Goal: Task Accomplishment & Management: Use online tool/utility

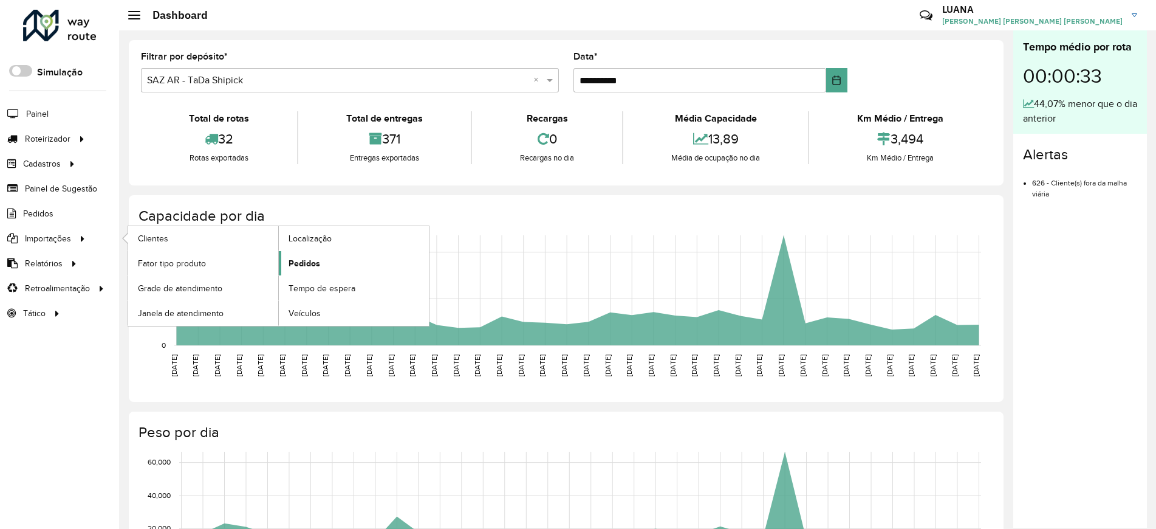
click at [311, 259] on span "Pedidos" at bounding box center [305, 263] width 32 height 13
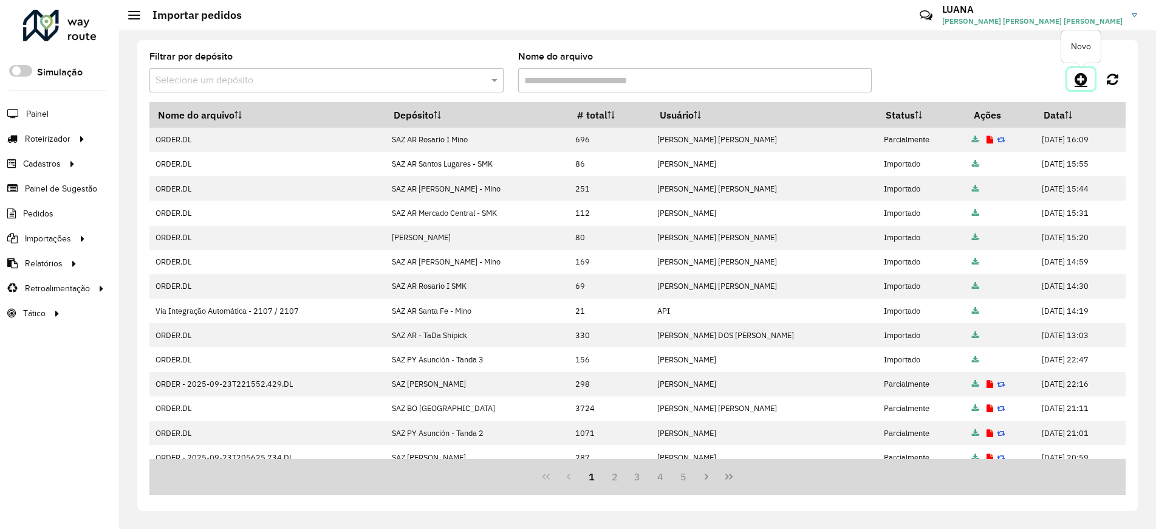
click at [1086, 81] on icon at bounding box center [1081, 79] width 13 height 15
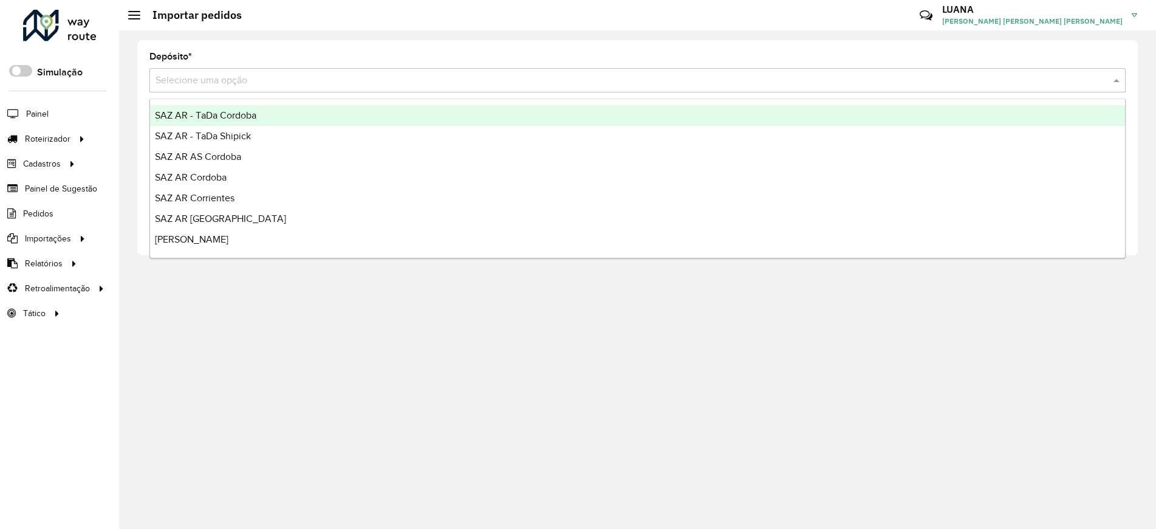
click at [258, 85] on input "text" at bounding box center [626, 81] width 940 height 15
type input "*****"
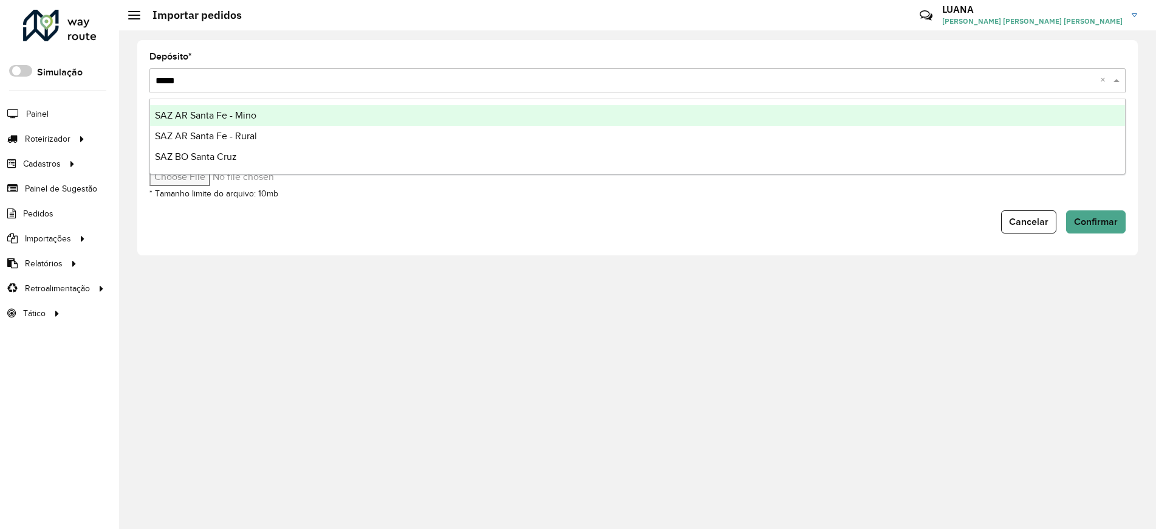
drag, startPoint x: 292, startPoint y: 115, endPoint x: 303, endPoint y: 106, distance: 14.2
click at [292, 115] on div "SAZ AR Santa Fe - Mino" at bounding box center [637, 115] width 975 height 21
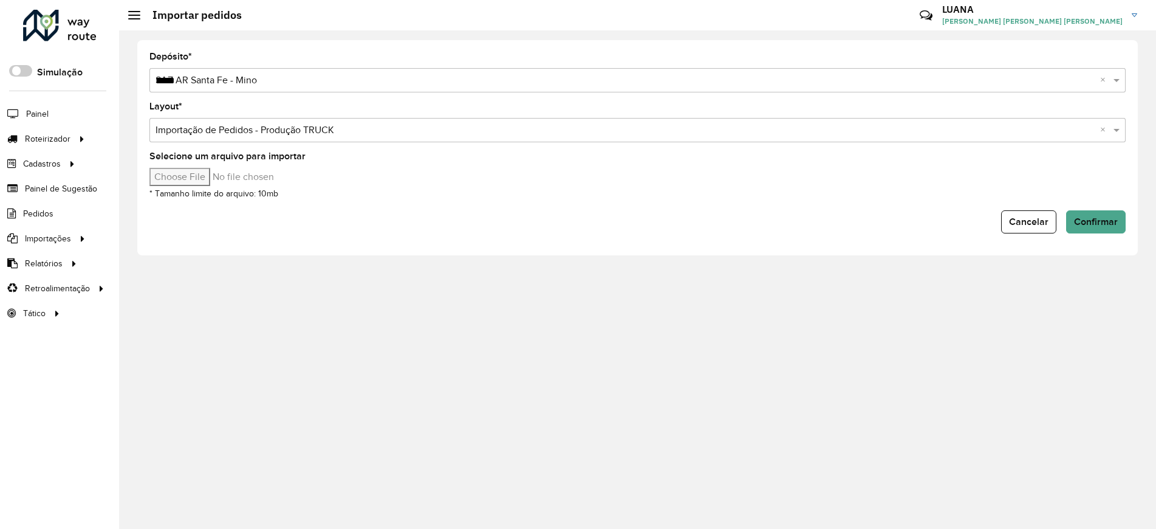
click at [219, 171] on input "Selecione um arquivo para importar" at bounding box center [252, 177] width 207 height 18
type input "**********"
click at [1109, 216] on span "Confirmar" at bounding box center [1096, 221] width 44 height 10
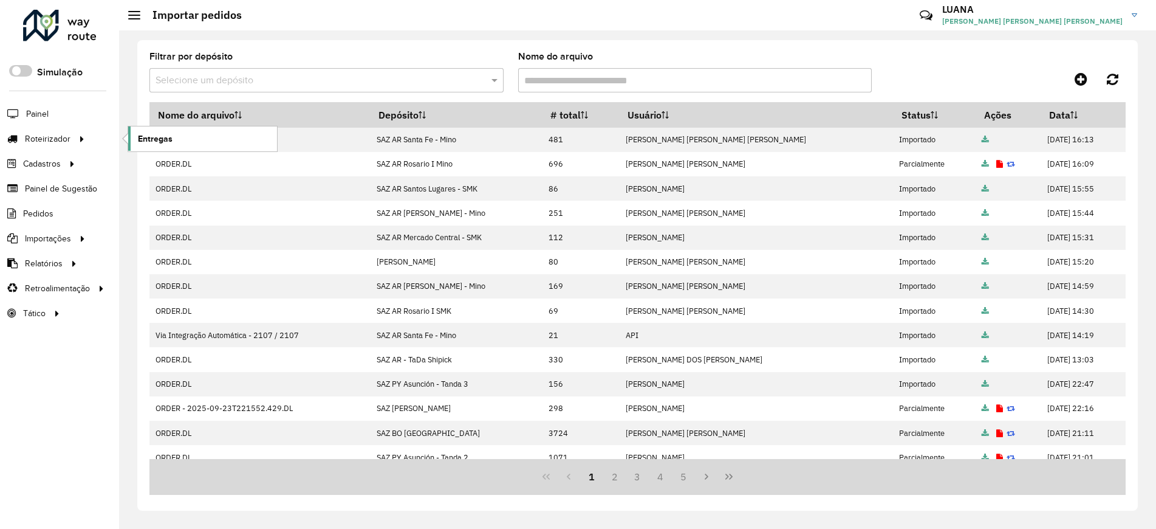
click at [149, 133] on span "Entregas" at bounding box center [155, 138] width 35 height 13
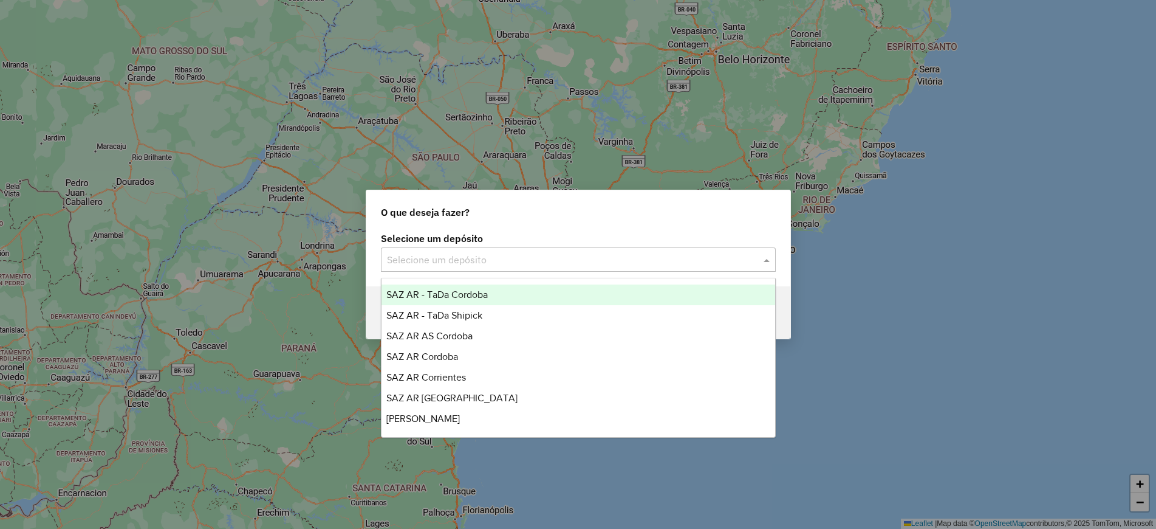
drag, startPoint x: 618, startPoint y: 255, endPoint x: 632, endPoint y: 253, distance: 13.4
click at [622, 255] on input "text" at bounding box center [566, 260] width 358 height 15
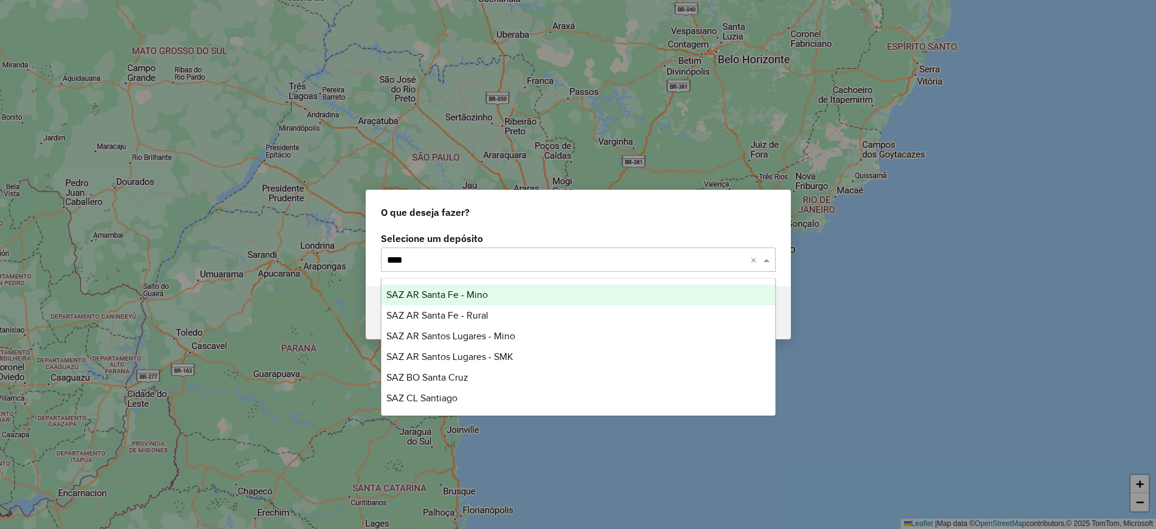
type input "*****"
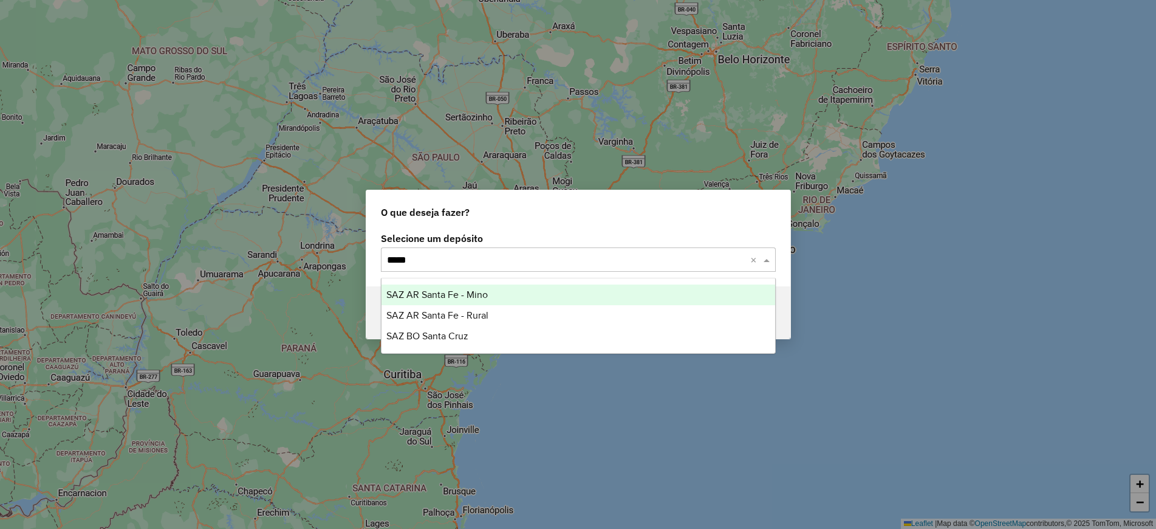
click at [623, 293] on div "SAZ AR Santa Fe - Mino" at bounding box center [579, 294] width 394 height 21
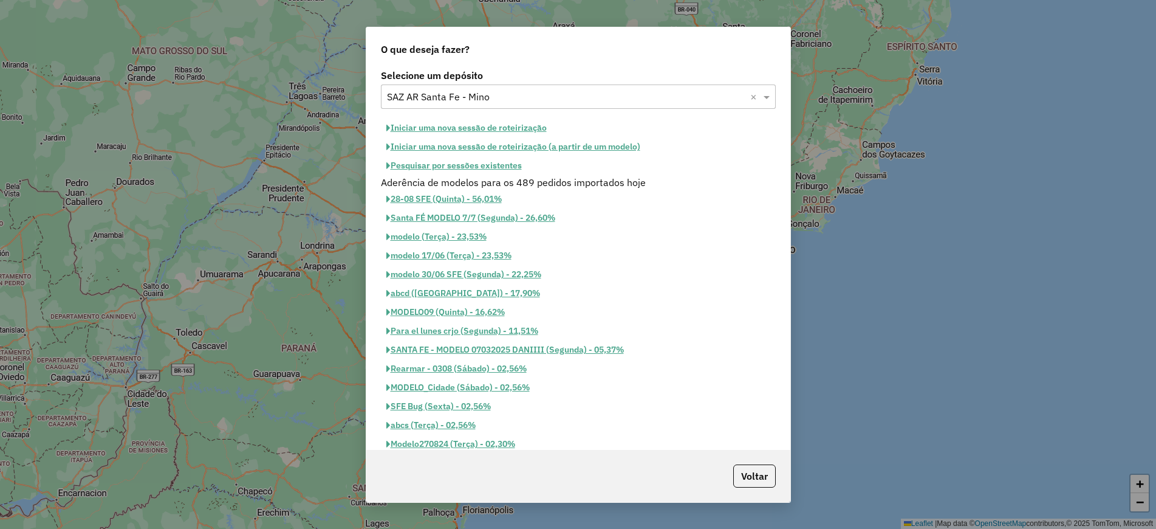
click at [505, 125] on button "Iniciar uma nova sessão de roteirização" at bounding box center [466, 127] width 171 height 19
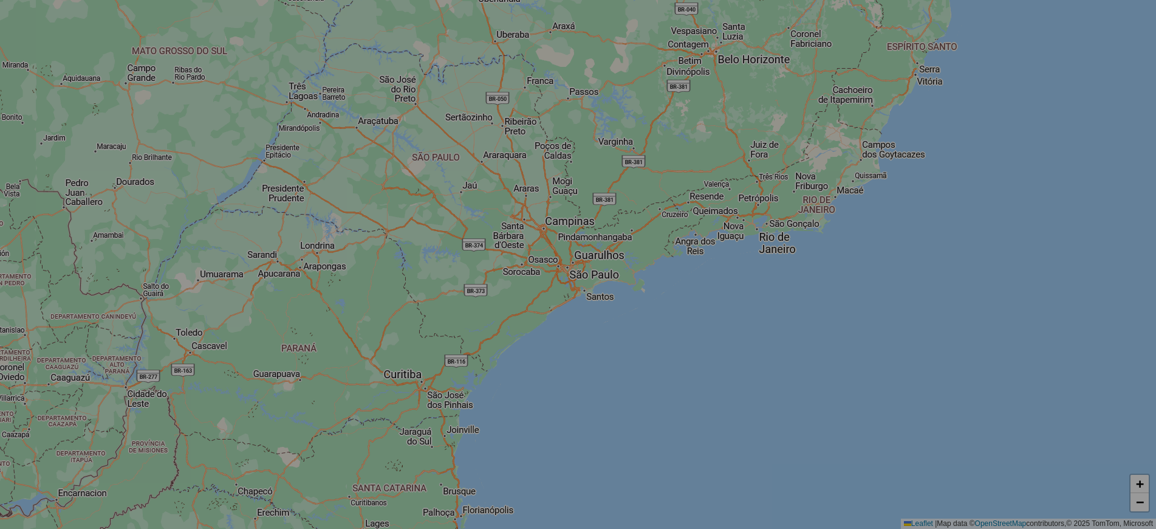
select select "*"
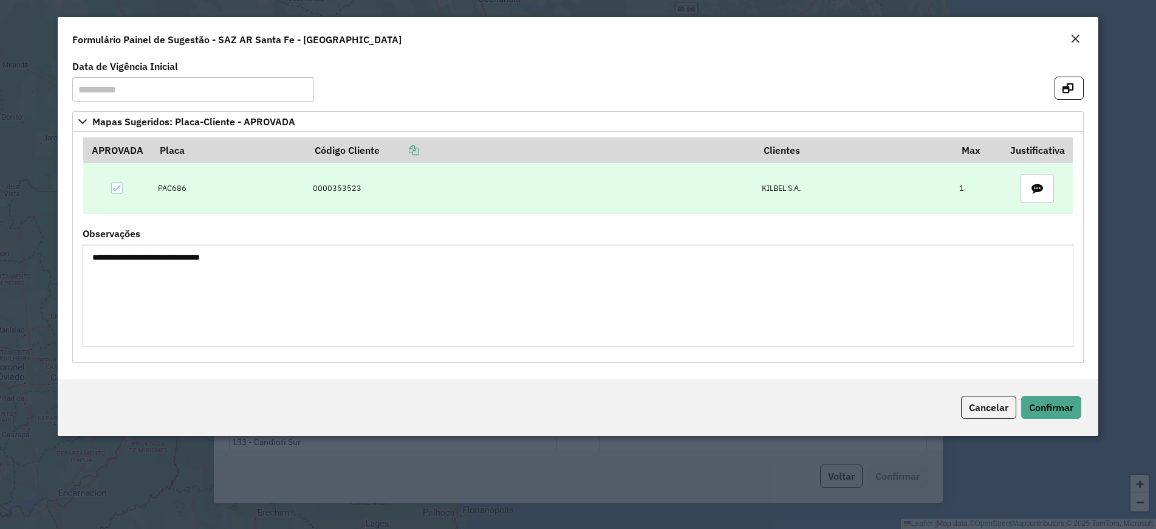
click at [345, 187] on td "0000353523" at bounding box center [530, 188] width 449 height 51
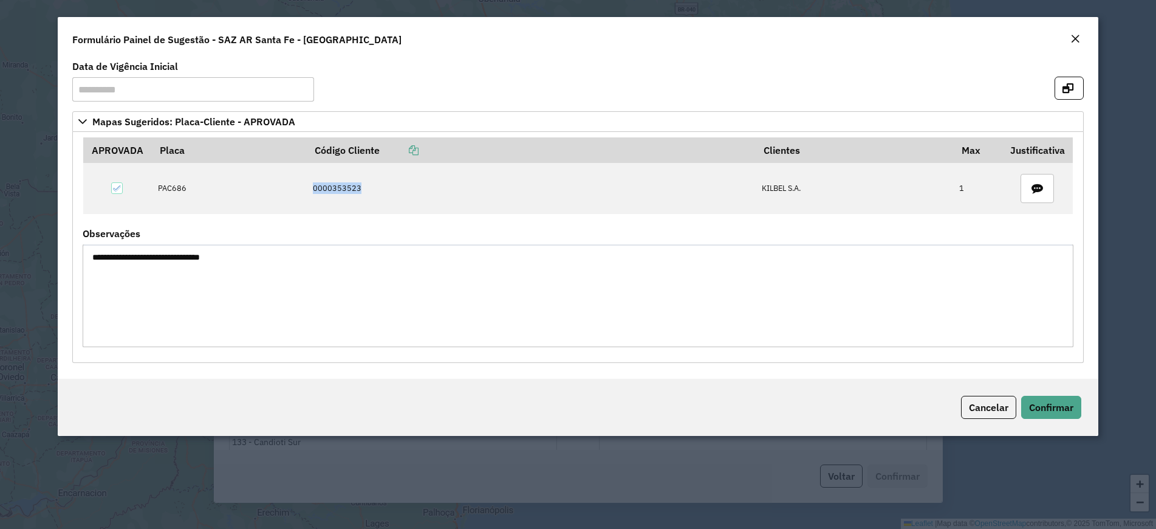
copy td "0000353523"
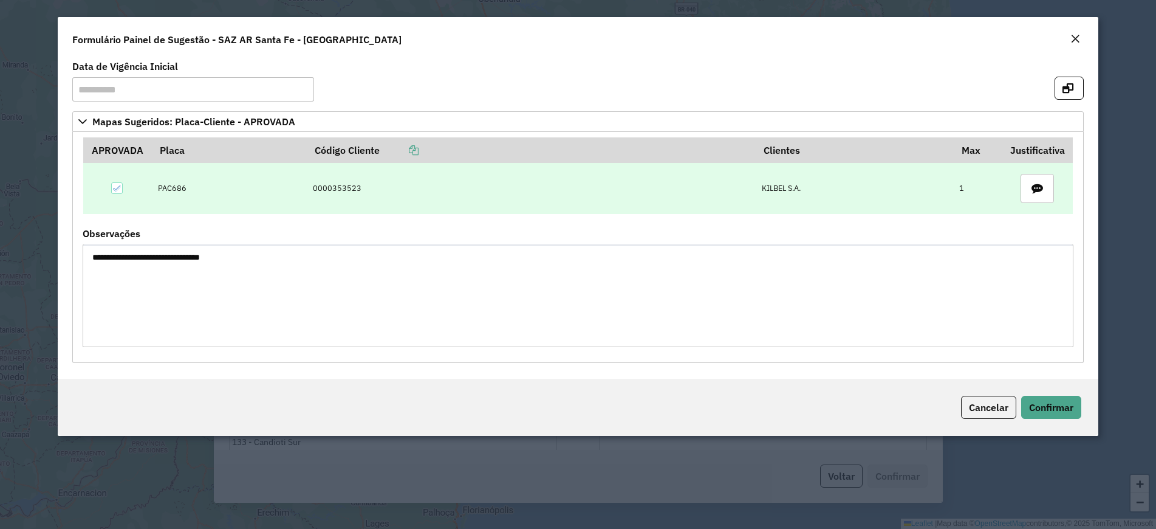
click at [178, 188] on td "PAC686" at bounding box center [229, 188] width 155 height 51
copy td "PAC686"
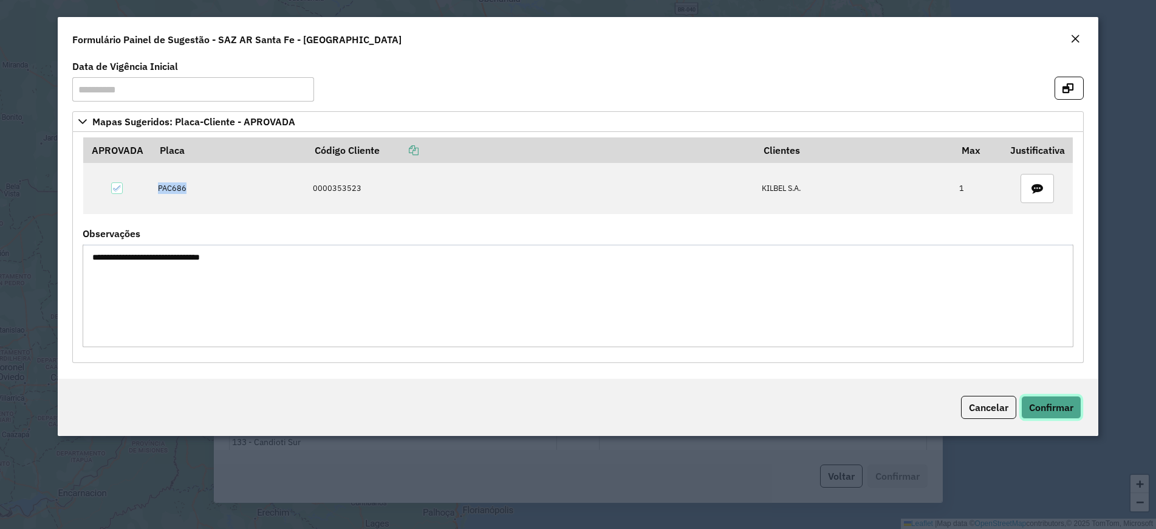
click at [1059, 408] on span "Confirmar" at bounding box center [1051, 407] width 44 height 12
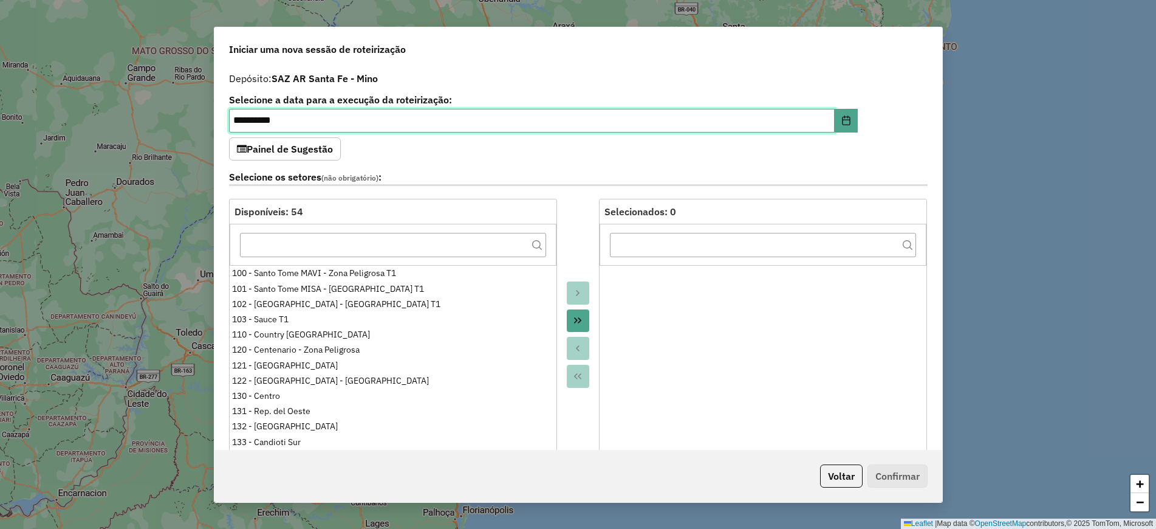
scroll to position [304, 0]
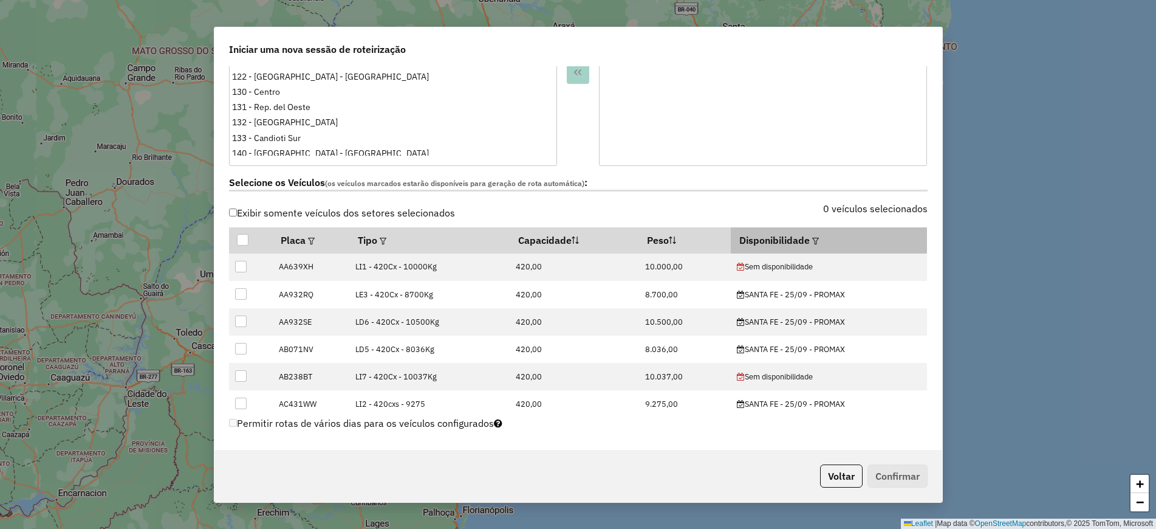
click at [812, 241] on em at bounding box center [815, 241] width 7 height 7
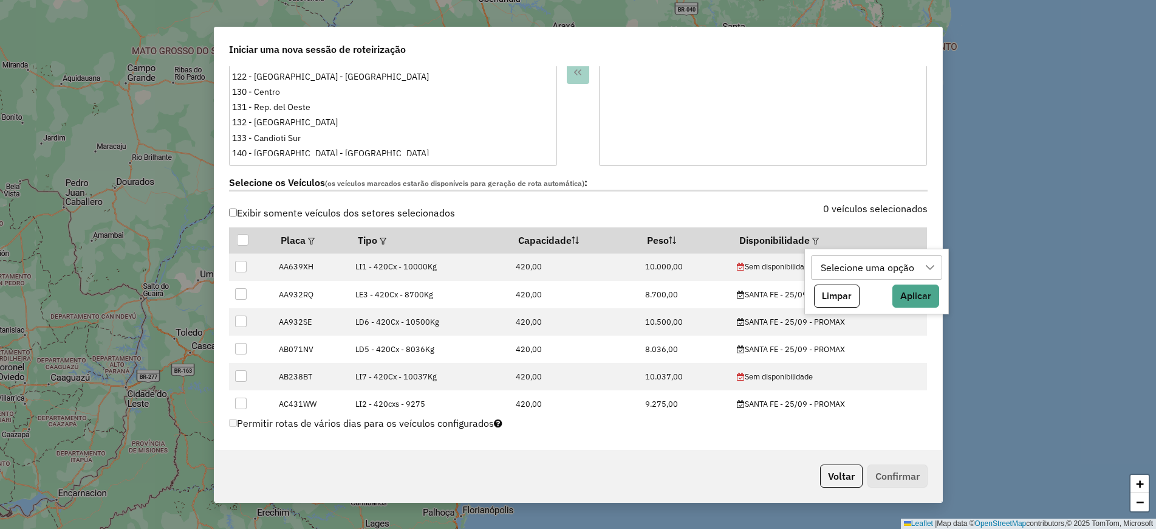
click at [862, 267] on div "Selecione uma opção" at bounding box center [867, 267] width 102 height 23
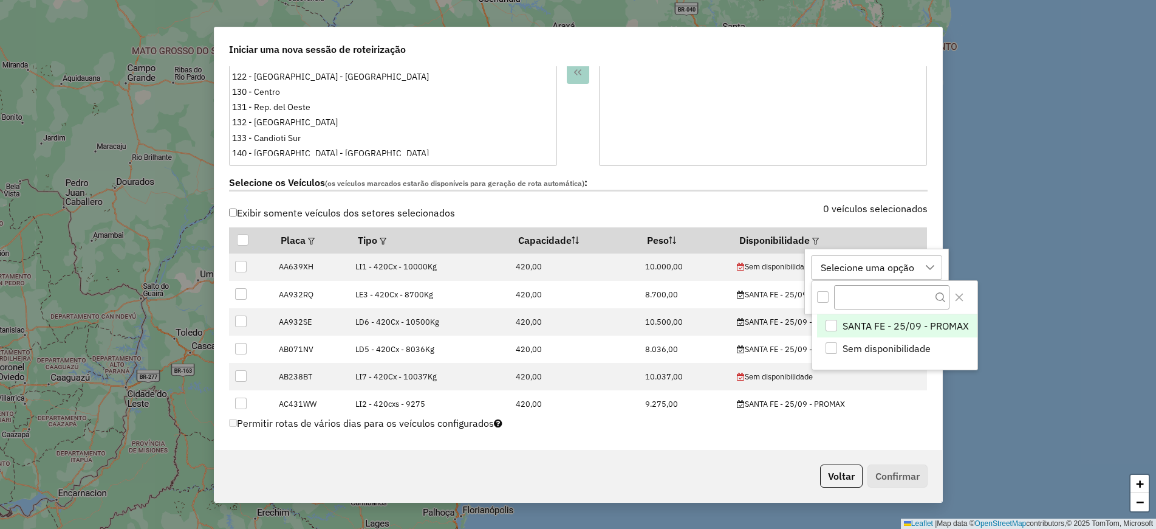
scroll to position [9, 55]
click at [905, 330] on span "SANTA FE - 25/09 - PROMAX" at bounding box center [906, 325] width 126 height 15
click at [968, 295] on div at bounding box center [894, 297] width 165 height 33
click at [965, 298] on button "Close" at bounding box center [959, 296] width 19 height 19
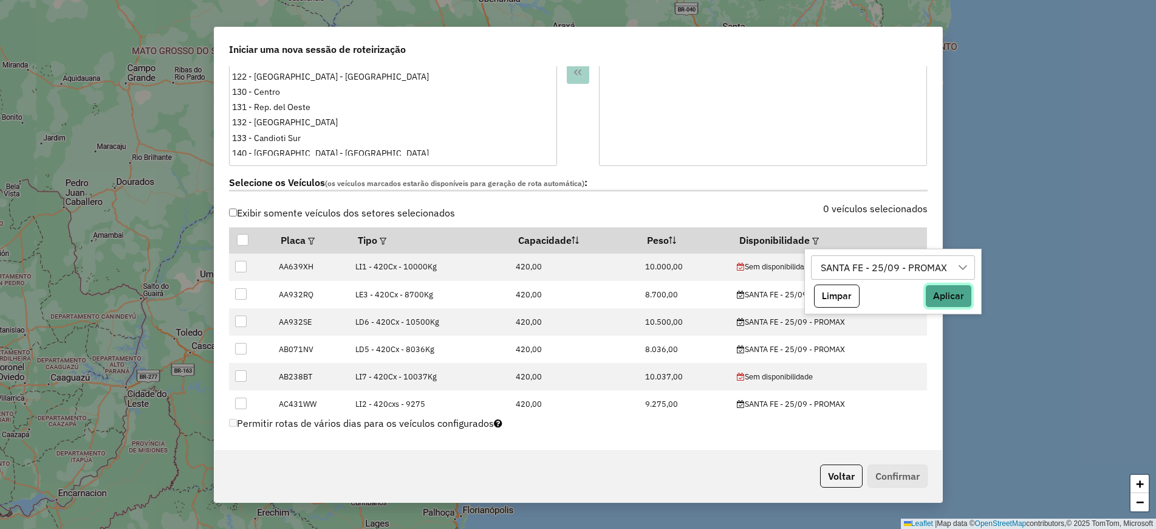
click at [945, 295] on button "Aplicar" at bounding box center [948, 295] width 47 height 23
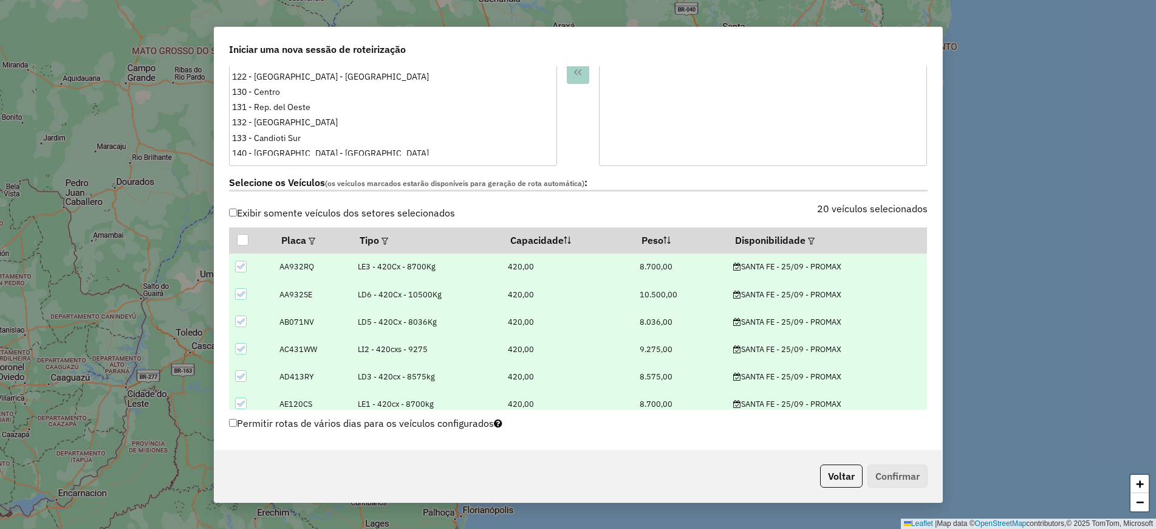
click at [597, 166] on div "Selecione os Veículos (os veículos marcados estarão disponíveis para geração de…" at bounding box center [578, 185] width 713 height 38
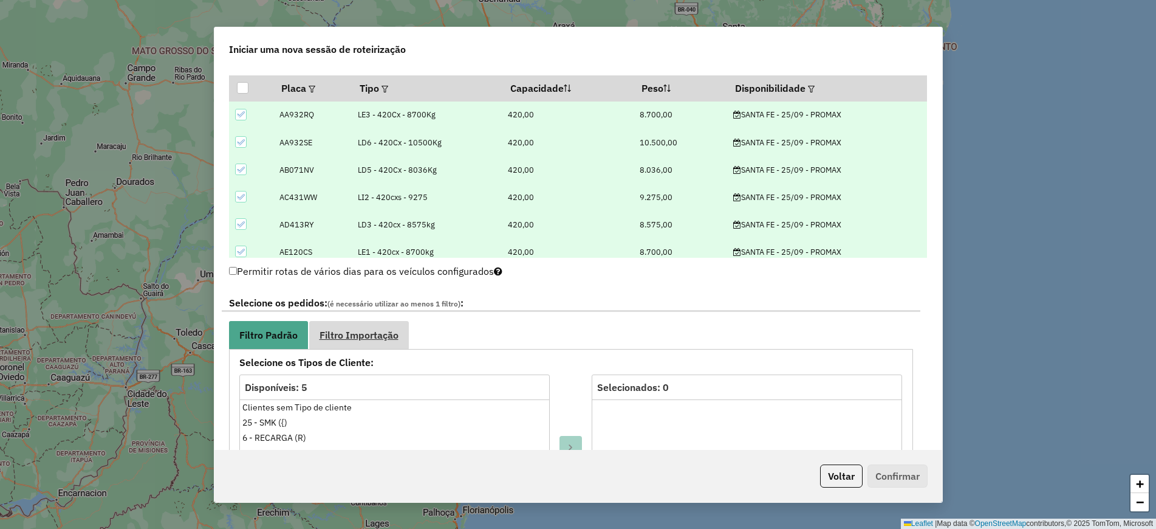
click at [391, 339] on span "Filtro Importação" at bounding box center [359, 335] width 79 height 10
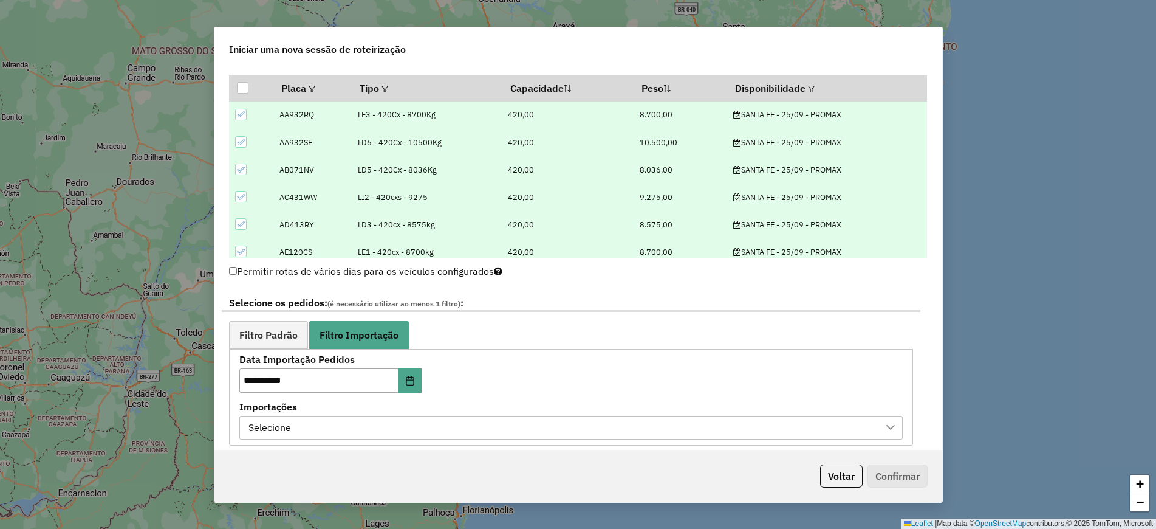
click at [498, 426] on div "Selecione" at bounding box center [562, 427] width 634 height 23
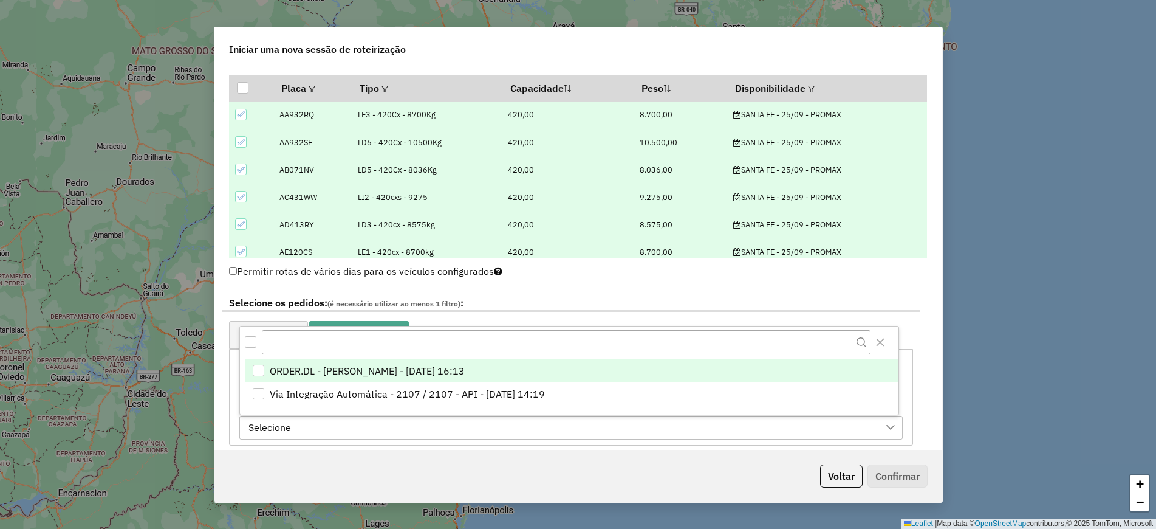
click at [564, 374] on li "ORDER.DL - LUANA SILVA BRANDAO LOPES - 24/09/2025 16:13" at bounding box center [572, 370] width 654 height 23
click at [886, 346] on button "Close" at bounding box center [880, 341] width 19 height 19
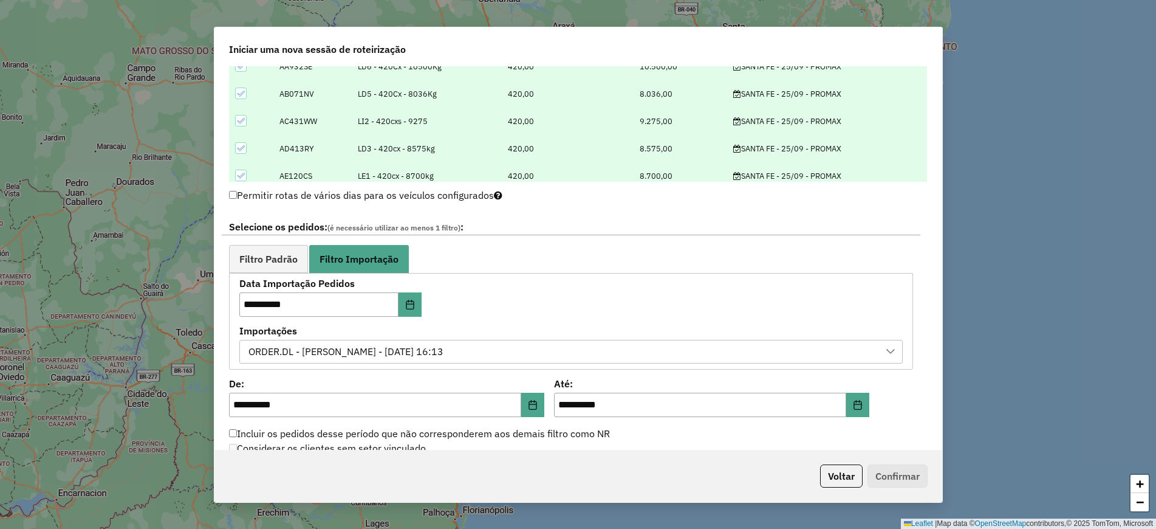
scroll to position [683, 0]
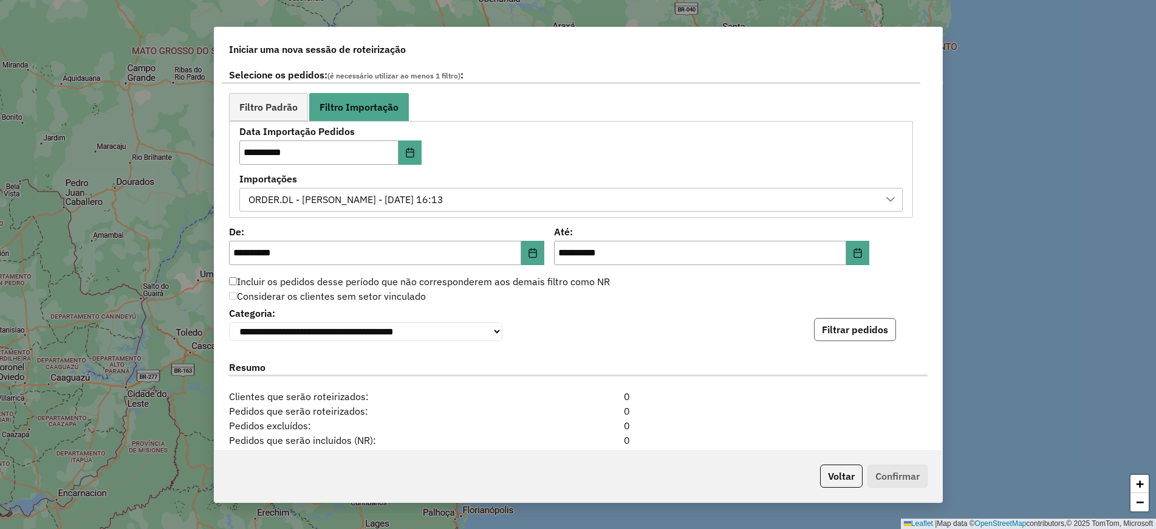
click at [857, 333] on button "Filtrar pedidos" at bounding box center [855, 329] width 82 height 23
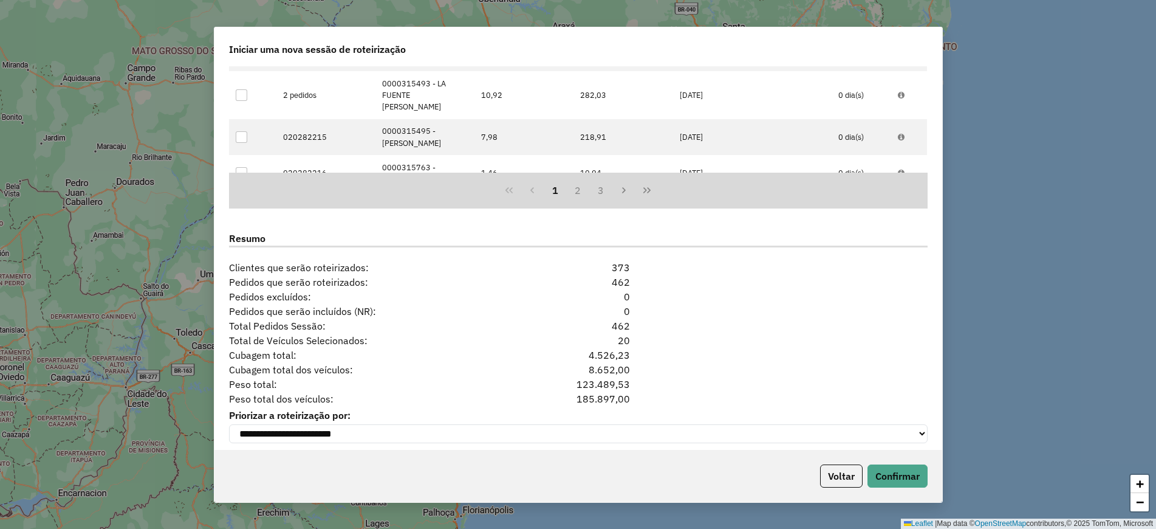
scroll to position [1104, 0]
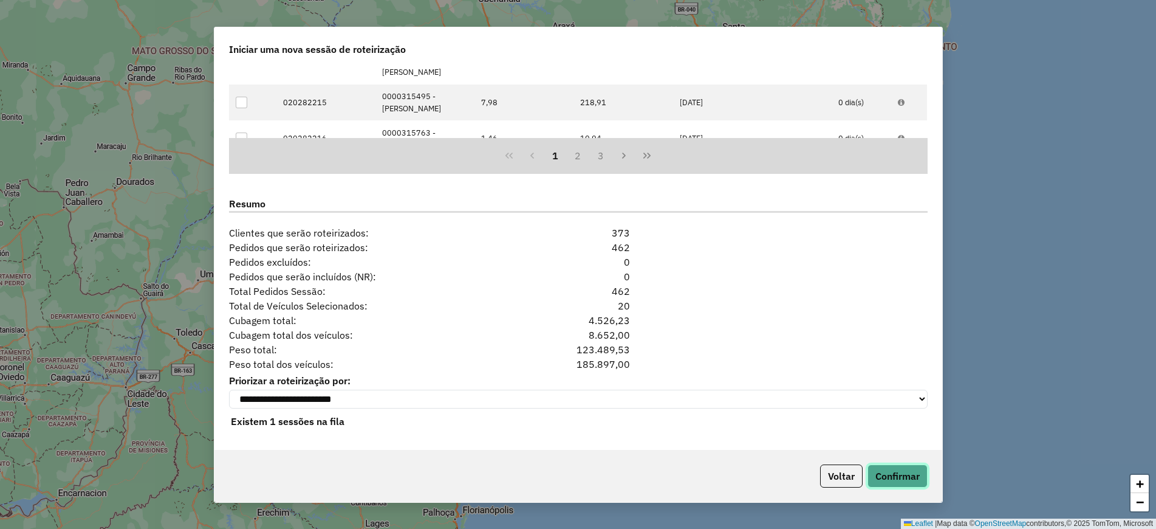
click at [895, 468] on button "Confirmar" at bounding box center [898, 475] width 60 height 23
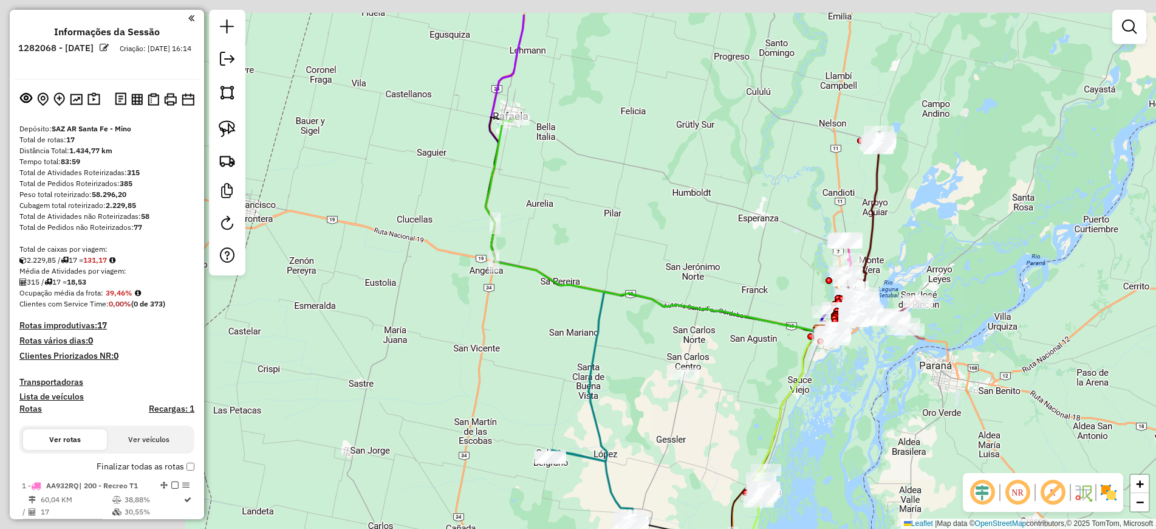
drag, startPoint x: 546, startPoint y: 391, endPoint x: 679, endPoint y: 444, distance: 143.2
click at [679, 444] on div "Janela de atendimento Grade de atendimento Capacidade Transportadoras Veículos …" at bounding box center [578, 264] width 1156 height 529
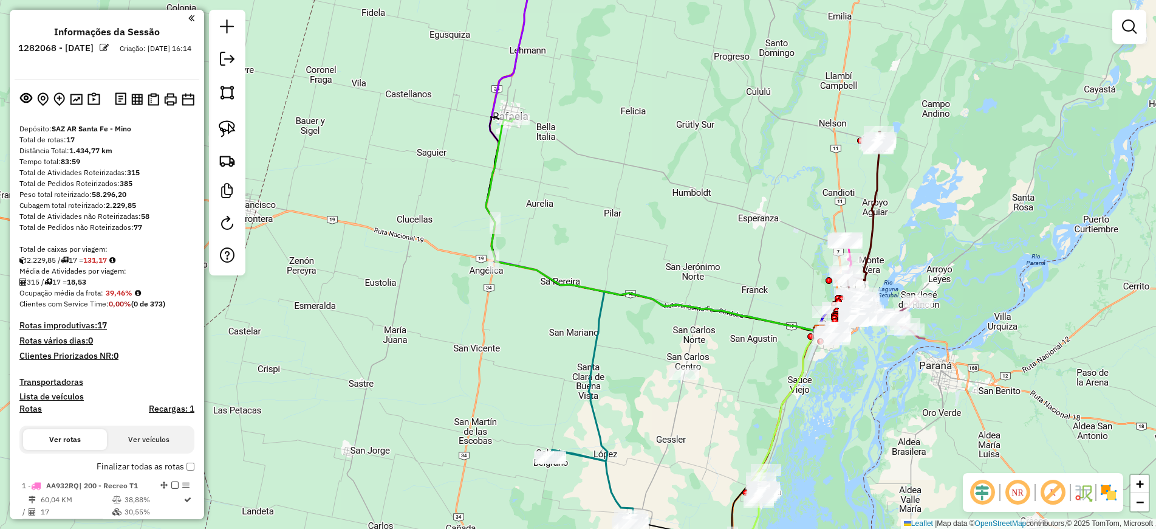
click at [508, 60] on icon at bounding box center [648, 142] width 343 height 377
select select "**********"
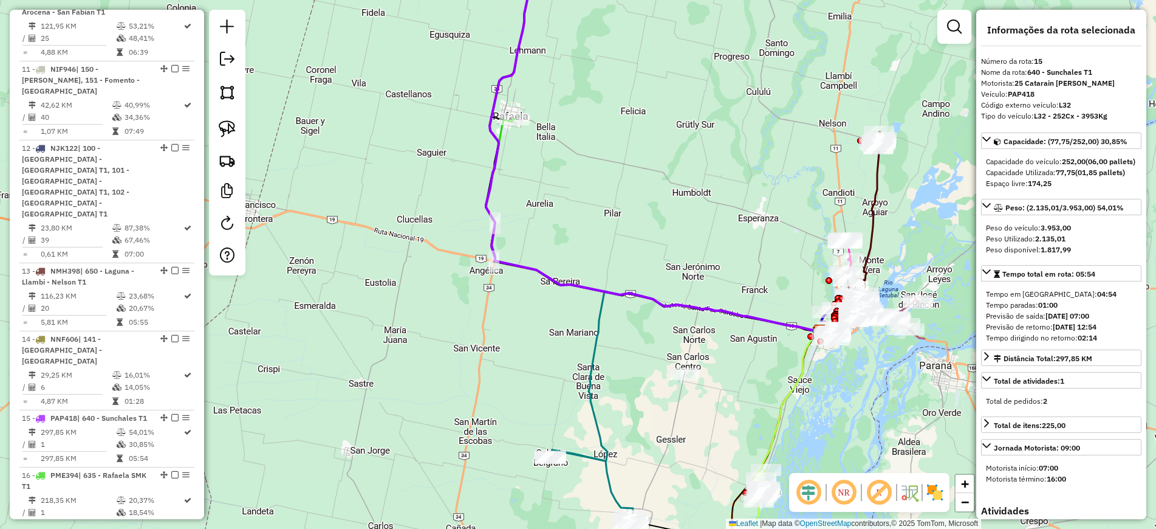
scroll to position [1409, 0]
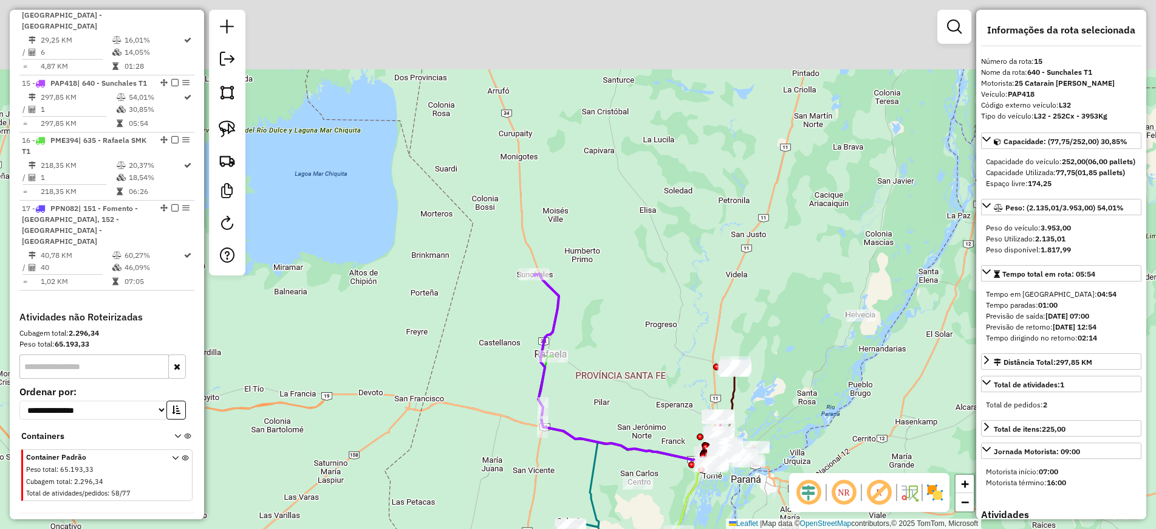
drag, startPoint x: 594, startPoint y: 117, endPoint x: 590, endPoint y: 293, distance: 176.2
click at [590, 293] on div "Janela de atendimento Grade de atendimento Capacidade Transportadoras Veículos …" at bounding box center [578, 264] width 1156 height 529
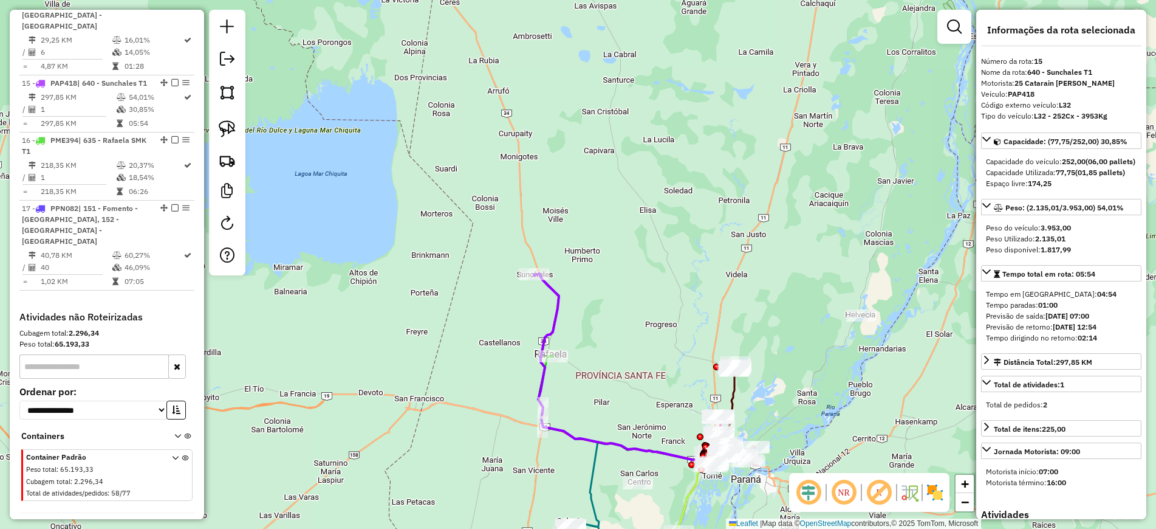
click at [553, 287] on icon at bounding box center [620, 367] width 172 height 189
click at [405, 349] on div "Janela de atendimento Grade de atendimento Capacidade Transportadoras Veículos …" at bounding box center [578, 264] width 1156 height 529
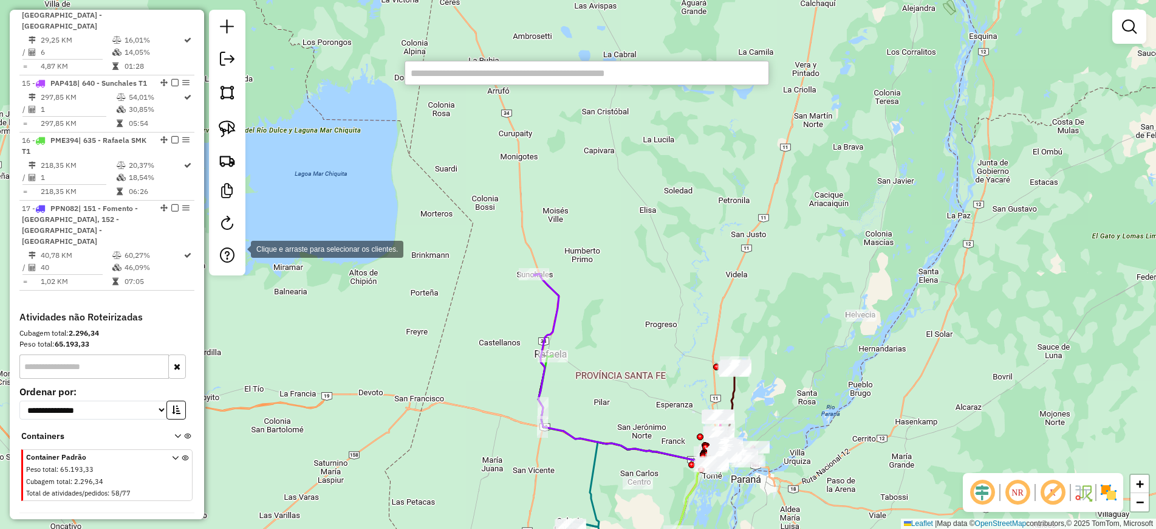
paste input "******"
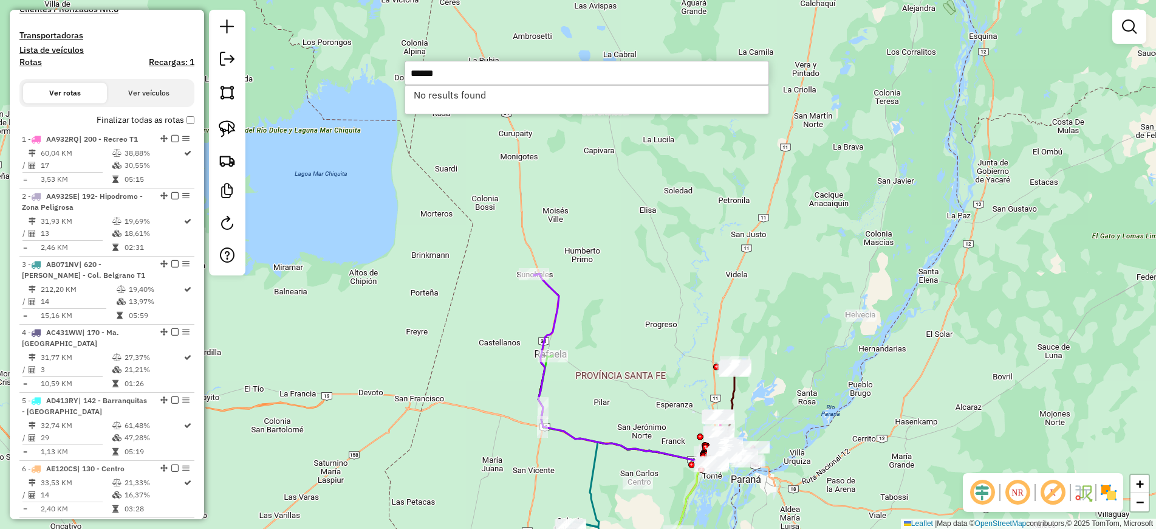
scroll to position [0, 0]
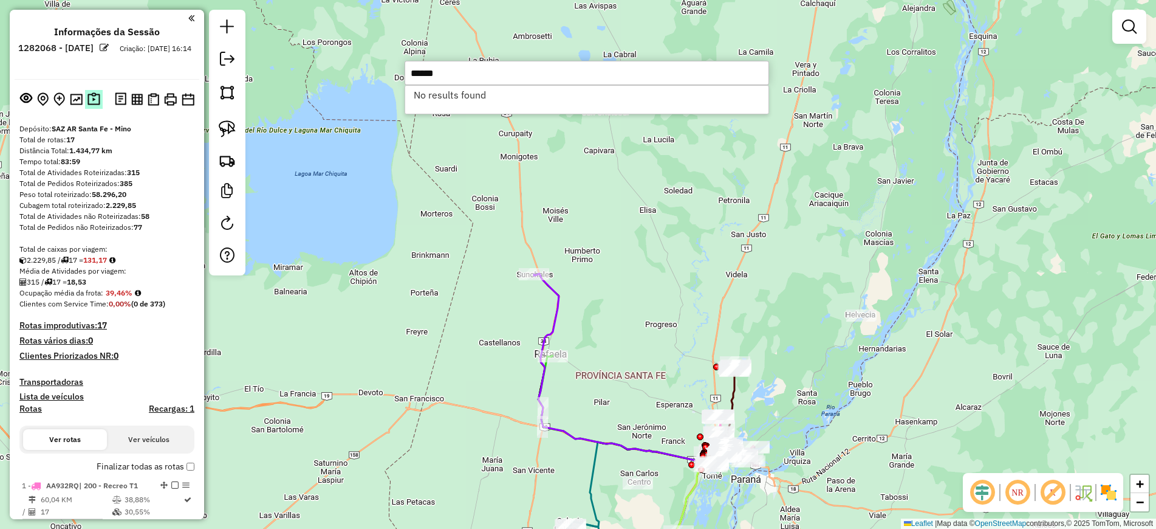
type input "******"
click at [97, 101] on img at bounding box center [93, 99] width 13 height 14
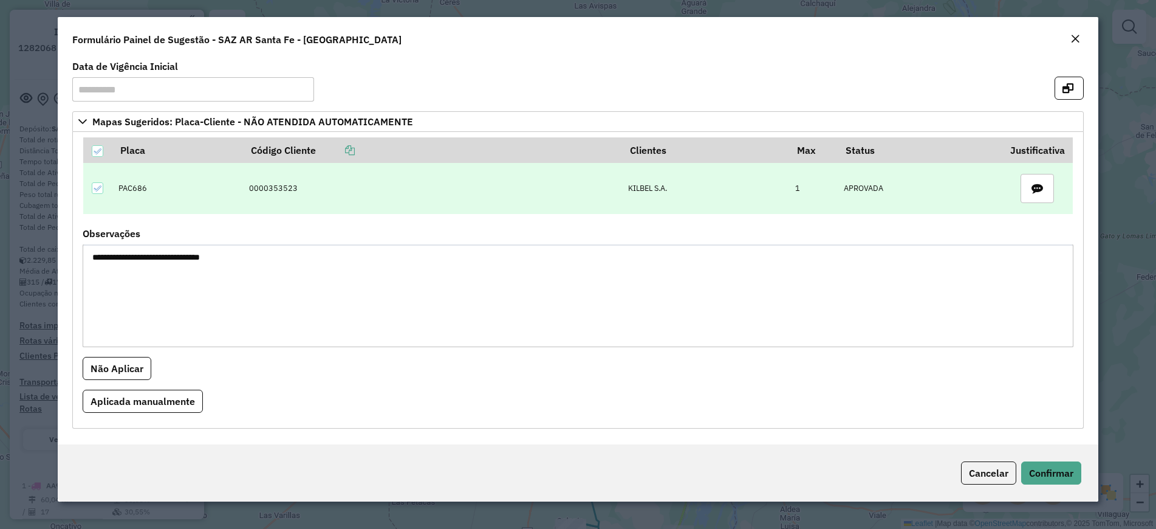
click at [267, 184] on td "0000353523" at bounding box center [432, 188] width 379 height 51
copy td "0000353523"
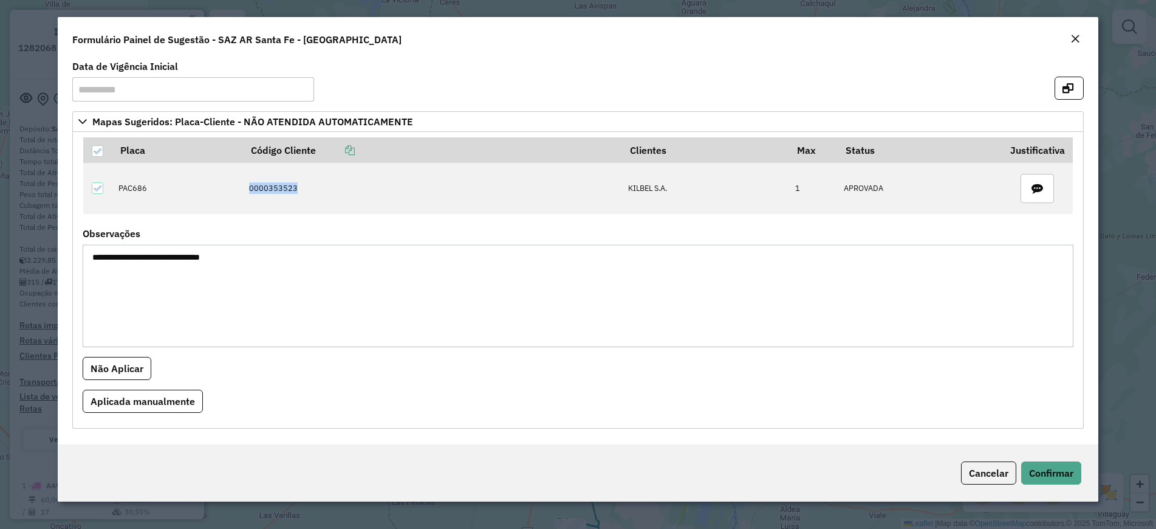
click at [1076, 36] on em "Close" at bounding box center [1075, 39] width 10 height 10
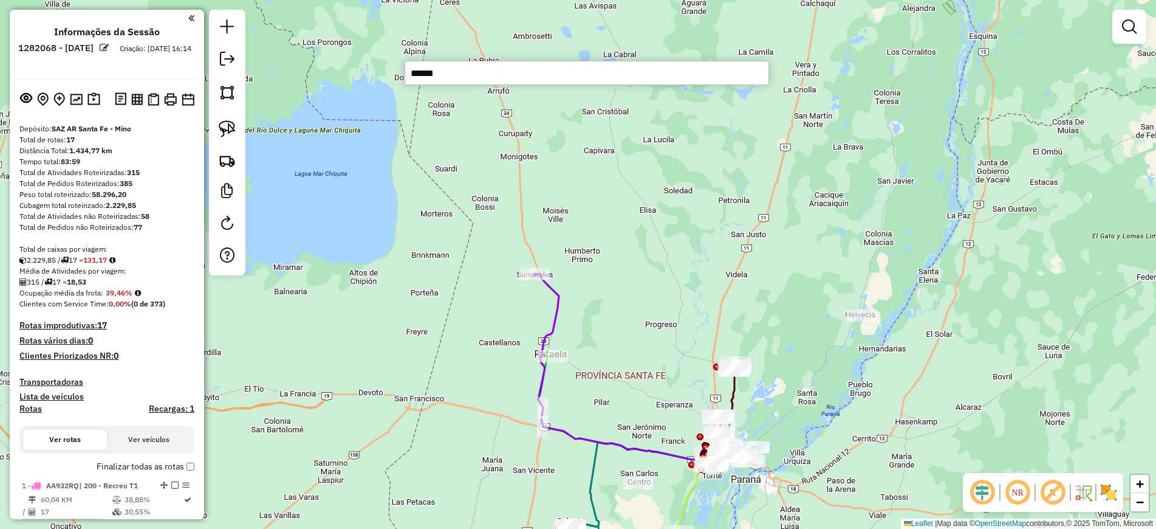
click at [634, 315] on div "Janela de atendimento Grade de atendimento Capacidade Transportadoras Veículos …" at bounding box center [578, 264] width 1156 height 529
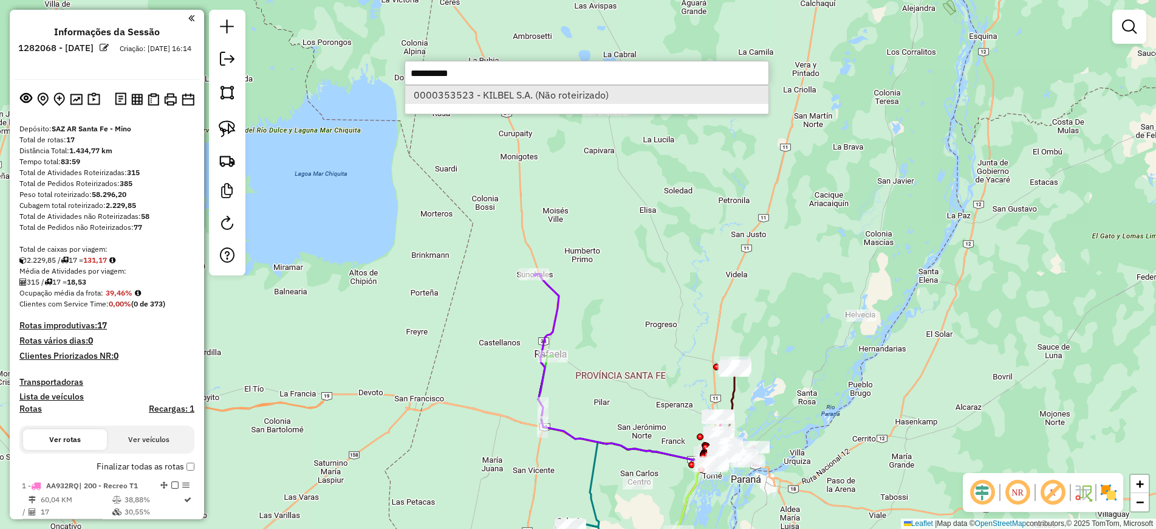
type input "**********"
click at [478, 95] on li "0000353523 - KILBEL S.A. (Não roteirizado)" at bounding box center [586, 95] width 363 height 18
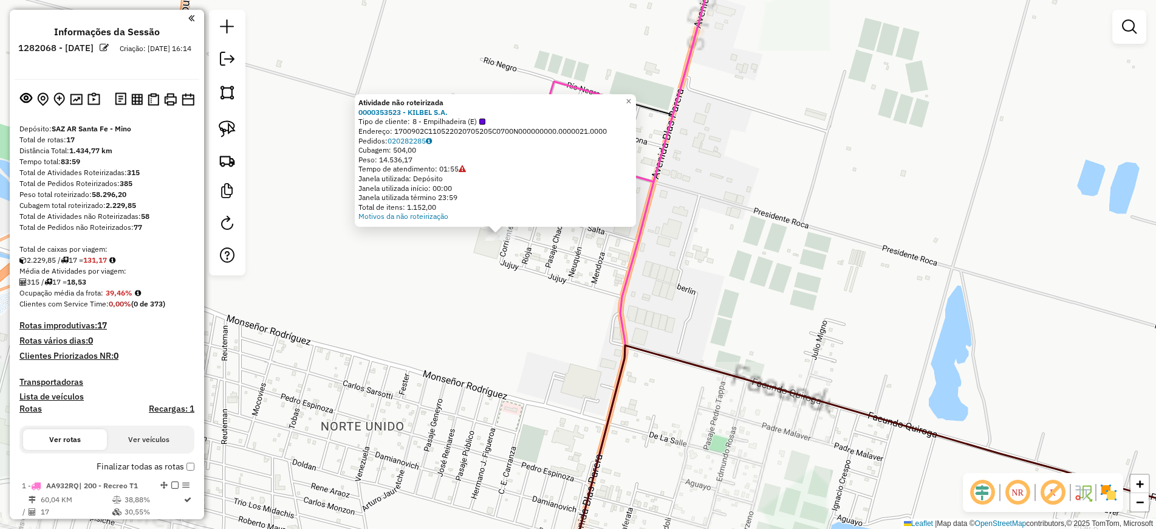
click at [505, 278] on div "Atividade não roteirizada 0000353523 - KILBEL S.A. Tipo de cliente: 8 - Empilha…" at bounding box center [578, 264] width 1156 height 529
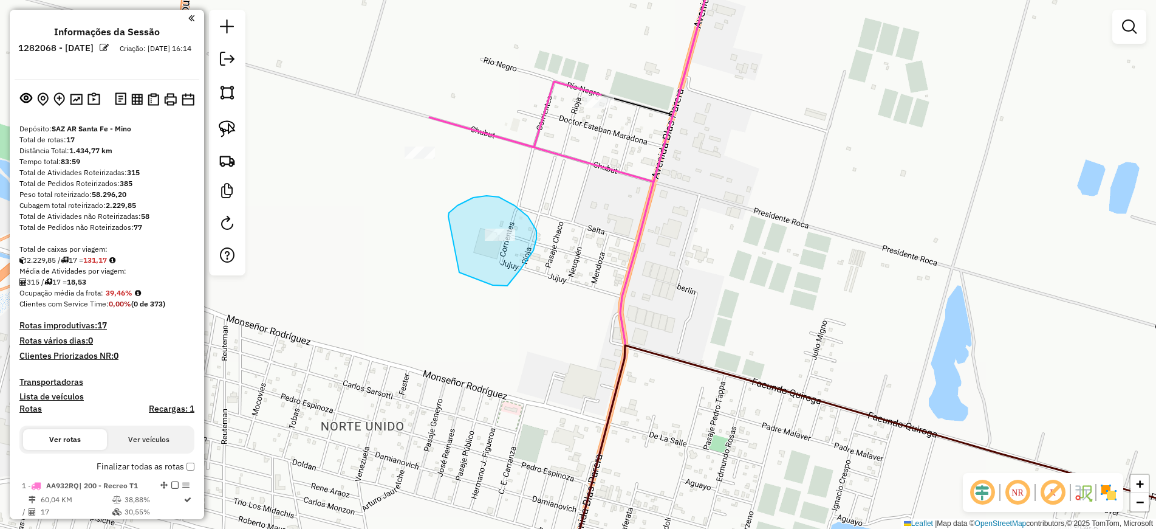
drag, startPoint x: 459, startPoint y: 272, endPoint x: 448, endPoint y: 222, distance: 51.7
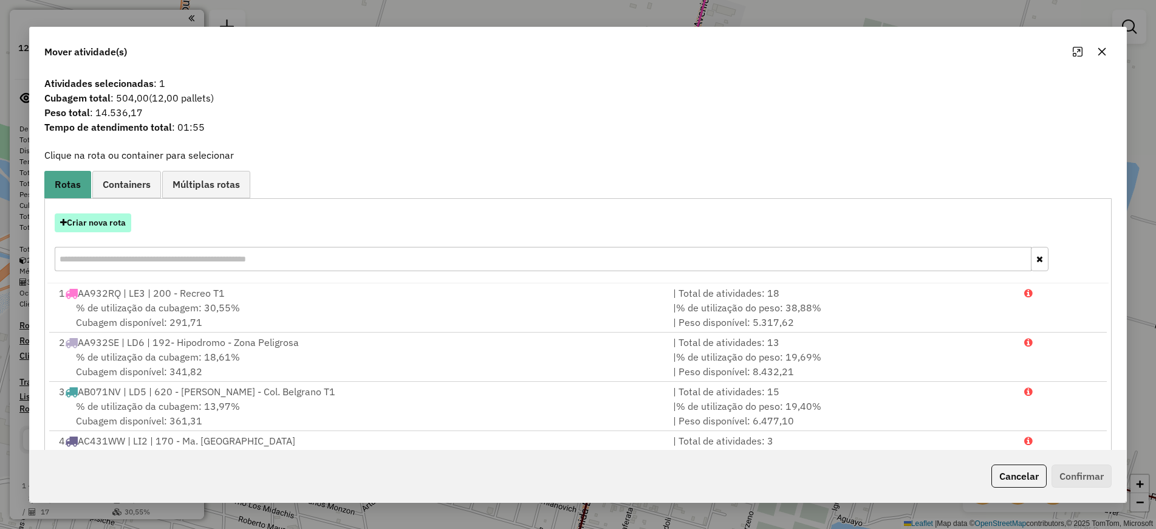
click at [106, 224] on button "Criar nova rota" at bounding box center [93, 222] width 77 height 19
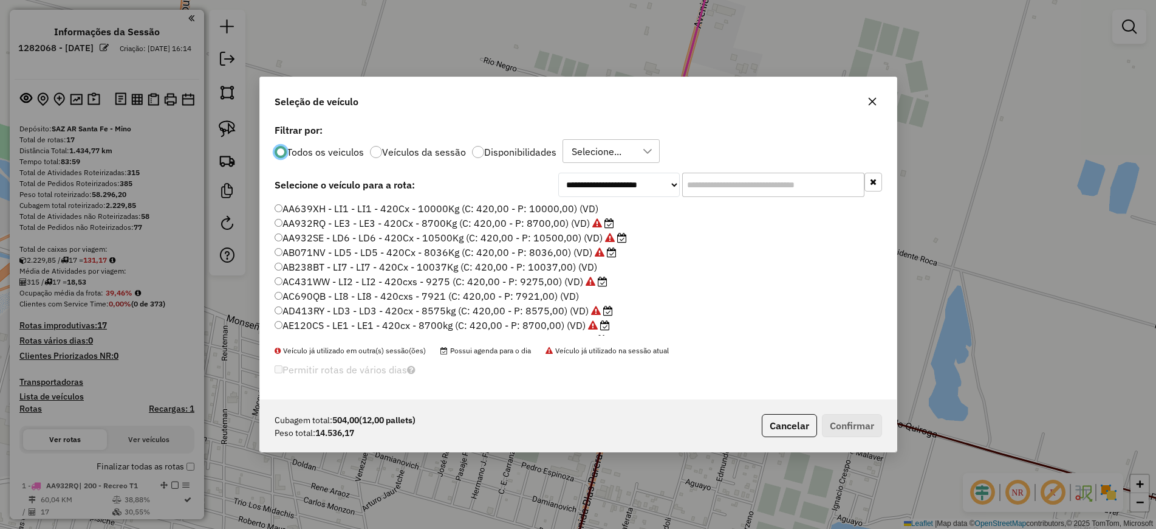
scroll to position [7, 4]
click at [477, 156] on div at bounding box center [478, 152] width 12 height 12
click at [714, 193] on input "text" at bounding box center [773, 185] width 182 height 24
paste input "******"
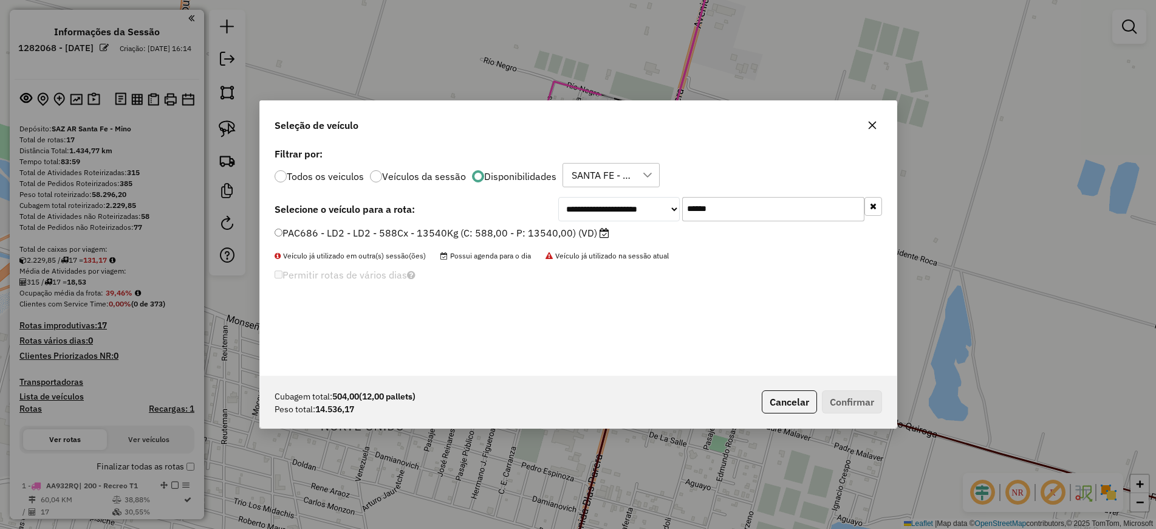
type input "******"
click at [560, 238] on label "PAC686 - LD2 - LD2 - 588Cx - 13540Kg (C: 588,00 - P: 13540,00) (VD)" at bounding box center [442, 232] width 335 height 15
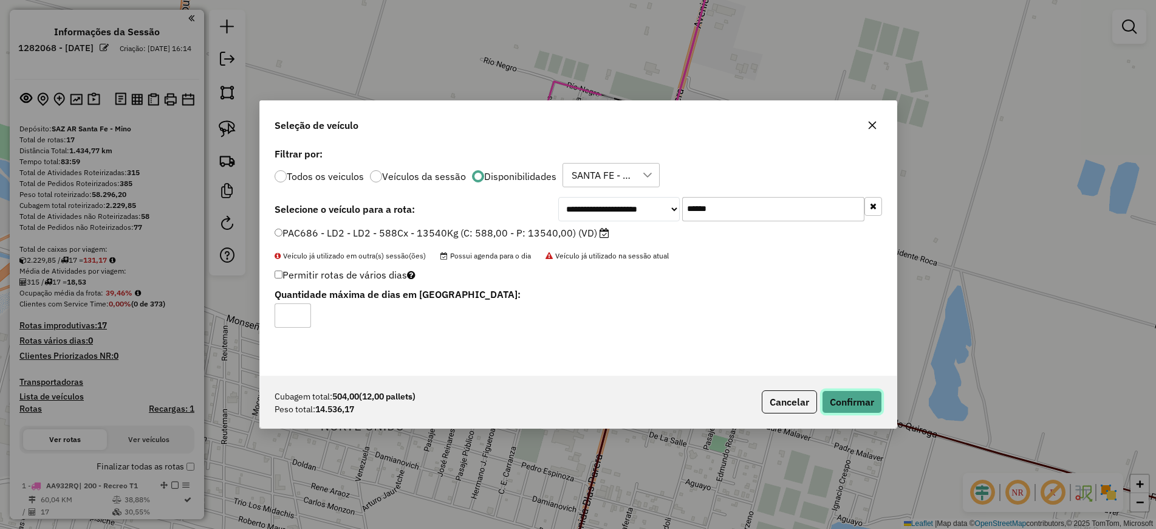
click at [849, 404] on button "Confirmar" at bounding box center [852, 401] width 60 height 23
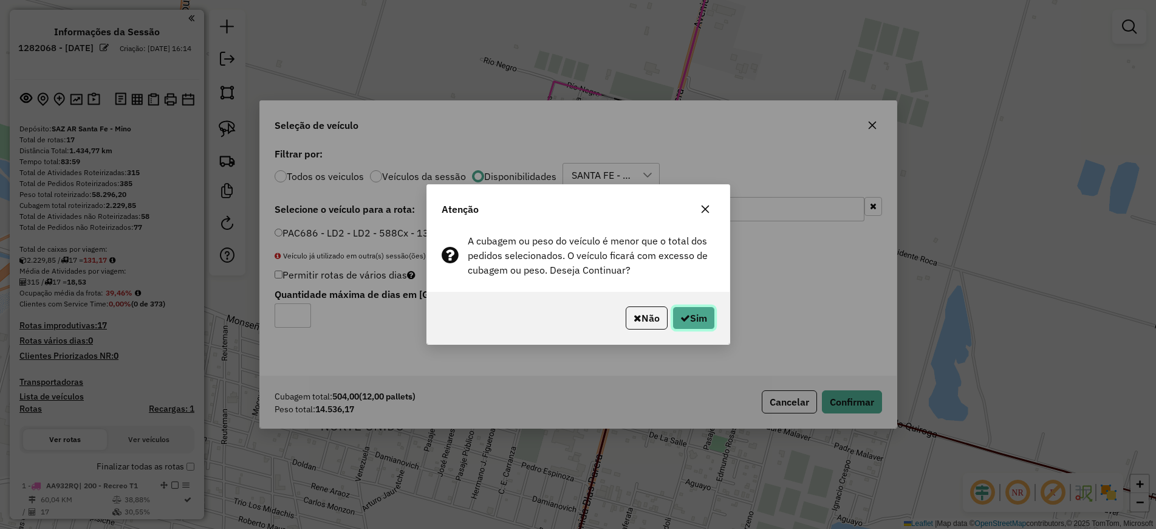
click at [705, 313] on button "Sim" at bounding box center [693, 317] width 43 height 23
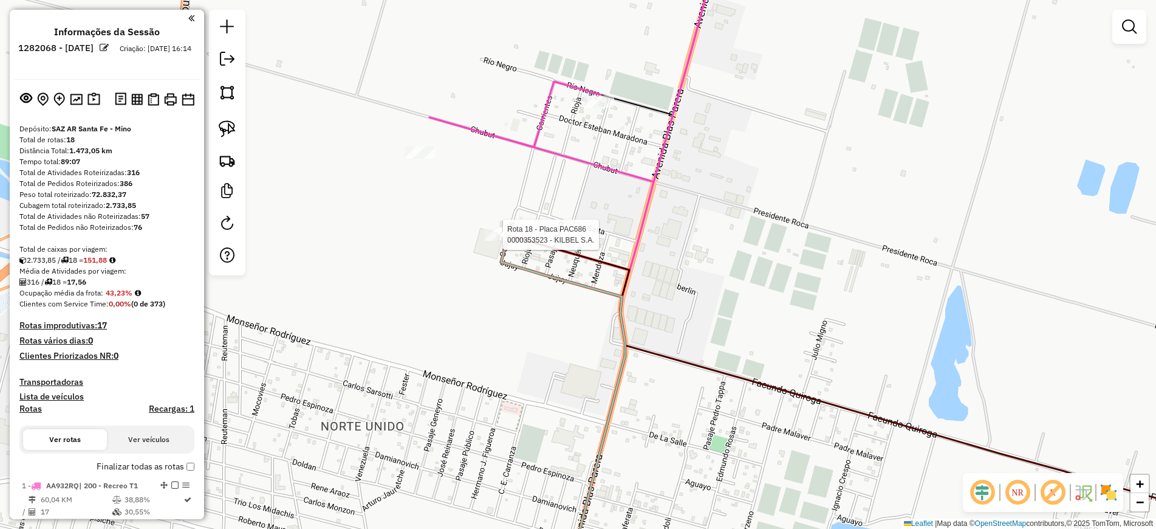
select select "**********"
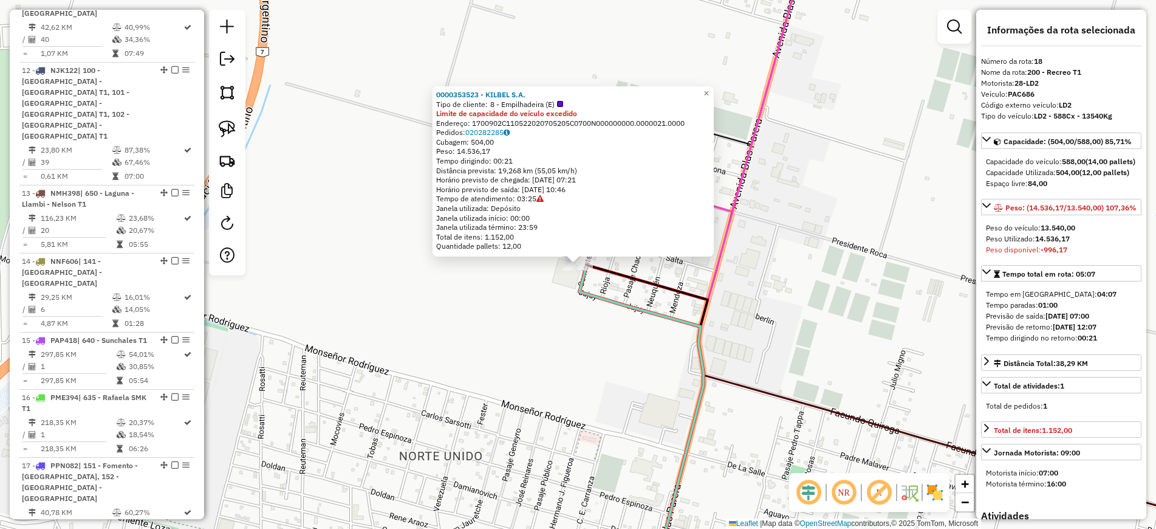
scroll to position [1466, 0]
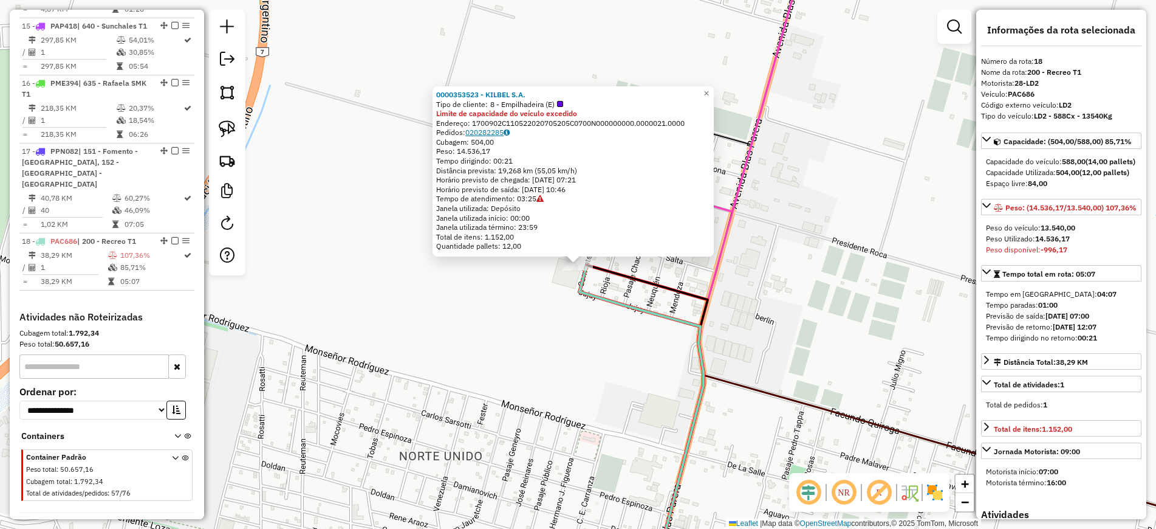
click at [486, 133] on link "020282285" at bounding box center [487, 132] width 44 height 9
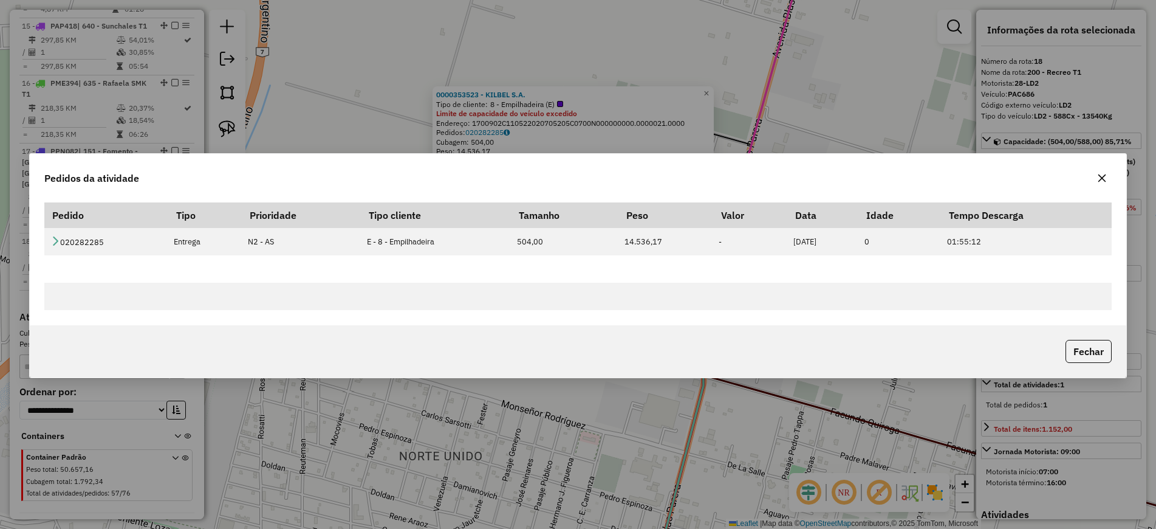
click at [1106, 177] on icon "button" at bounding box center [1102, 178] width 8 height 8
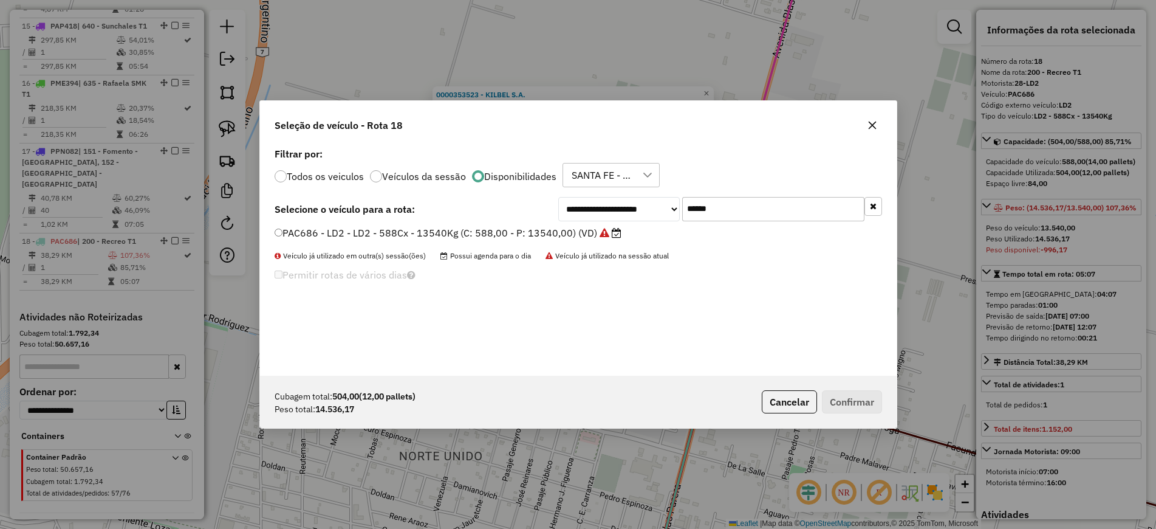
scroll to position [7, 4]
drag, startPoint x: 754, startPoint y: 210, endPoint x: 653, endPoint y: 210, distance: 100.8
click at [653, 210] on div "**********" at bounding box center [720, 209] width 324 height 24
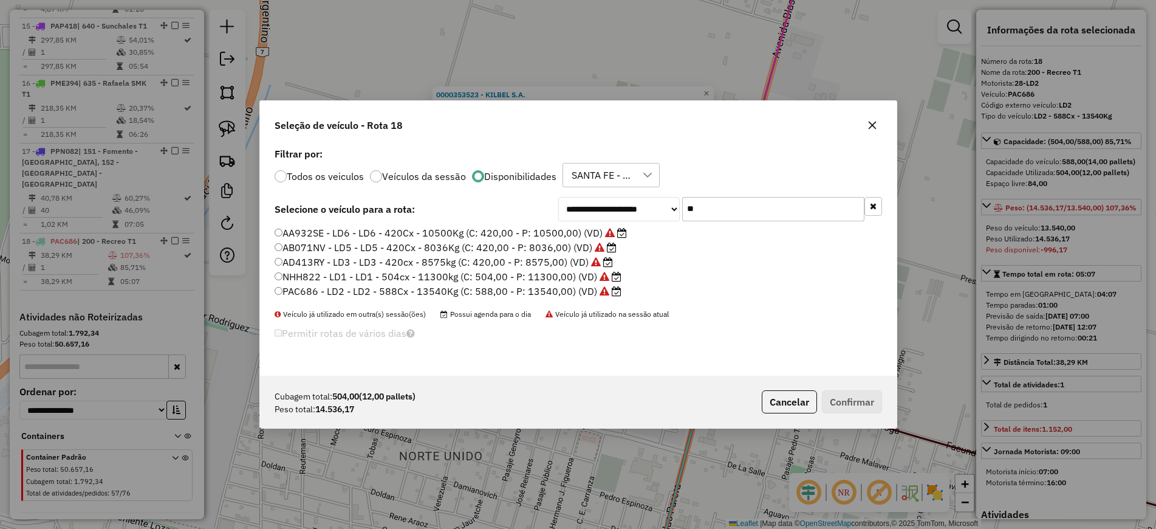
type input "*"
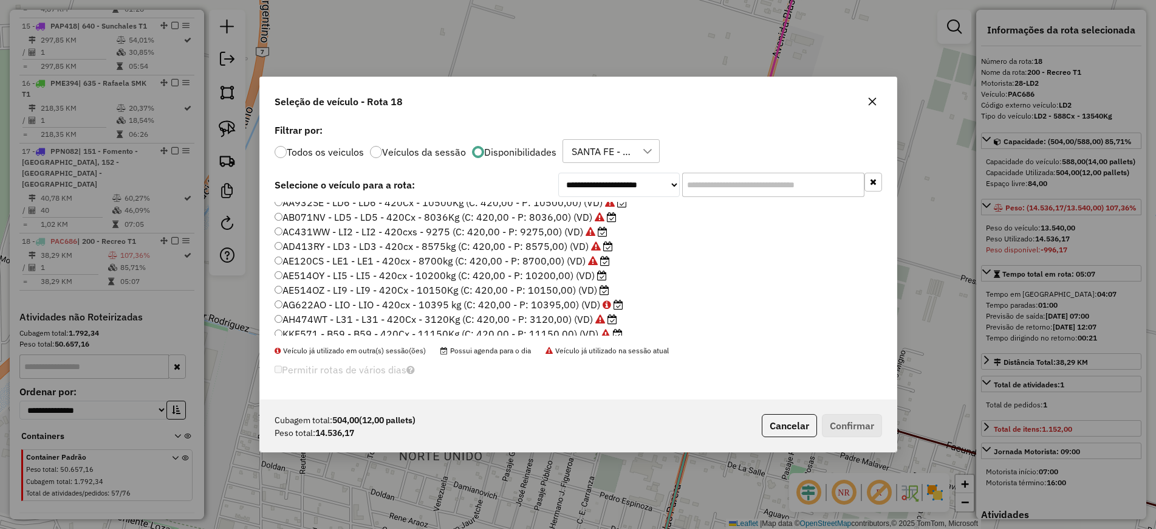
scroll to position [0, 0]
click at [783, 422] on button "Cancelar" at bounding box center [789, 425] width 55 height 23
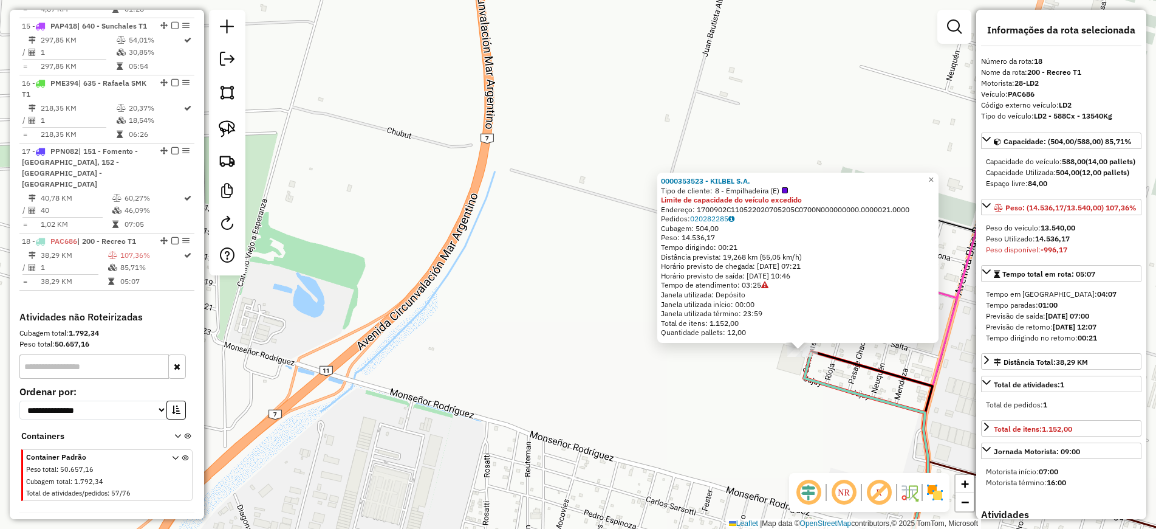
drag, startPoint x: 796, startPoint y: 330, endPoint x: 1022, endPoint y: 417, distance: 242.7
click at [1022, 417] on hb-router-mapa "Informações da Sessão 1282068 - 25/09/2025 Criação: 24/09/2025 16:14 Depósito: …" at bounding box center [578, 264] width 1156 height 529
click at [829, 384] on icon at bounding box center [868, 467] width 124 height 228
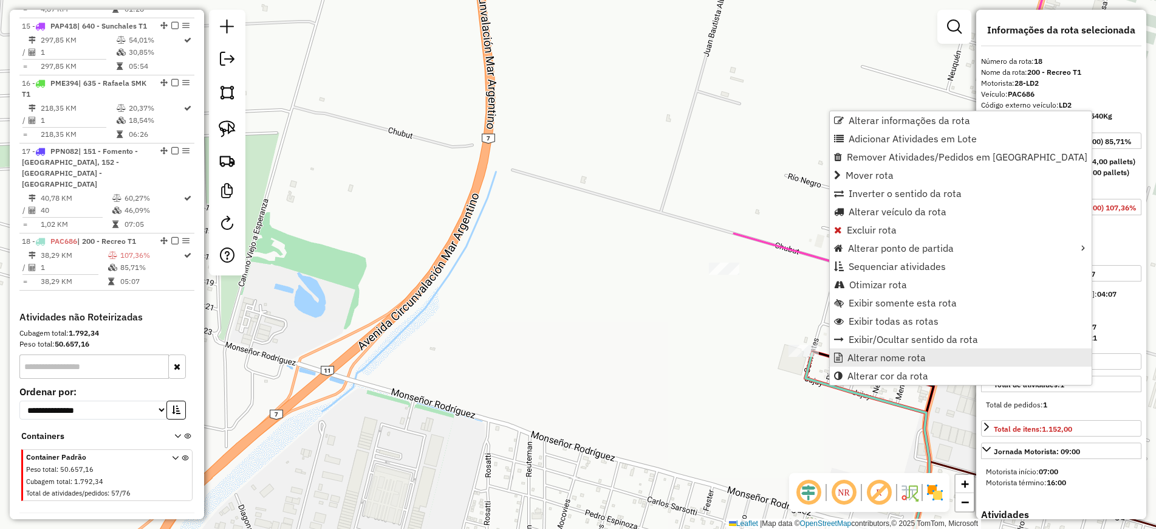
click at [840, 353] on span "Alterar nome rota" at bounding box center [838, 357] width 9 height 10
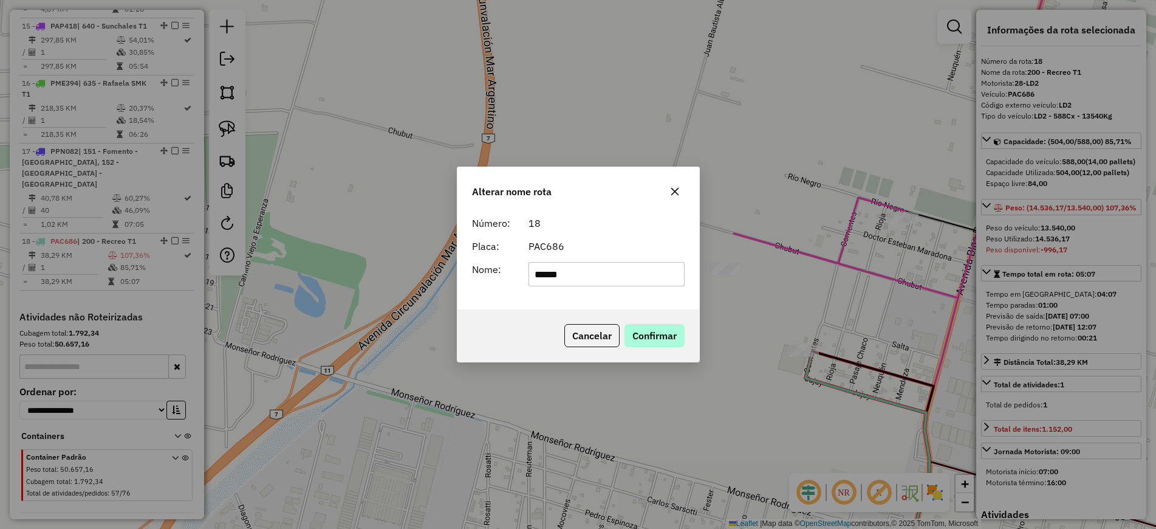
type input "******"
click at [635, 338] on button "Confirmar" at bounding box center [655, 335] width 60 height 23
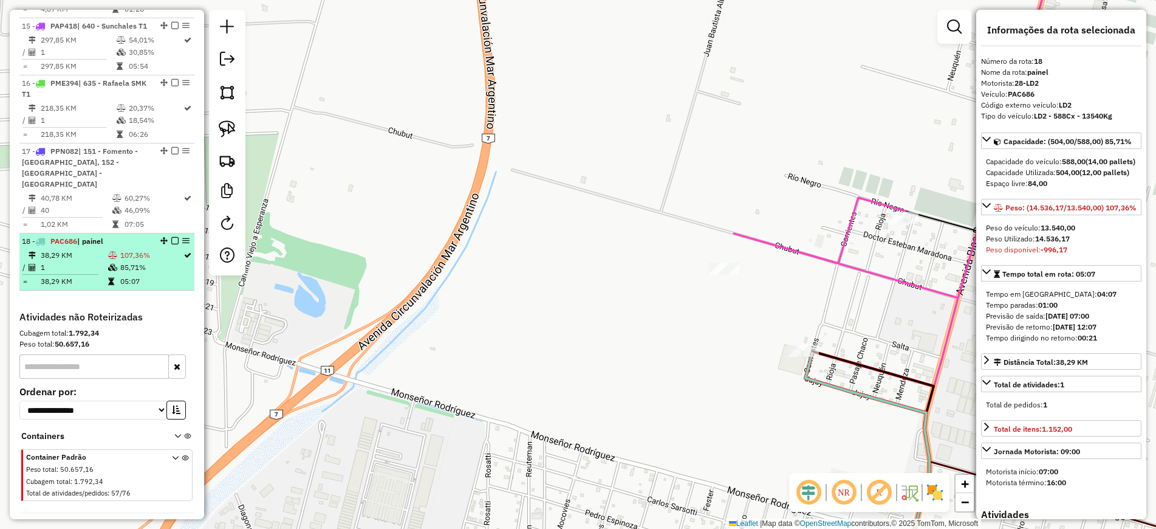
click at [171, 237] on em at bounding box center [174, 240] width 7 height 7
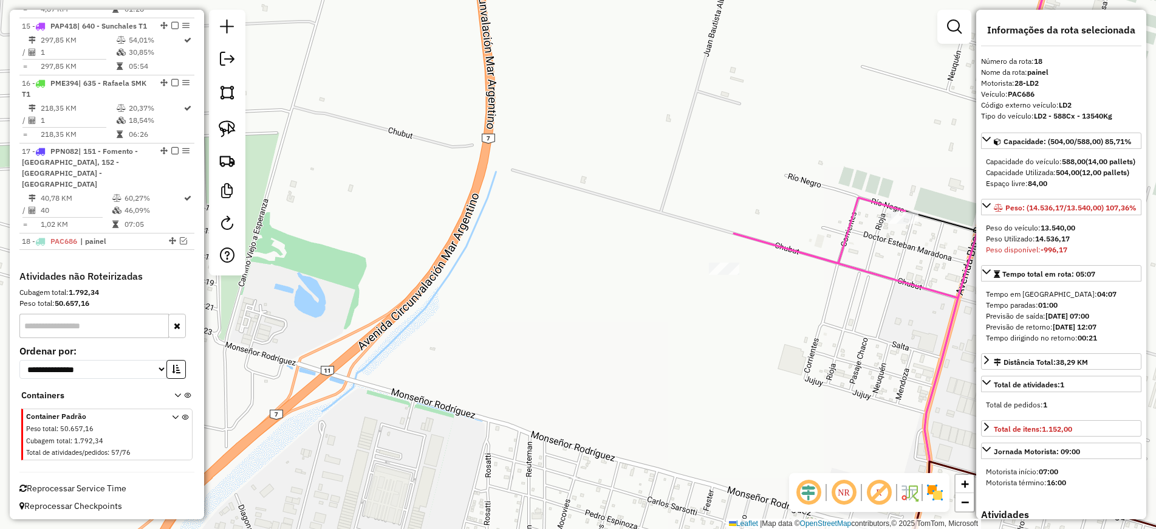
scroll to position [1426, 0]
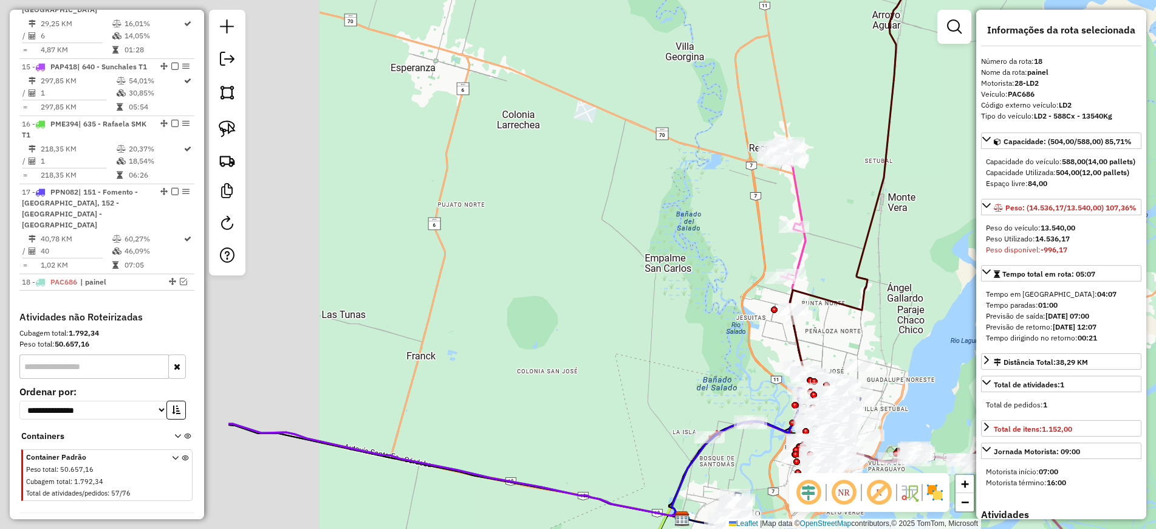
drag, startPoint x: 366, startPoint y: 296, endPoint x: 976, endPoint y: 253, distance: 611.5
click at [972, 253] on div "Janela de atendimento Grade de atendimento Capacidade Transportadoras Veículos …" at bounding box center [578, 264] width 1156 height 529
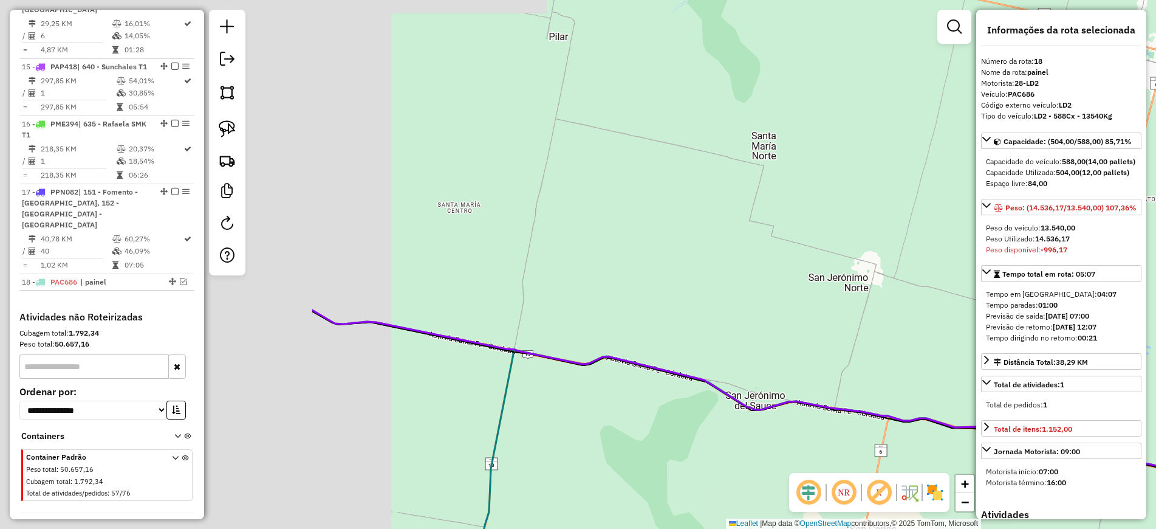
drag, startPoint x: 502, startPoint y: 306, endPoint x: 1039, endPoint y: 333, distance: 537.1
click at [1039, 333] on hb-router-mapa "Informações da Sessão 1282068 - 25/09/2025 Criação: 24/09/2025 16:14 Depósito: …" at bounding box center [578, 264] width 1156 height 529
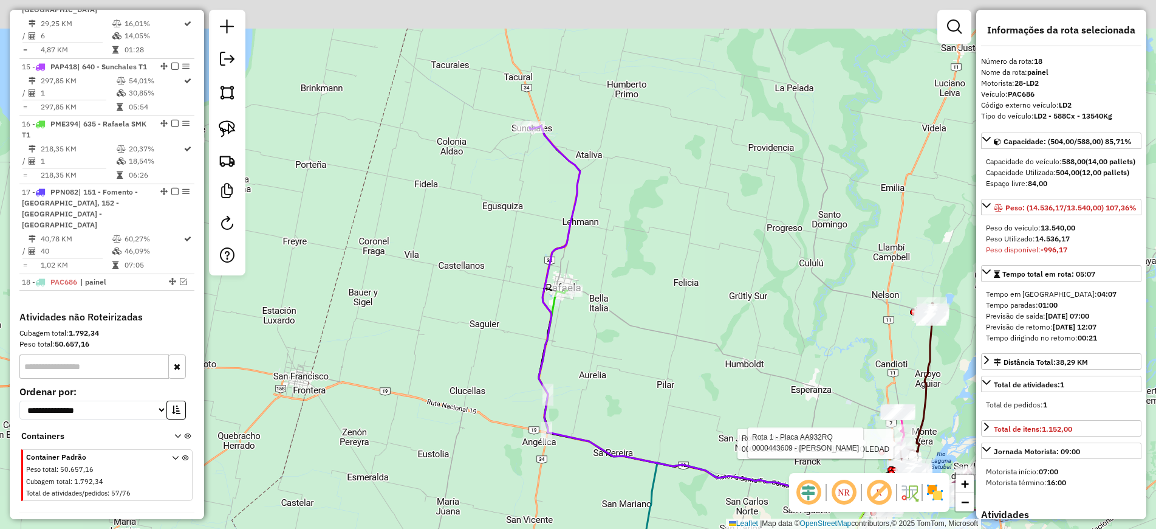
drag, startPoint x: 598, startPoint y: 169, endPoint x: 607, endPoint y: 327, distance: 158.2
click at [607, 327] on div "Rota 1 - Placa AA932RQ 0000435871 - PORTILLO GISELA SOLEDAD Rota 1 - Placa AA93…" at bounding box center [578, 264] width 1156 height 529
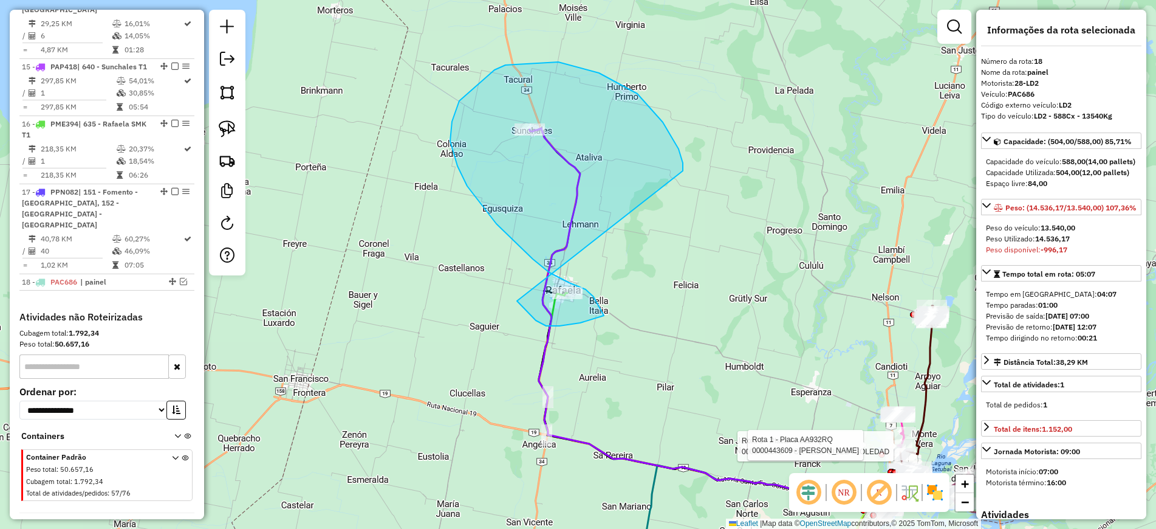
drag, startPoint x: 683, startPoint y: 171, endPoint x: 517, endPoint y: 301, distance: 210.7
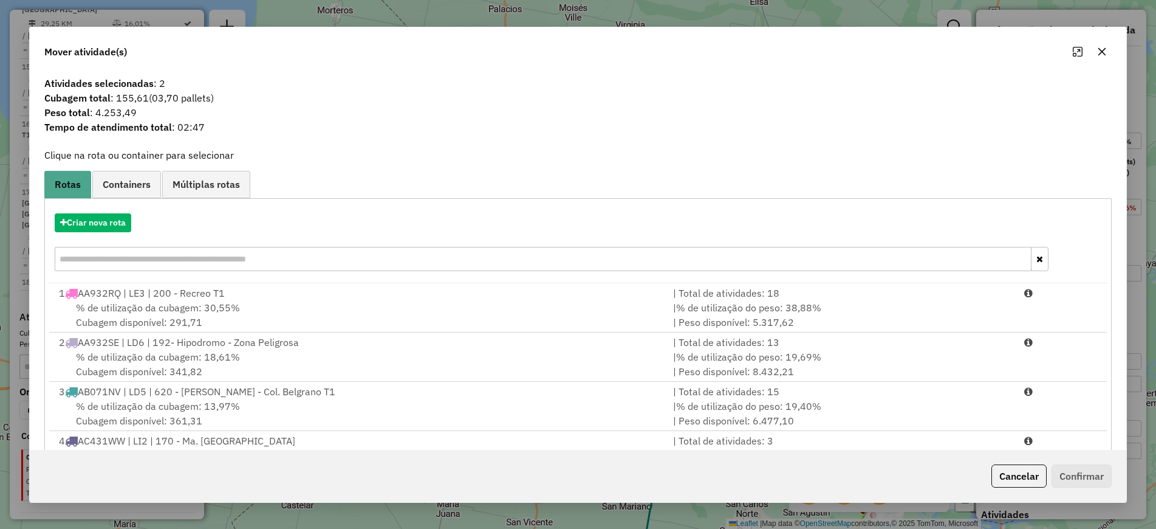
click at [1098, 53] on icon "button" at bounding box center [1102, 52] width 10 height 10
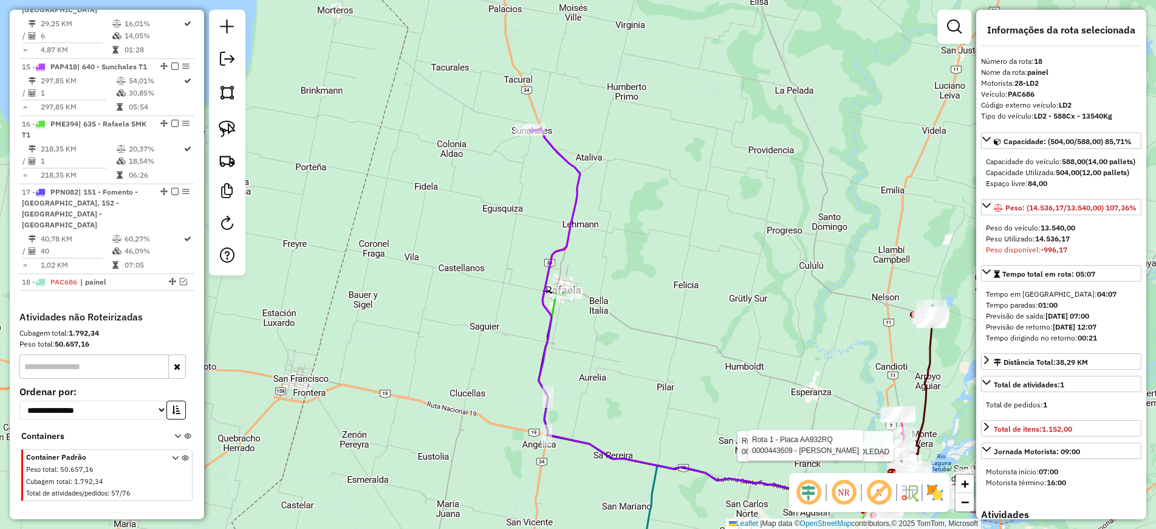
click at [1101, 52] on div "**********" at bounding box center [1061, 264] width 170 height 509
click at [573, 233] on icon at bounding box center [701, 316] width 343 height 377
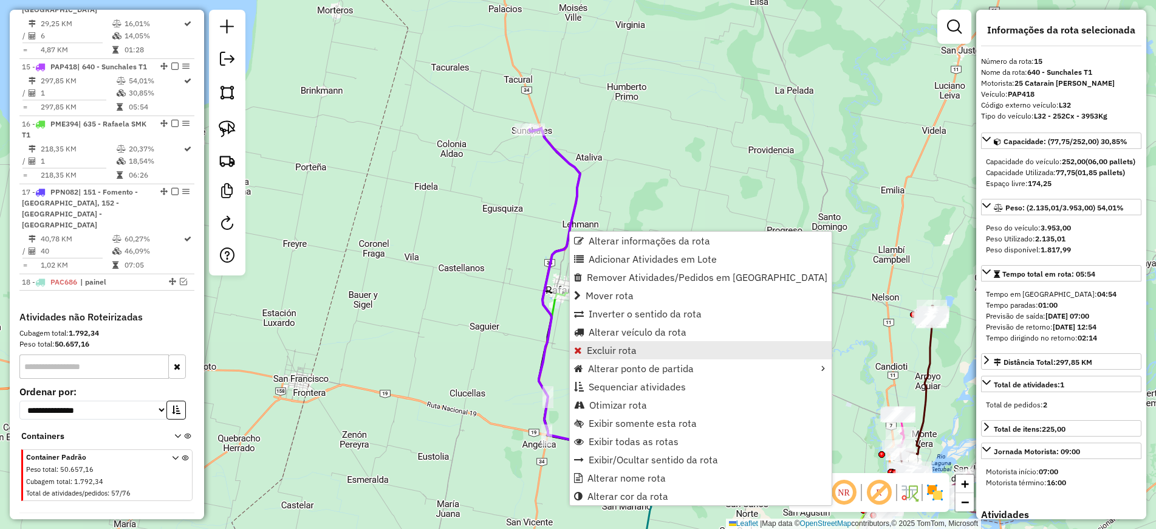
click at [612, 347] on span "Excluir rota" at bounding box center [612, 350] width 50 height 10
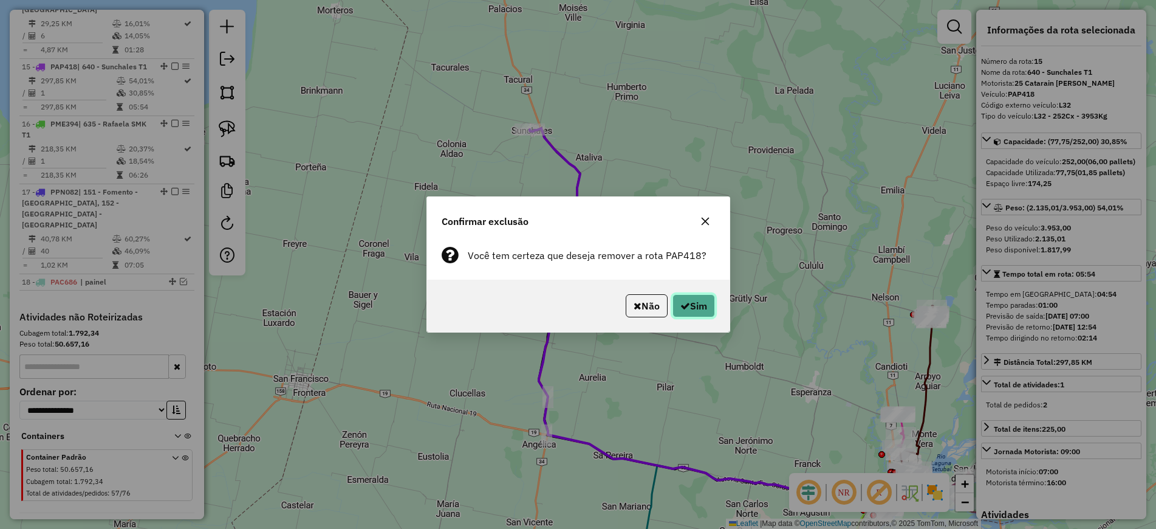
click at [690, 309] on button "Sim" at bounding box center [693, 305] width 43 height 23
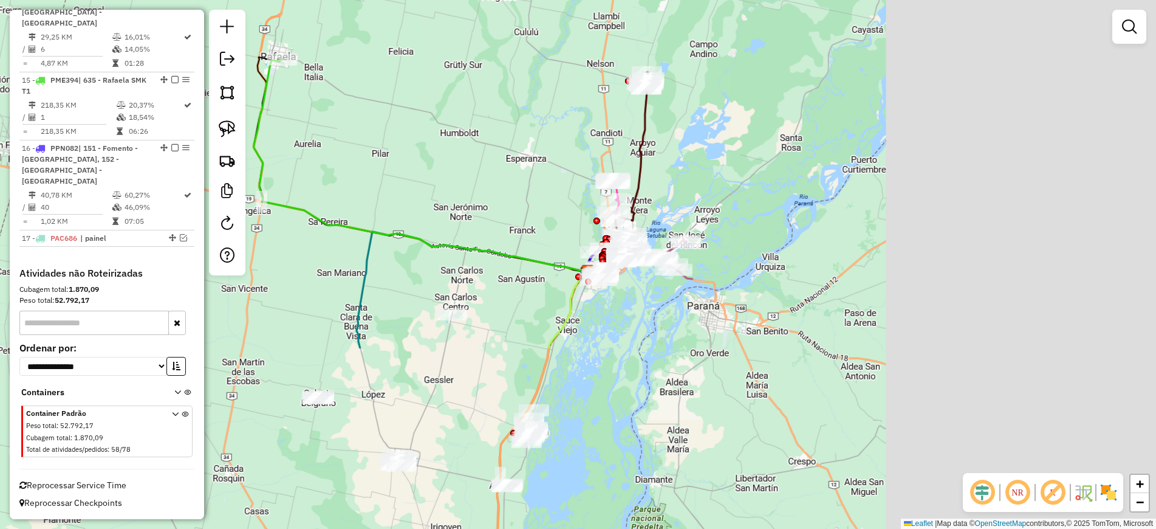
scroll to position [1358, 0]
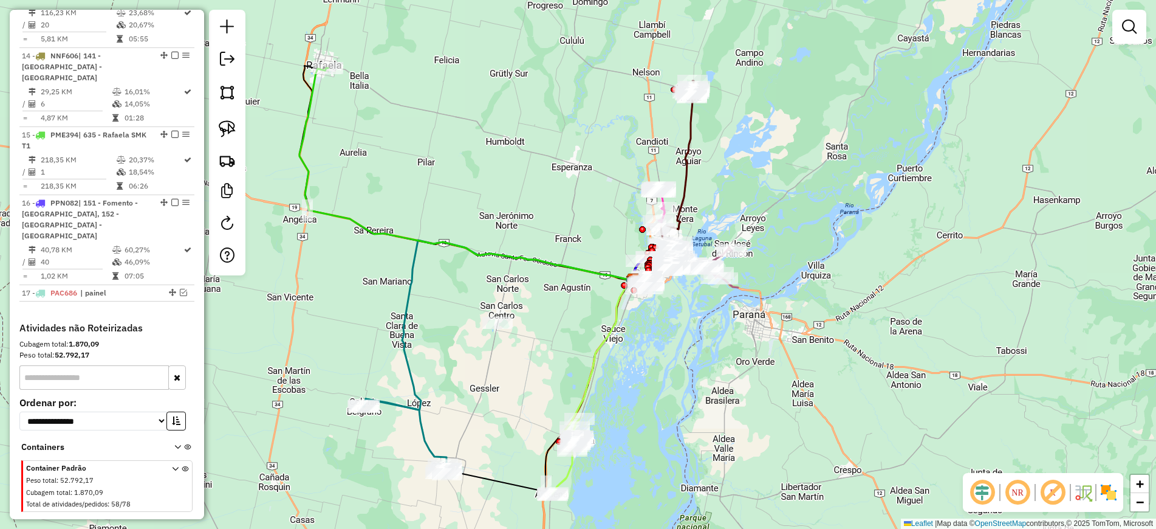
drag, startPoint x: 272, startPoint y: 86, endPoint x: 383, endPoint y: 135, distance: 121.6
click at [383, 135] on div "Janela de atendimento Grade de atendimento Capacidade Transportadoras Veículos …" at bounding box center [578, 264] width 1156 height 529
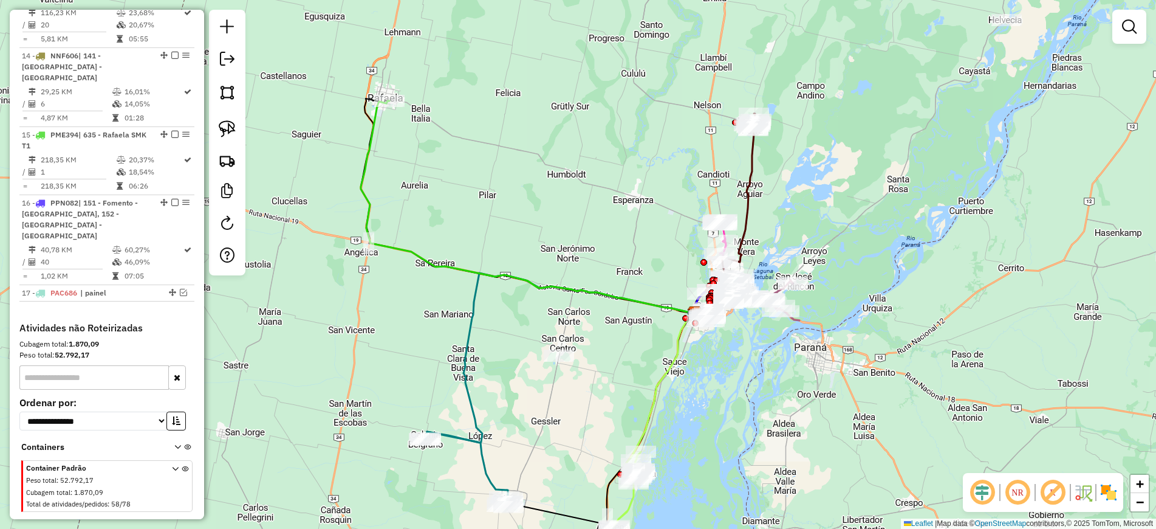
click at [374, 118] on icon at bounding box center [528, 207] width 334 height 213
select select "**********"
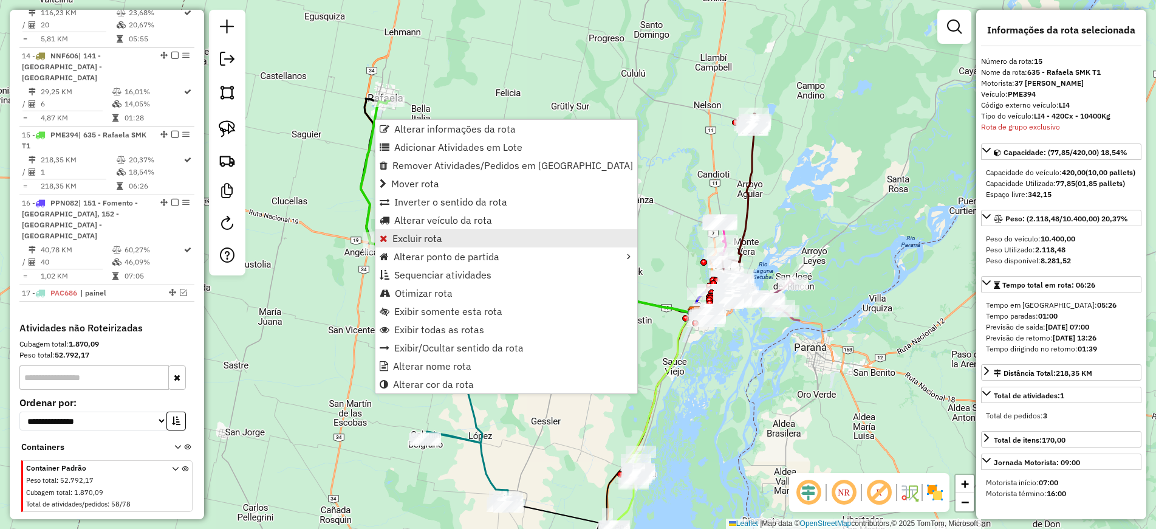
click at [459, 235] on link "Excluir rota" at bounding box center [506, 238] width 262 height 18
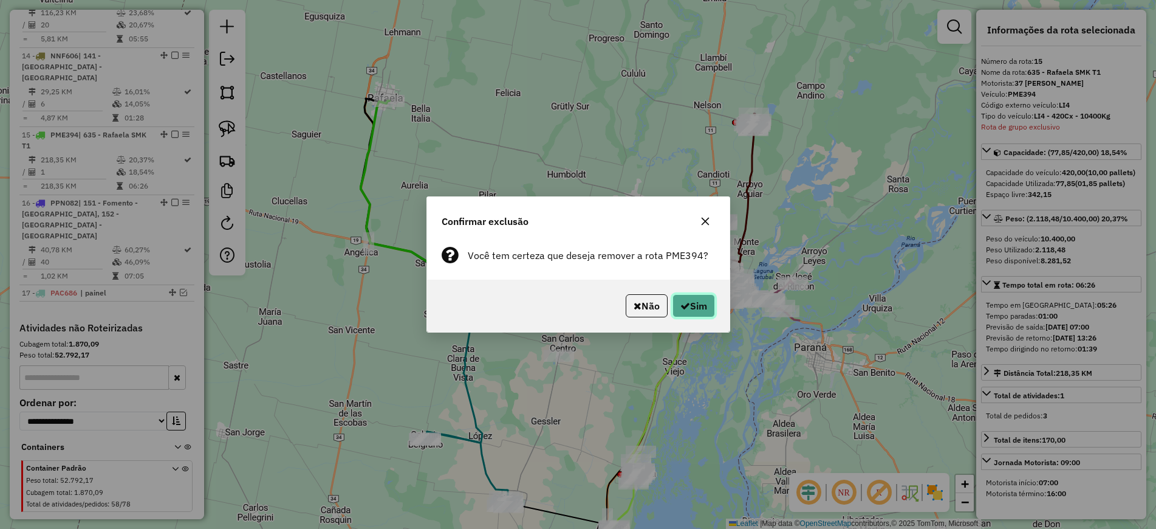
click at [682, 307] on icon "button" at bounding box center [685, 306] width 10 height 10
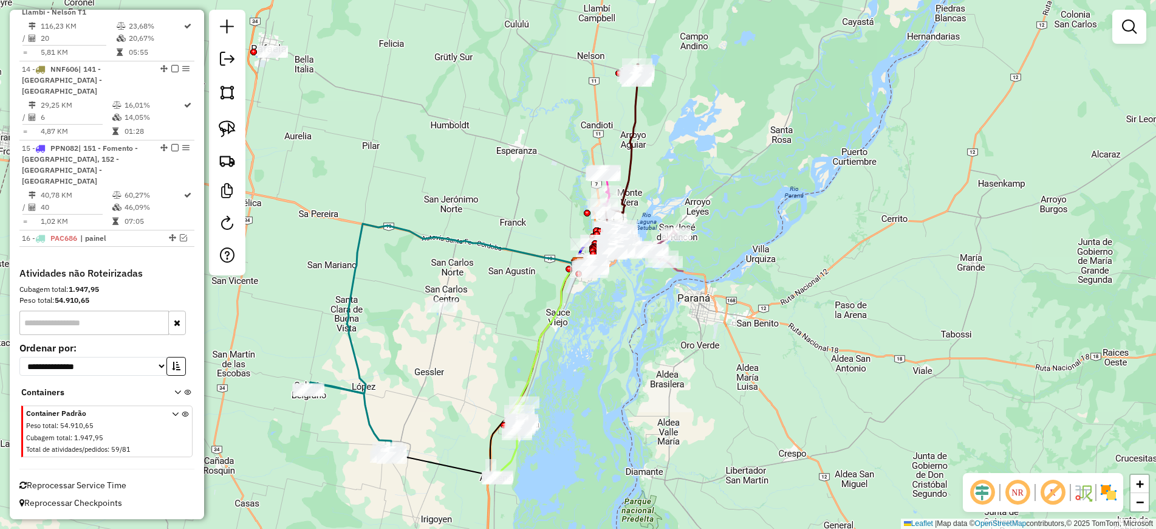
scroll to position [1290, 0]
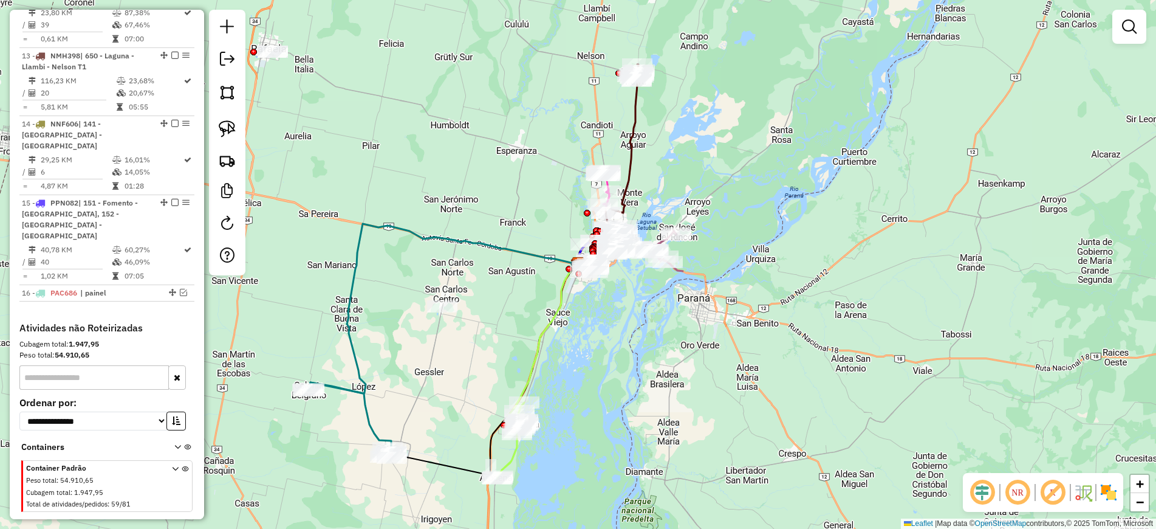
click at [834, 294] on div "Janela de atendimento Grade de atendimento Capacidade Transportadoras Veículos …" at bounding box center [578, 264] width 1156 height 529
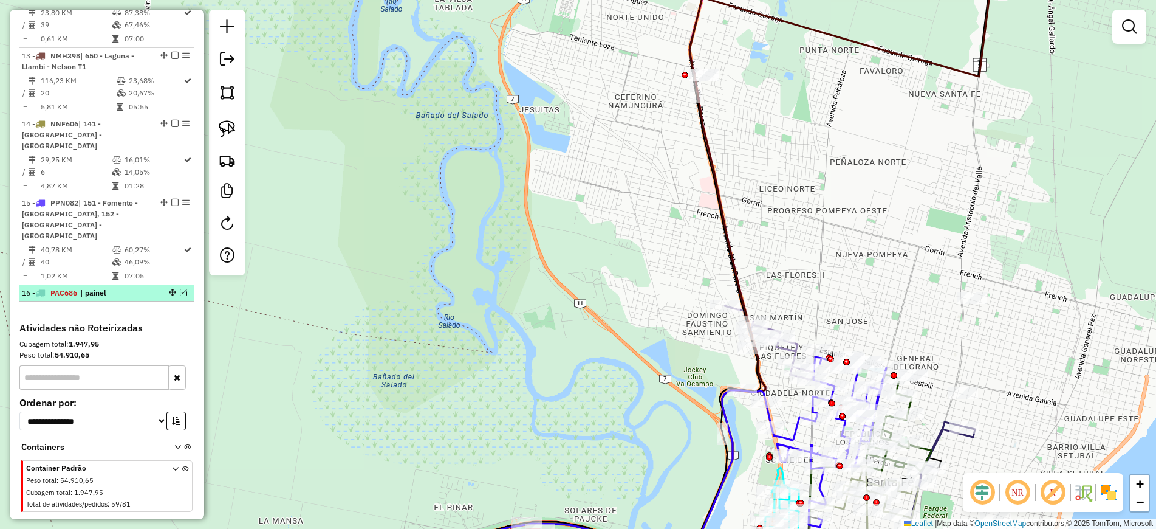
click at [183, 289] on em at bounding box center [183, 292] width 7 height 7
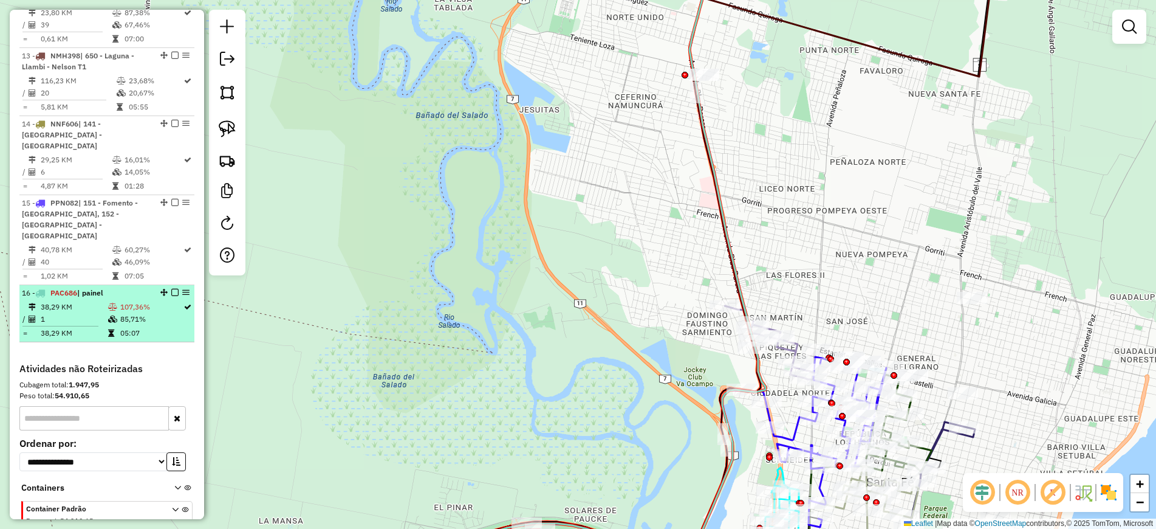
scroll to position [1330, 0]
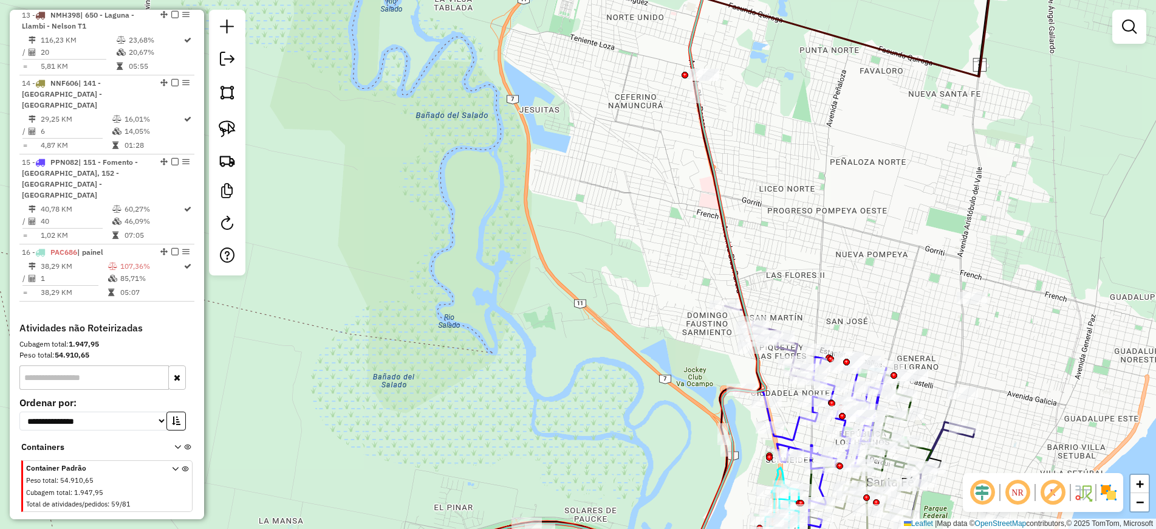
click at [963, 173] on div "Janela de atendimento Grade de atendimento Capacidade Transportadoras Veículos …" at bounding box center [578, 264] width 1156 height 529
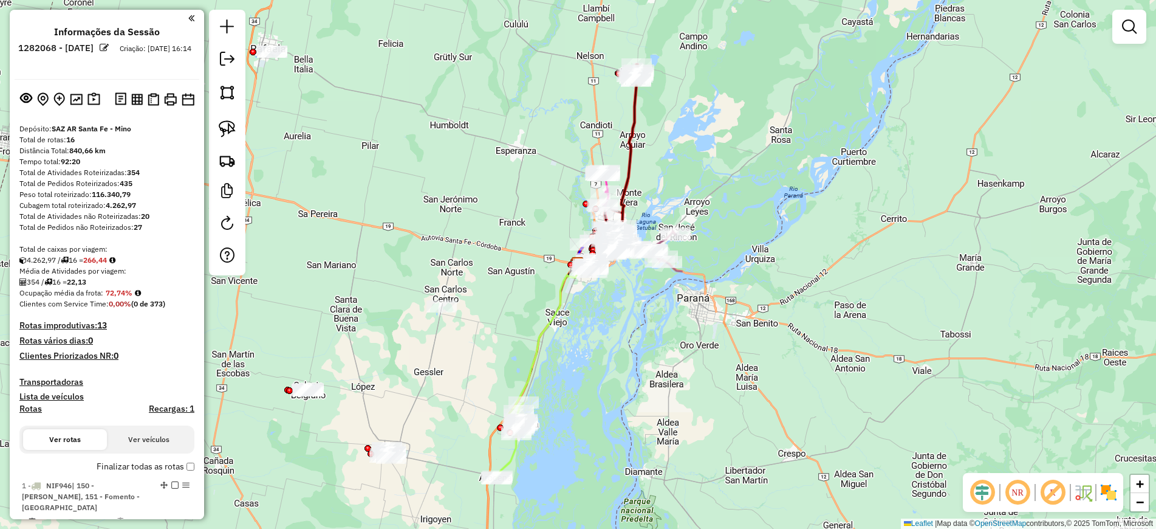
click at [632, 126] on icon at bounding box center [630, 148] width 18 height 168
select select "**********"
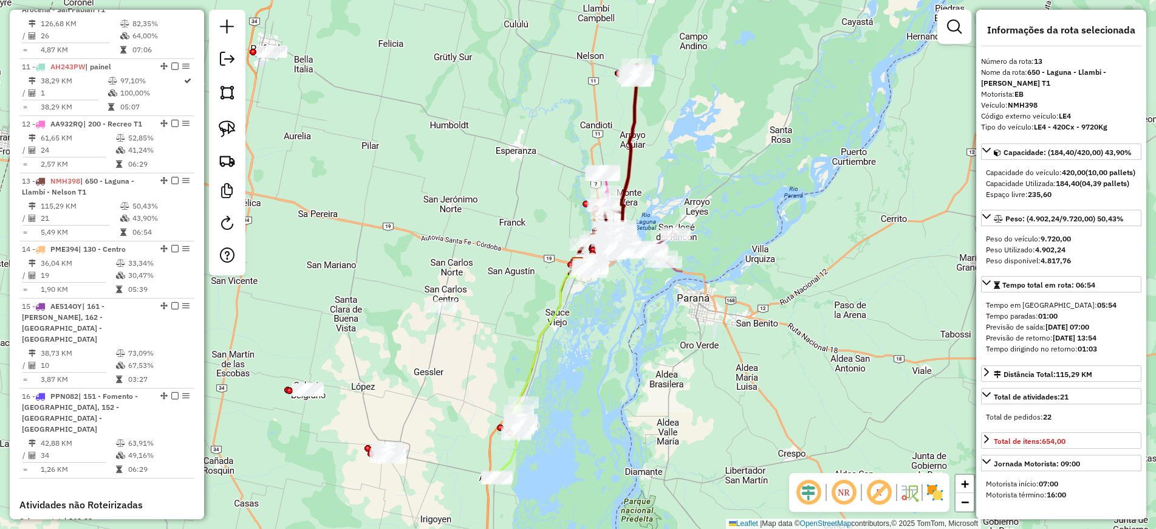
scroll to position [1306, 0]
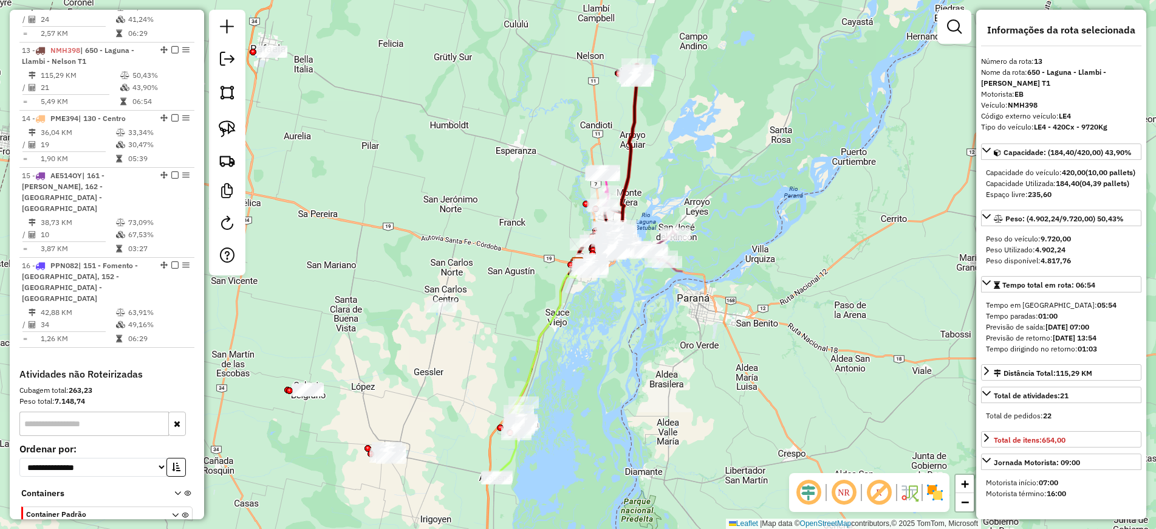
click at [538, 352] on icon at bounding box center [542, 374] width 93 height 210
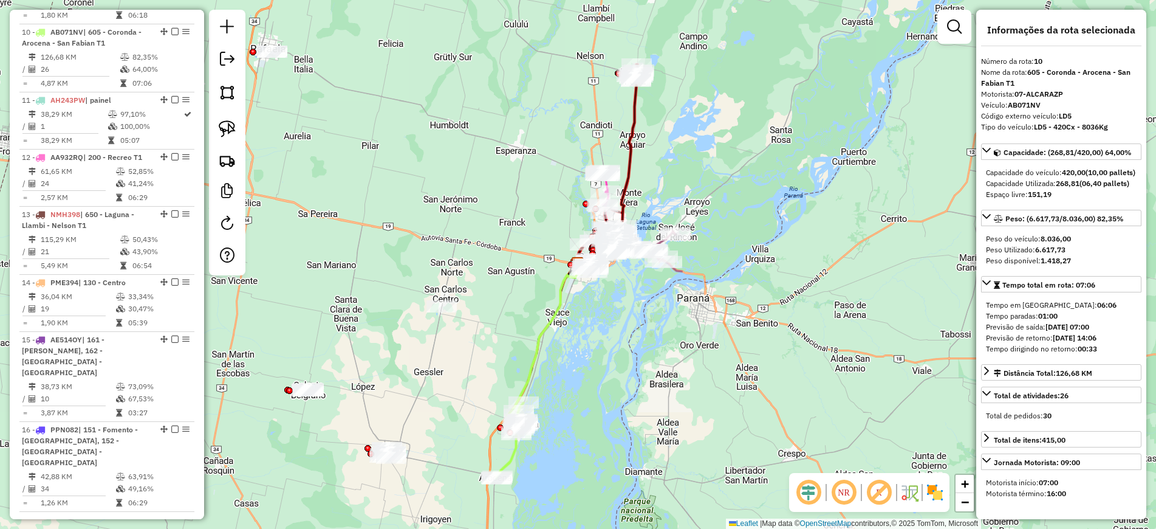
scroll to position [1124, 0]
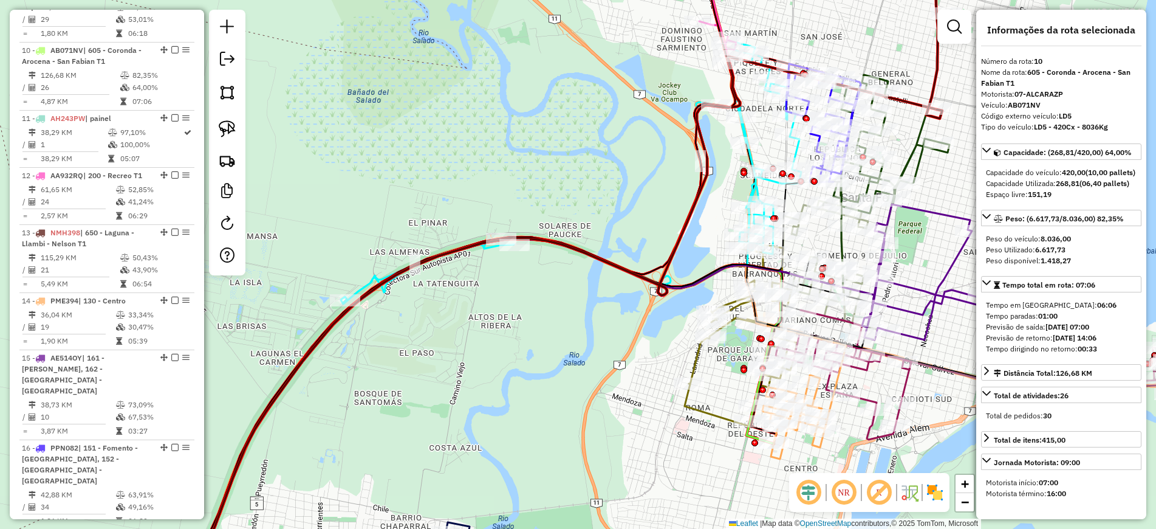
click at [753, 158] on icon at bounding box center [571, 173] width 460 height 261
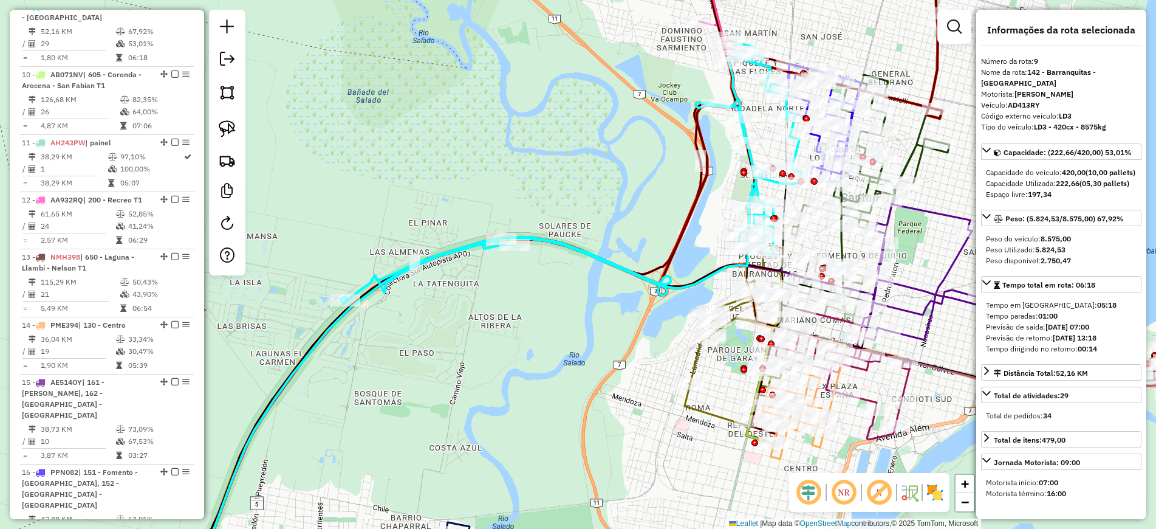
scroll to position [1056, 0]
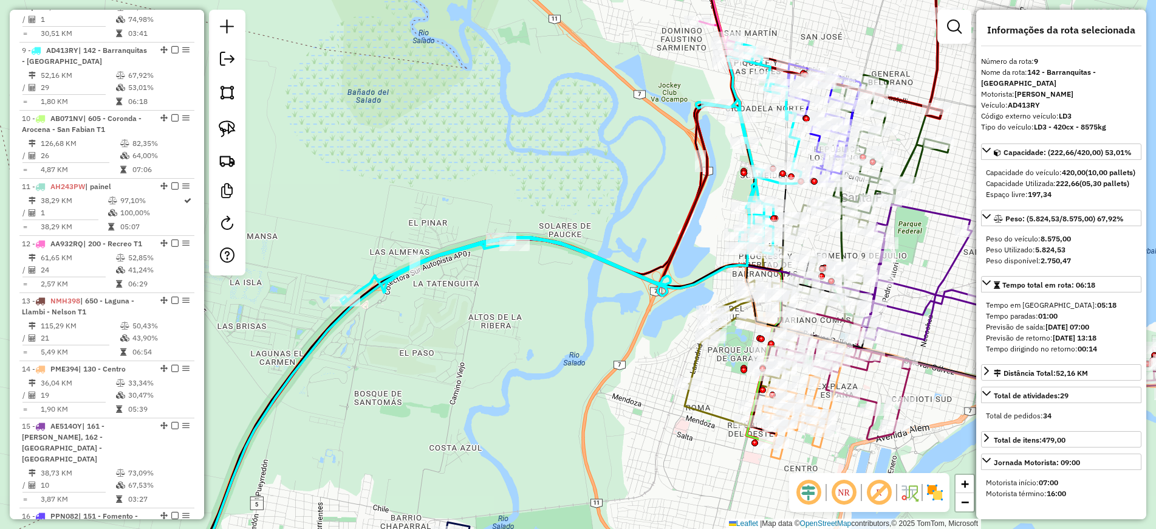
click at [916, 289] on icon at bounding box center [927, 271] width 130 height 135
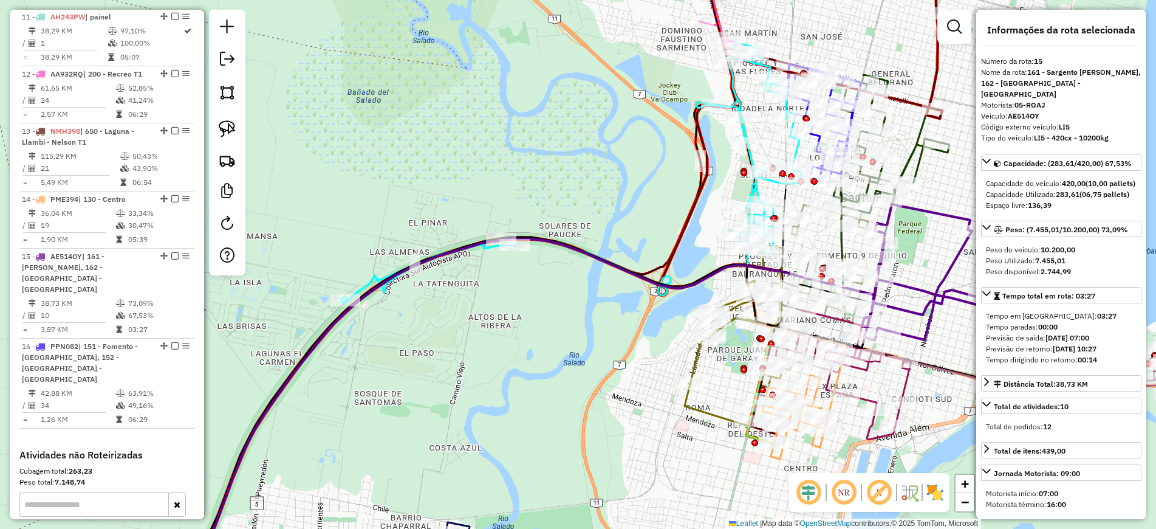
scroll to position [1341, 0]
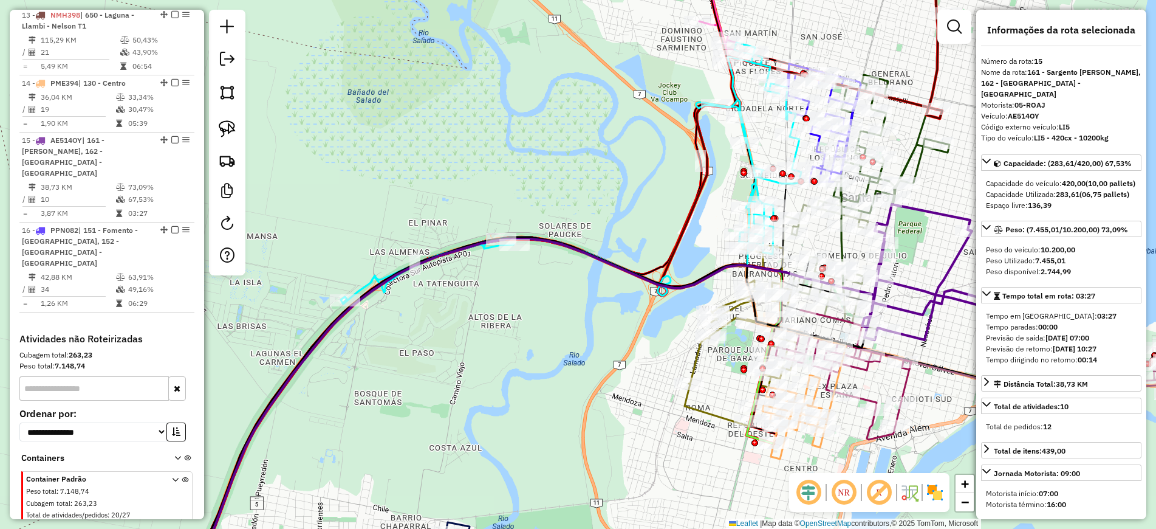
click at [933, 491] on img at bounding box center [934, 491] width 19 height 19
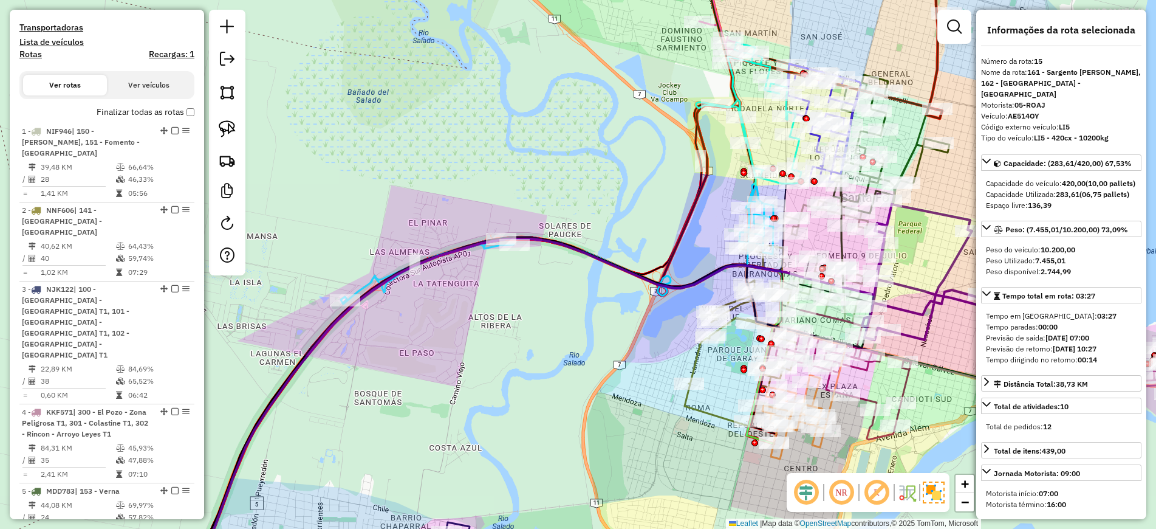
scroll to position [50, 0]
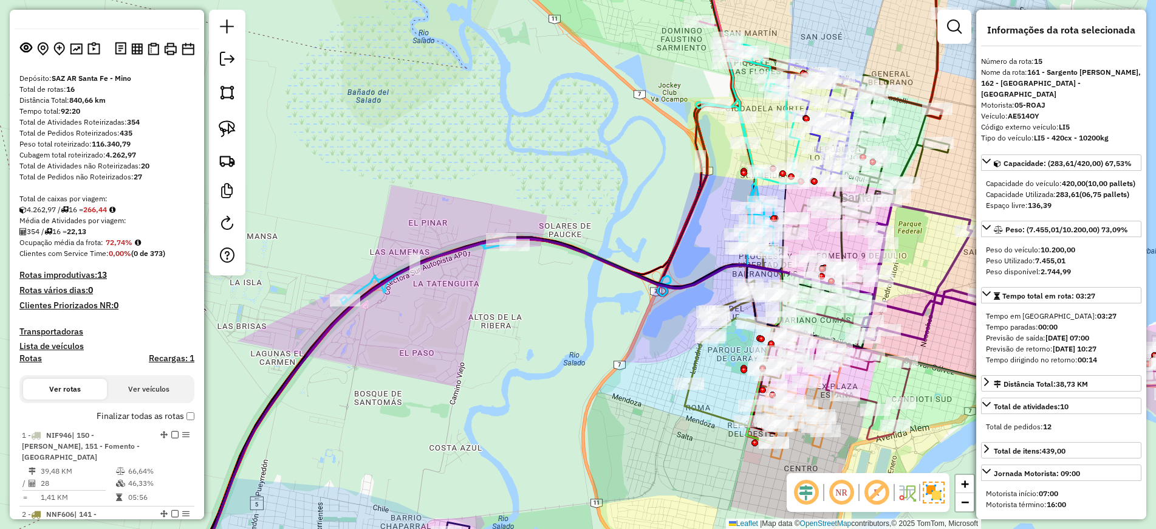
click at [22, 359] on h4 "Rotas" at bounding box center [30, 358] width 22 height 10
select select "*"
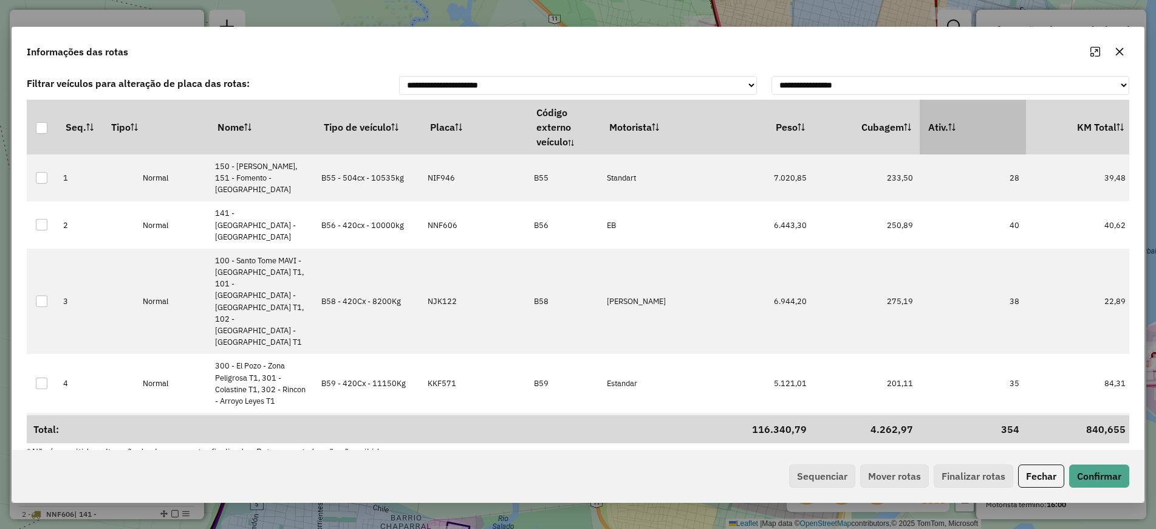
click at [969, 126] on th "Ativ." at bounding box center [973, 127] width 106 height 55
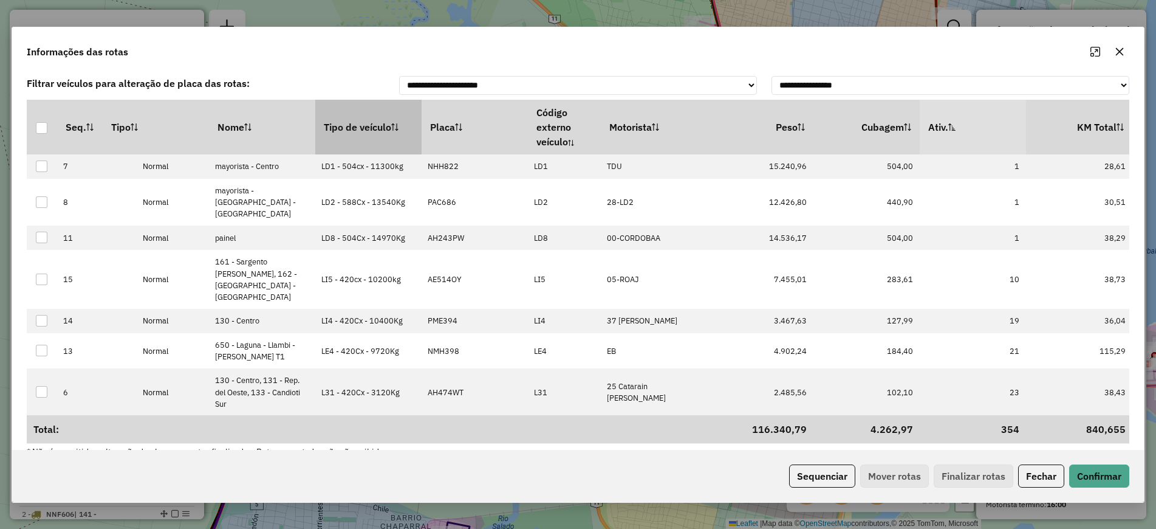
click at [353, 132] on th "Tipo de veículo" at bounding box center [368, 127] width 106 height 55
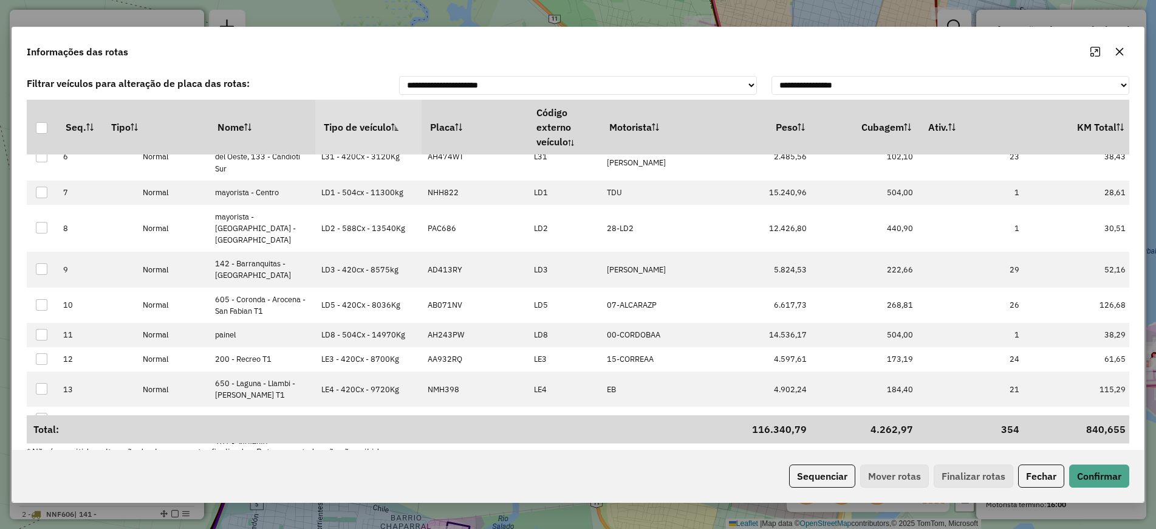
scroll to position [371, 0]
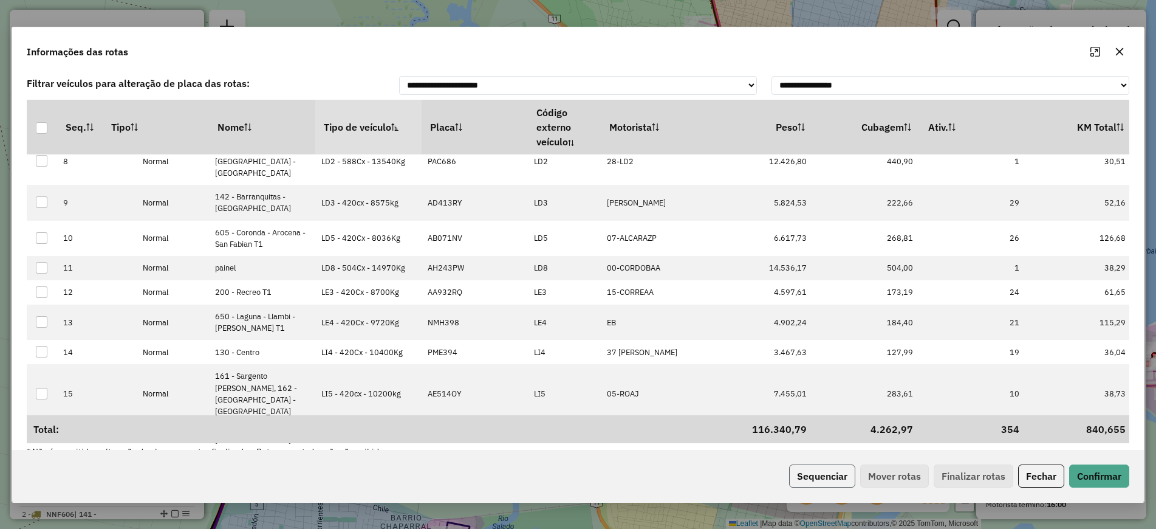
click at [823, 476] on button "Sequenciar" at bounding box center [822, 475] width 66 height 23
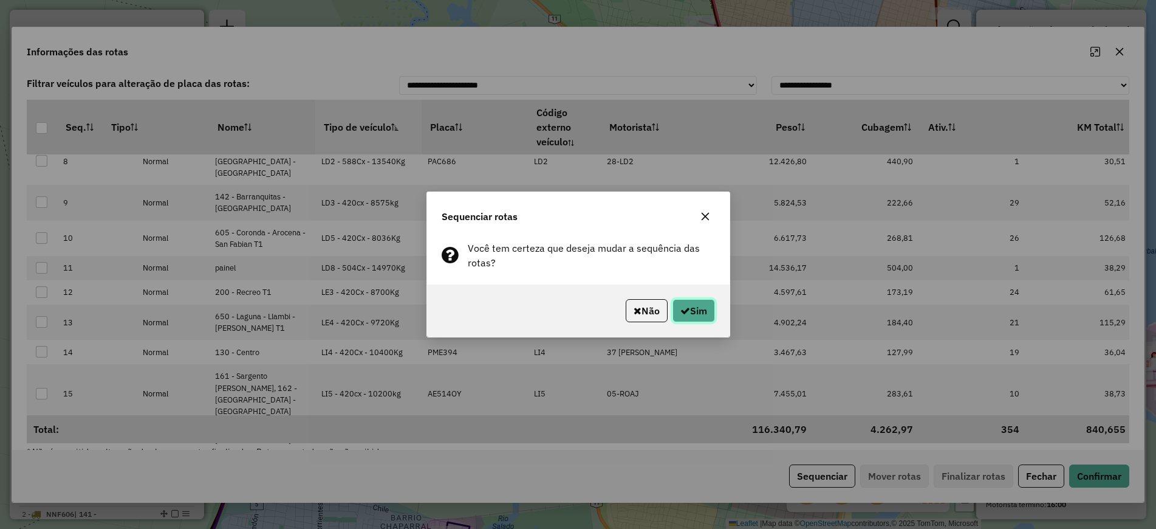
click at [695, 316] on button "Sim" at bounding box center [693, 310] width 43 height 23
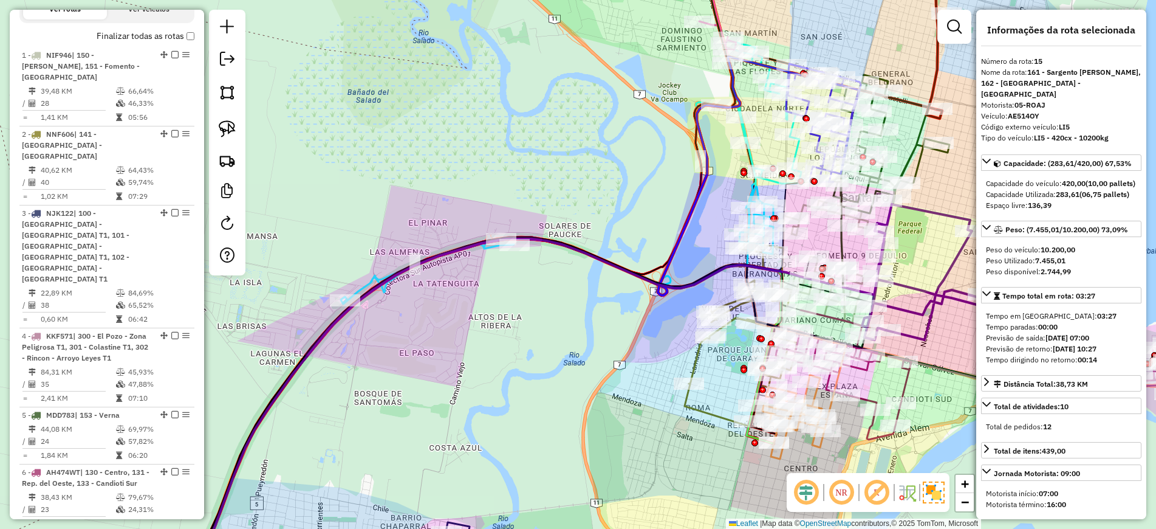
scroll to position [202, 0]
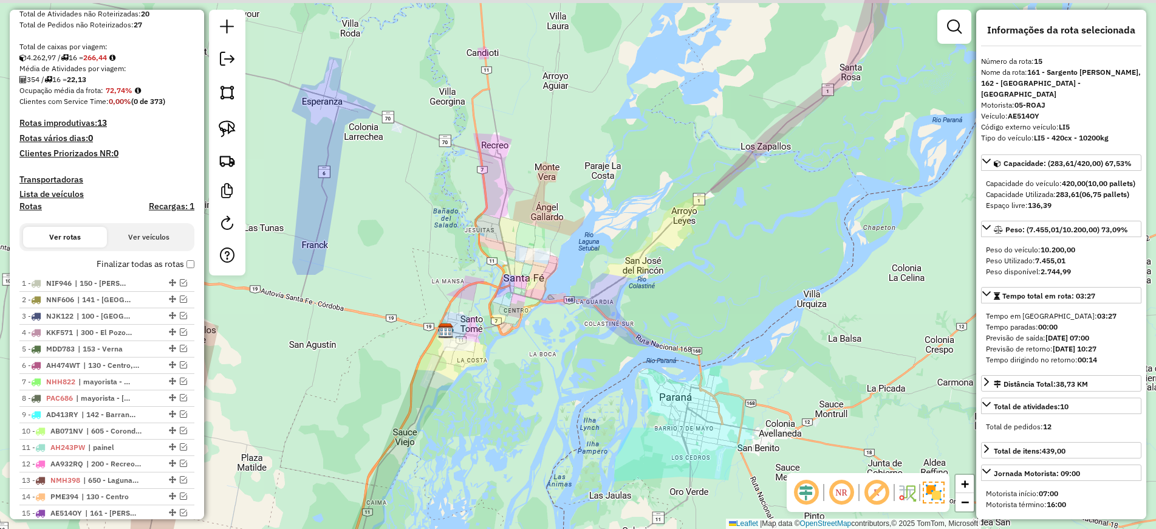
drag, startPoint x: 333, startPoint y: 191, endPoint x: 456, endPoint y: 215, distance: 125.0
click at [459, 215] on div "Janela de atendimento Grade de atendimento Capacidade Transportadoras Veículos …" at bounding box center [578, 264] width 1156 height 529
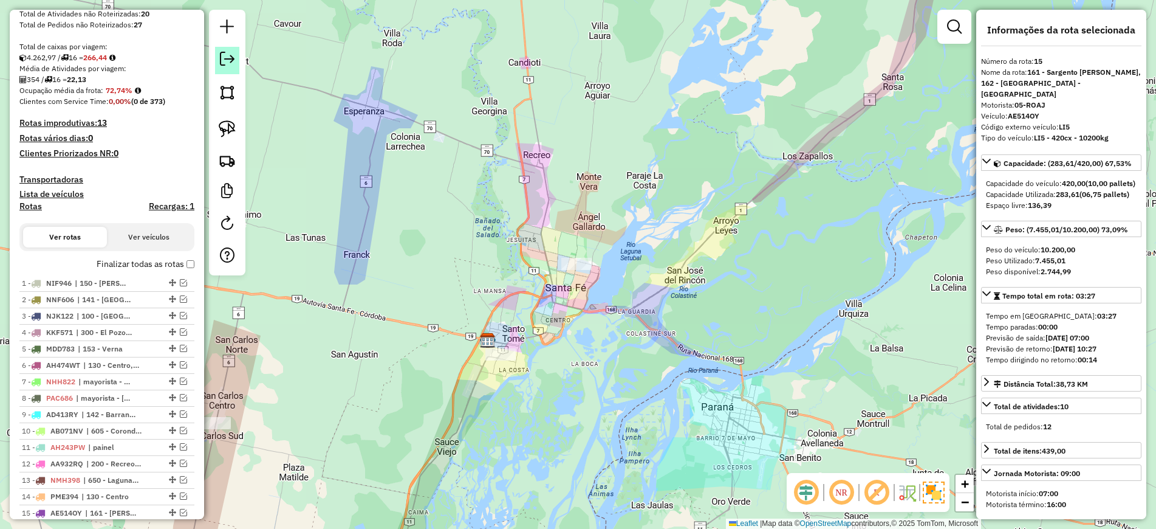
click at [222, 63] on em at bounding box center [227, 59] width 15 height 15
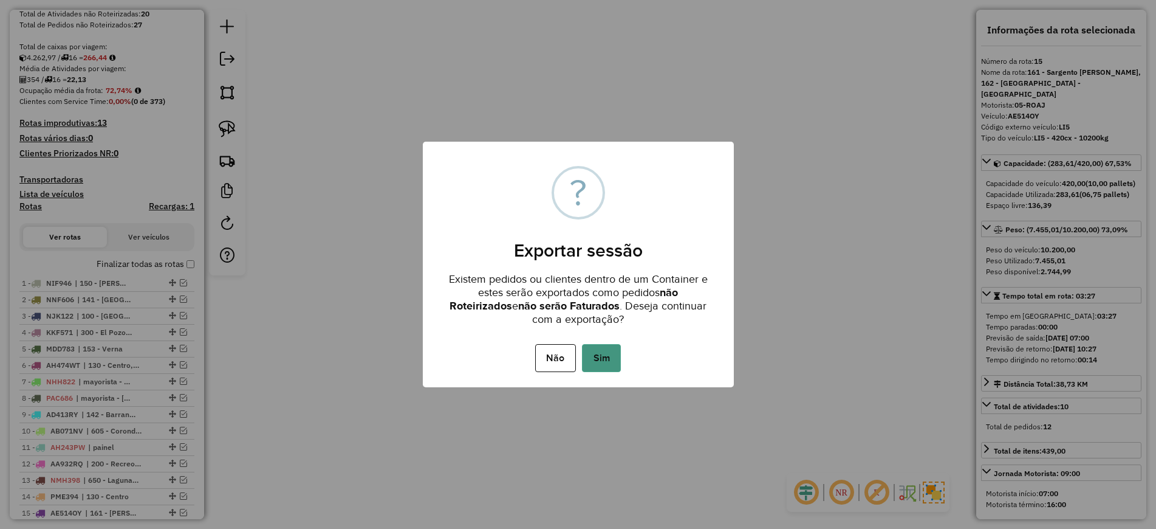
click at [591, 348] on button "Sim" at bounding box center [601, 358] width 39 height 28
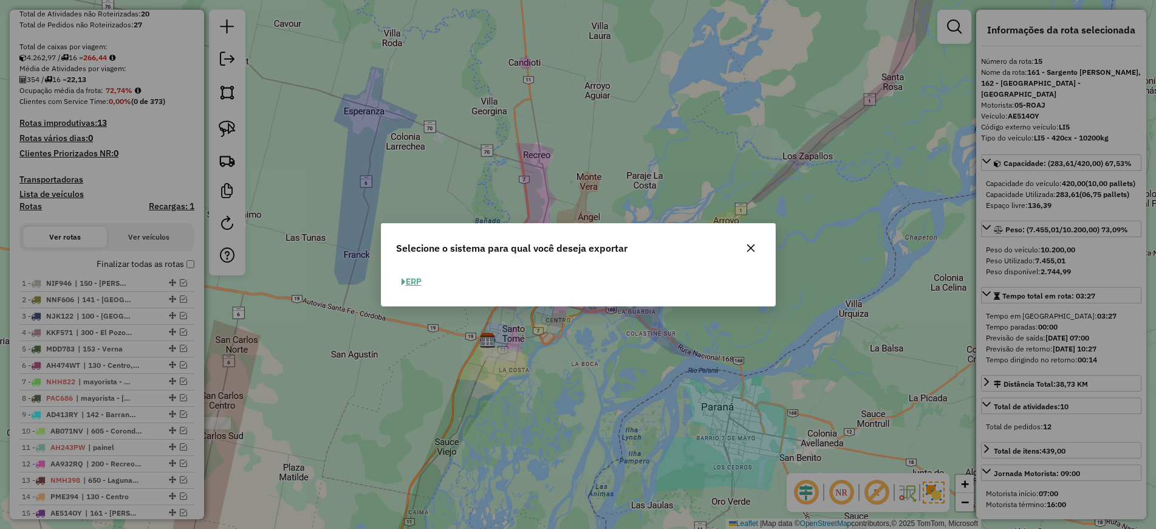
click at [418, 277] on button "ERP" at bounding box center [411, 281] width 31 height 19
select select "*********"
select select "**"
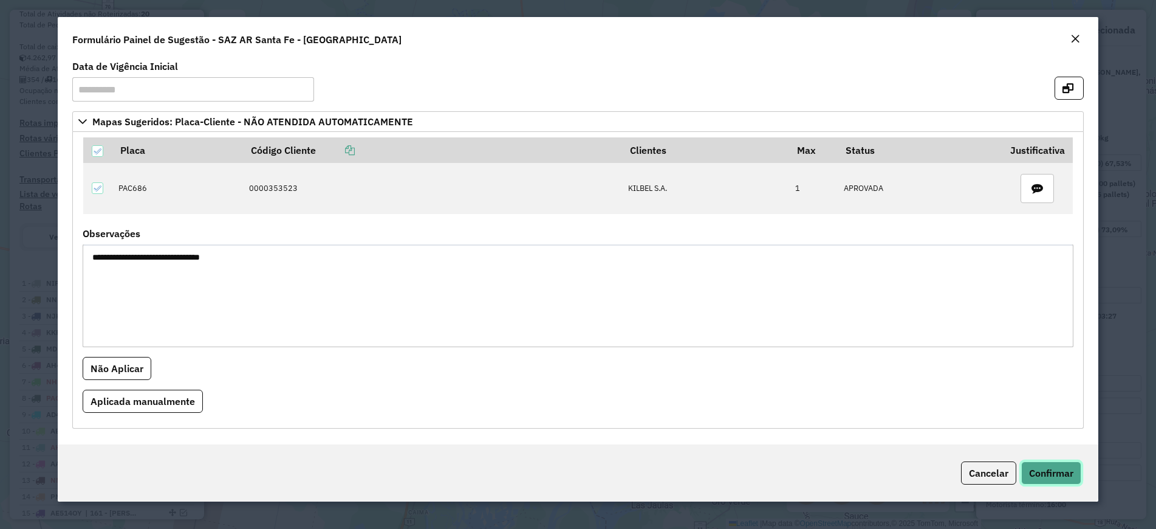
click at [1061, 471] on span "Confirmar" at bounding box center [1051, 473] width 44 height 12
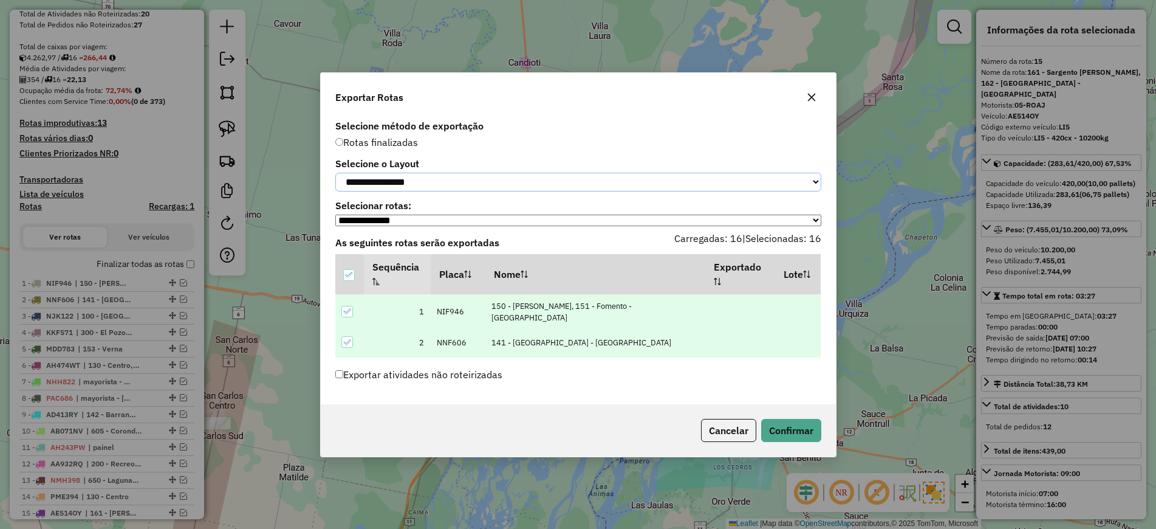
click at [435, 186] on select "**********" at bounding box center [578, 182] width 486 height 19
select select "*********"
click at [335, 173] on select "**********" at bounding box center [578, 182] width 486 height 19
click at [346, 375] on label "Exportar atividades não roteirizadas" at bounding box center [418, 374] width 167 height 23
click at [796, 430] on button "Confirmar" at bounding box center [791, 430] width 60 height 23
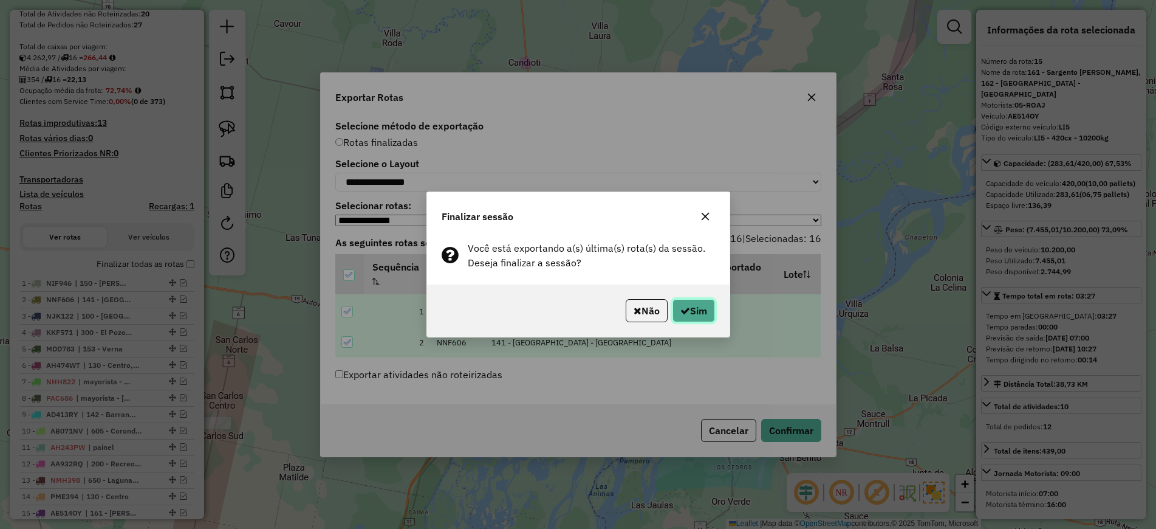
click at [693, 311] on button "Sim" at bounding box center [693, 310] width 43 height 23
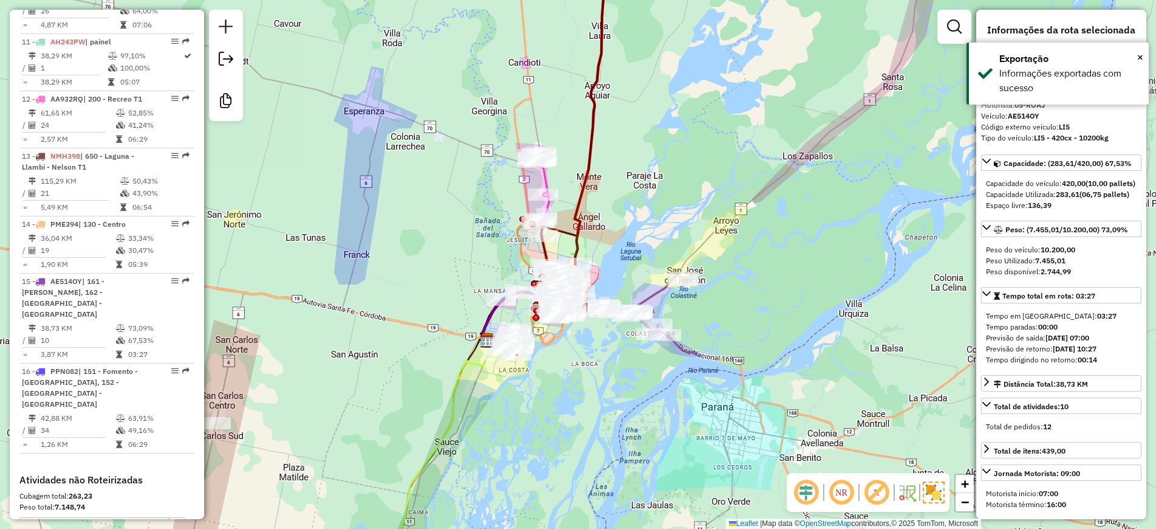
scroll to position [1290, 0]
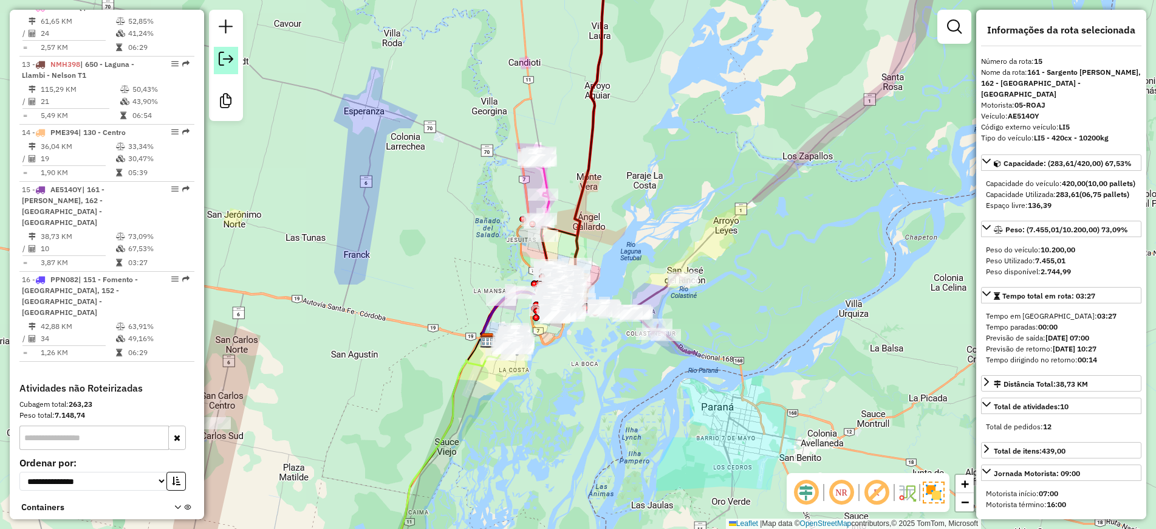
click at [221, 63] on em at bounding box center [226, 59] width 15 height 15
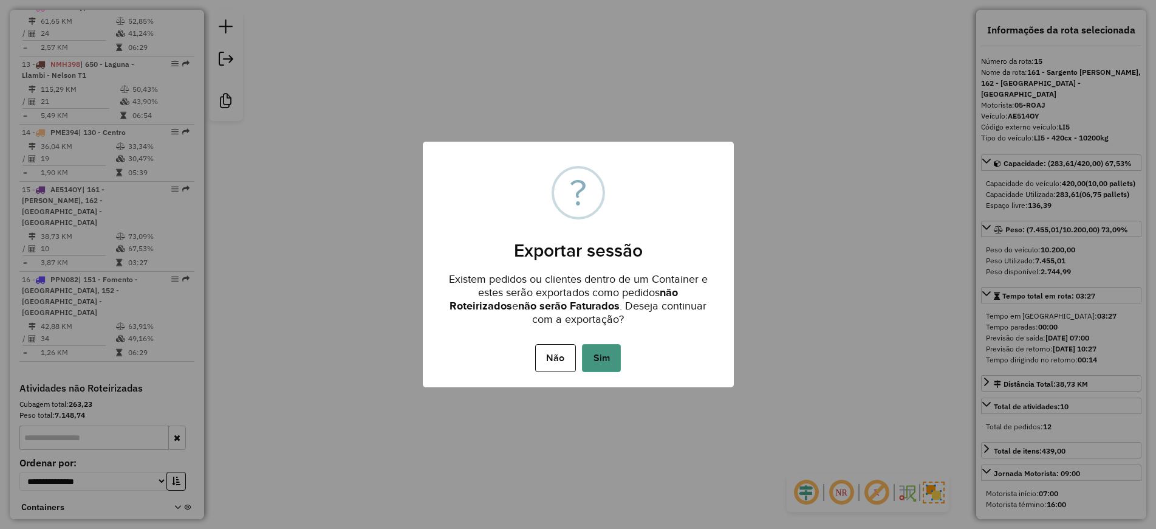
click at [612, 366] on button "Sim" at bounding box center [601, 358] width 39 height 28
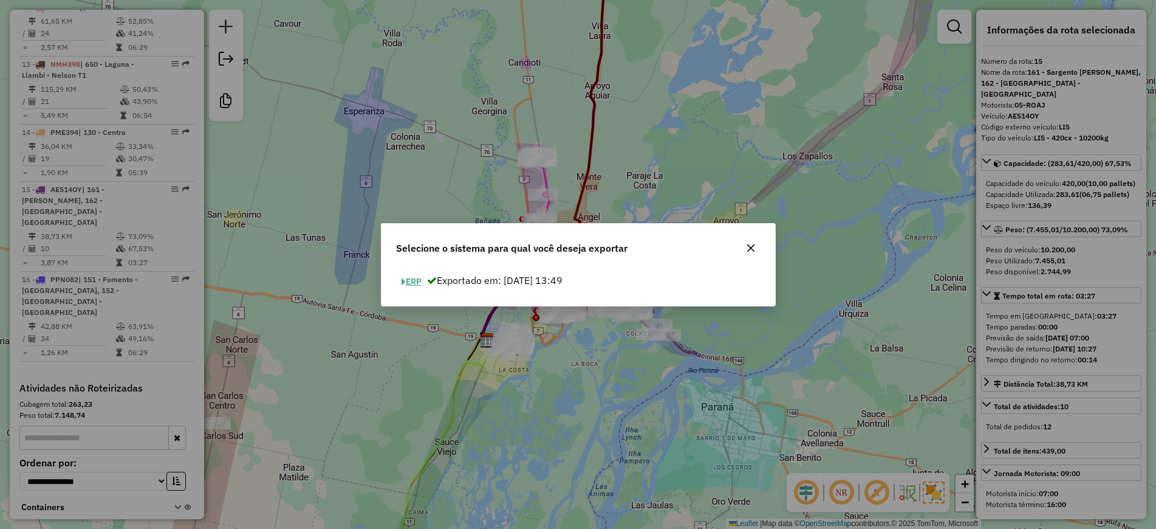
click at [409, 280] on button "ERP" at bounding box center [411, 281] width 31 height 19
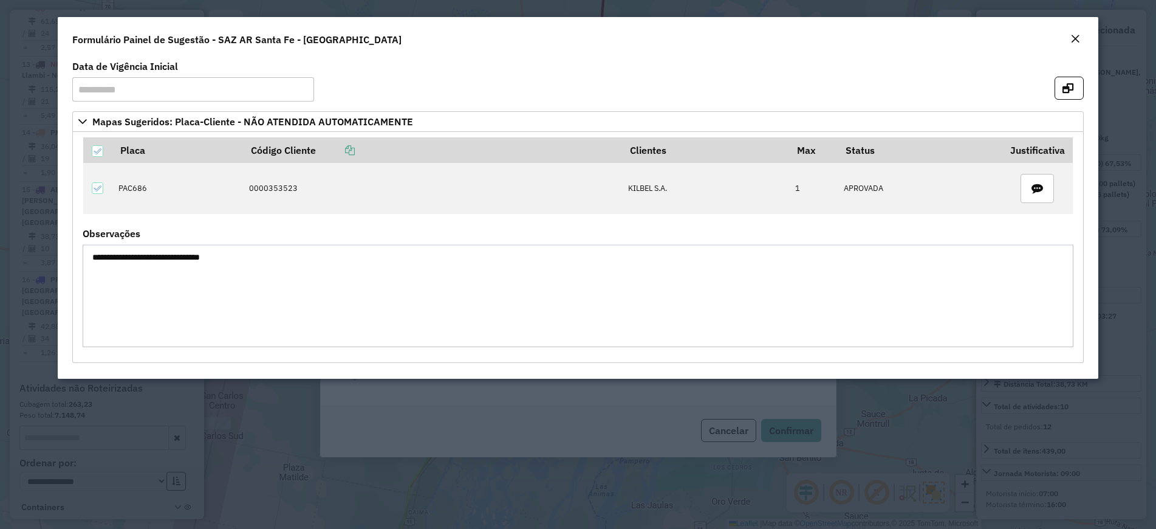
click at [1066, 41] on div "Formulário Painel de Sugestão - SAZ AR Santa Fe - Mino" at bounding box center [578, 37] width 1041 height 40
click at [1072, 46] on div "Close" at bounding box center [1075, 39] width 10 height 15
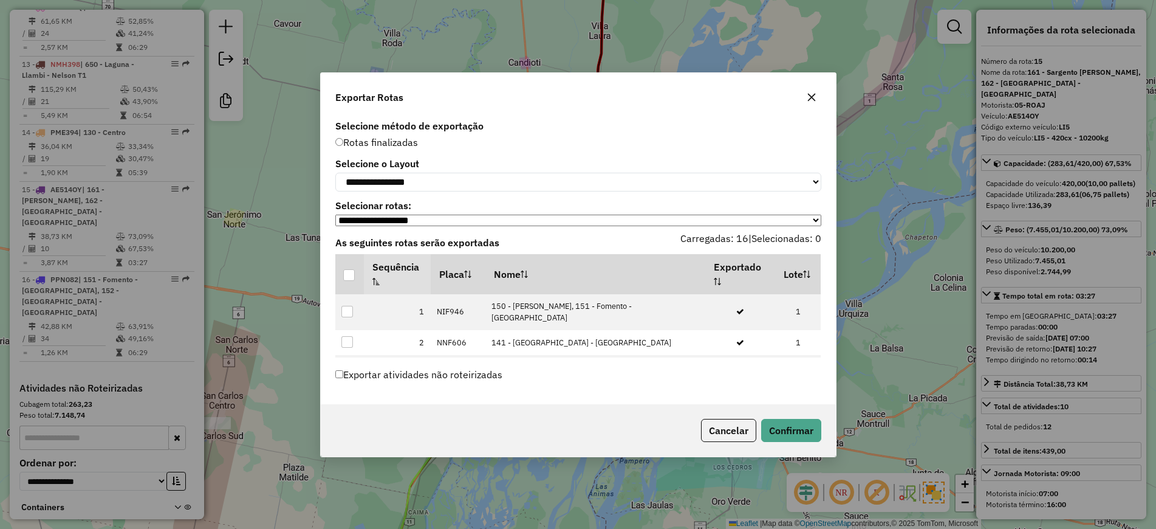
click at [1070, 36] on div "**********" at bounding box center [578, 264] width 1156 height 529
click at [469, 180] on select "**********" at bounding box center [578, 182] width 486 height 19
select select "*********"
click at [335, 173] on select "**********" at bounding box center [578, 182] width 486 height 19
click at [344, 279] on div at bounding box center [349, 275] width 12 height 12
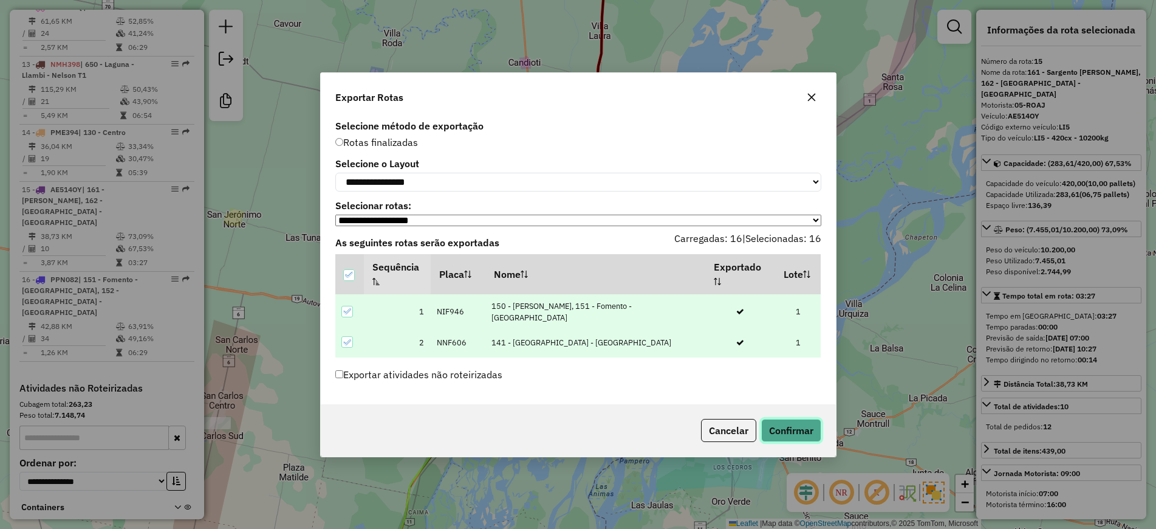
click at [797, 434] on button "Confirmar" at bounding box center [791, 430] width 60 height 23
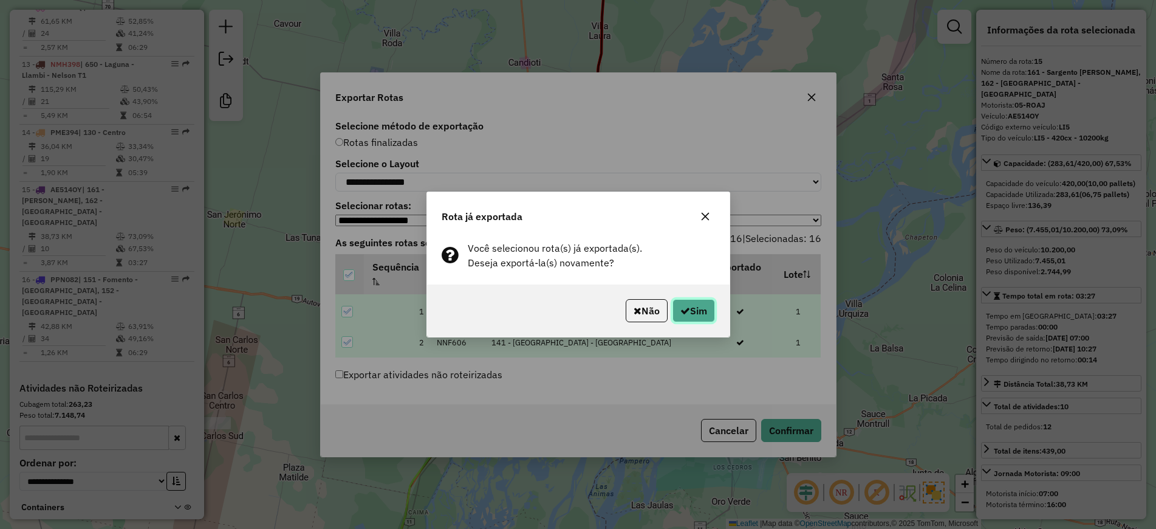
click at [698, 315] on button "Sim" at bounding box center [693, 310] width 43 height 23
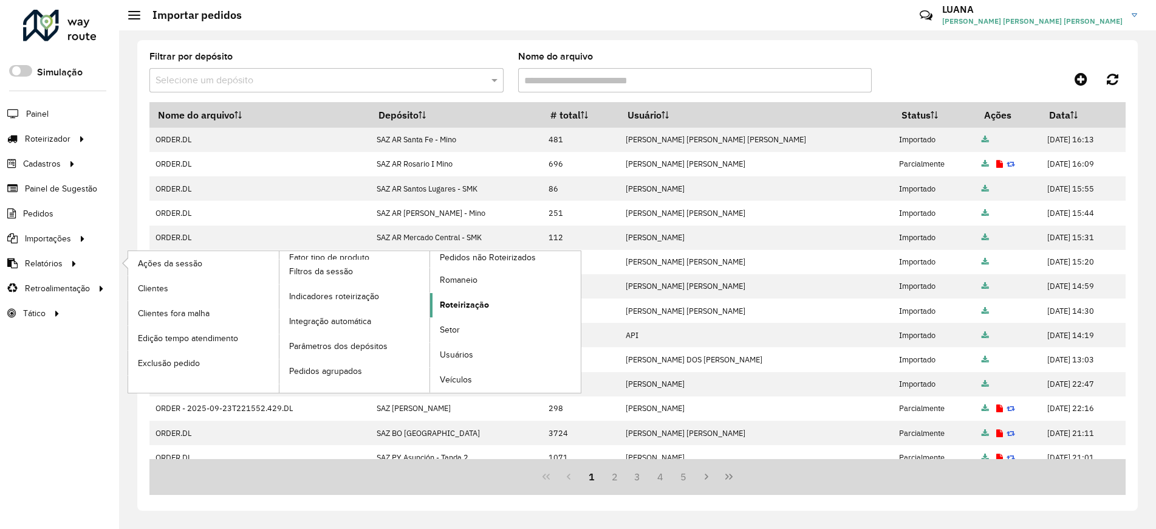
click at [490, 306] on link "Roteirização" at bounding box center [505, 305] width 151 height 24
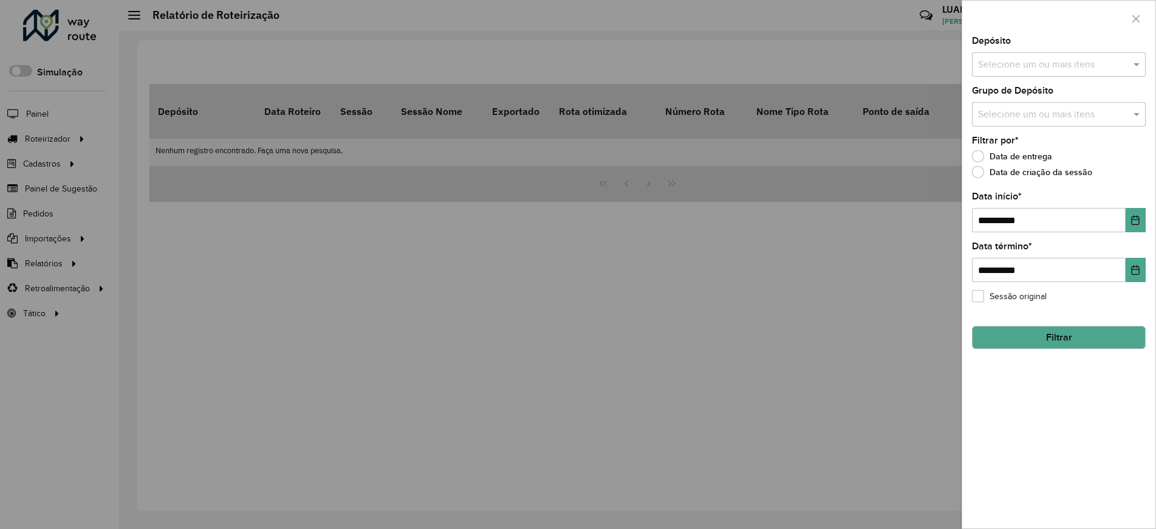
click at [1007, 69] on input "text" at bounding box center [1053, 65] width 156 height 15
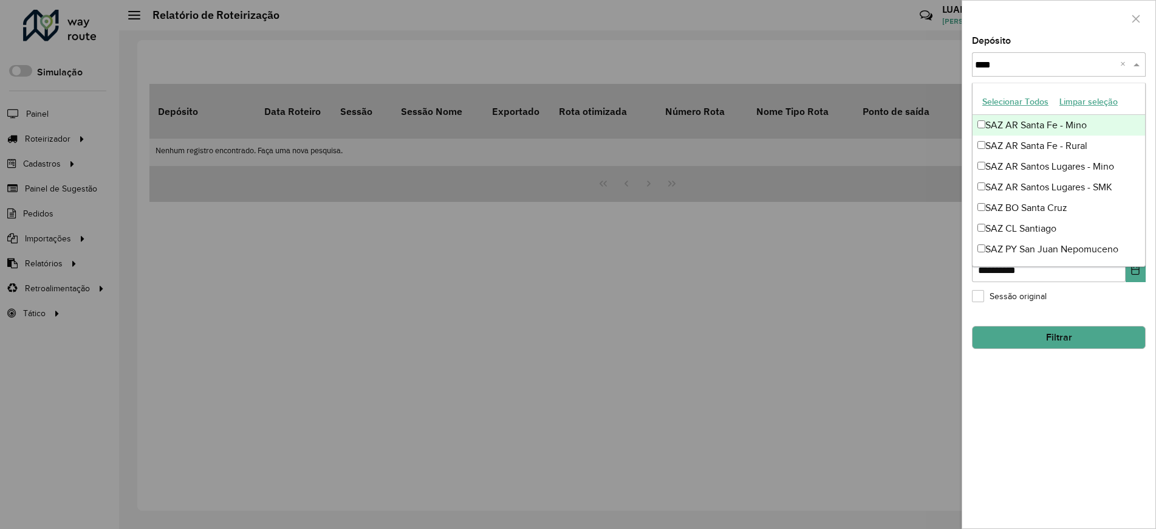
type input "*****"
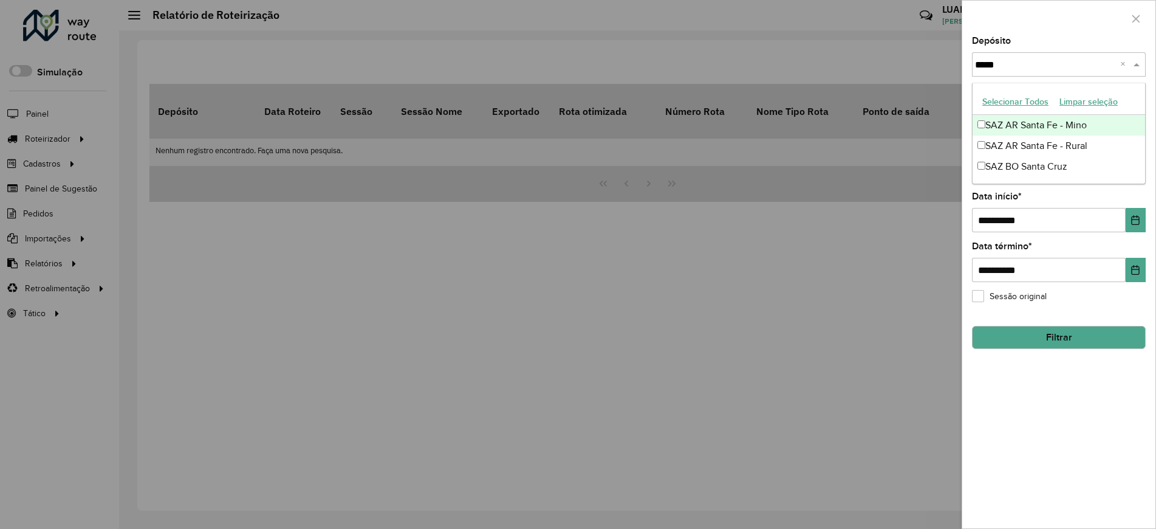
click at [1038, 125] on div "SAZ AR Santa Fe - Mino" at bounding box center [1059, 125] width 173 height 21
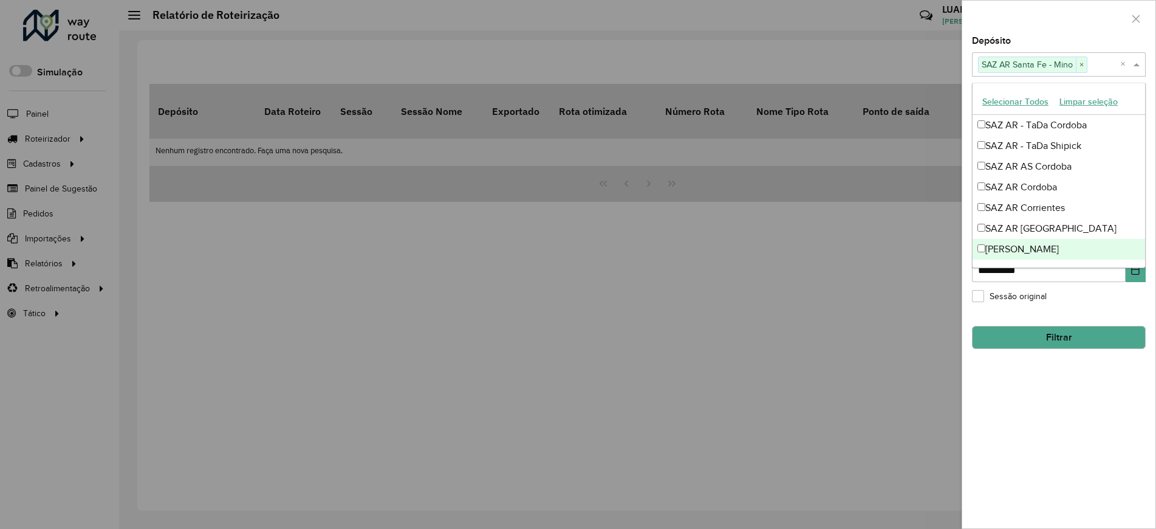
click at [1092, 437] on div "**********" at bounding box center [1058, 281] width 193 height 491
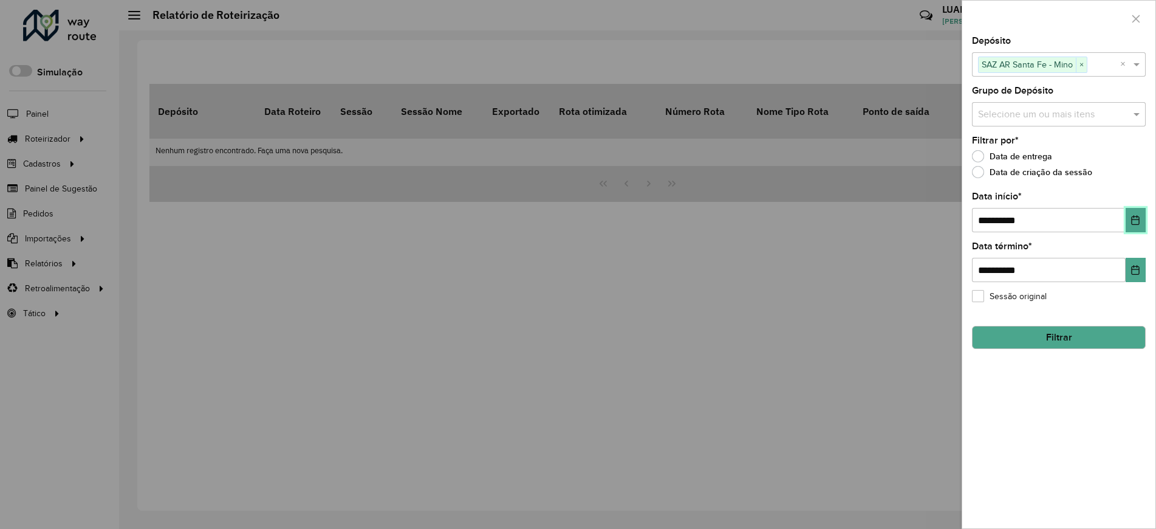
click at [1131, 219] on icon "Choose Date" at bounding box center [1136, 220] width 10 height 10
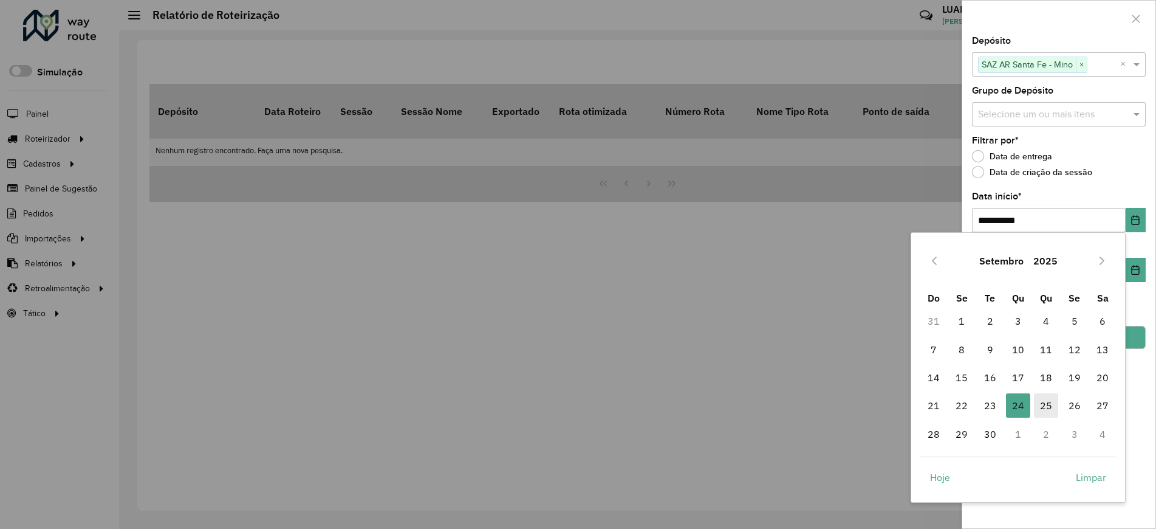
click at [1038, 408] on span "25" at bounding box center [1046, 405] width 24 height 24
type input "**********"
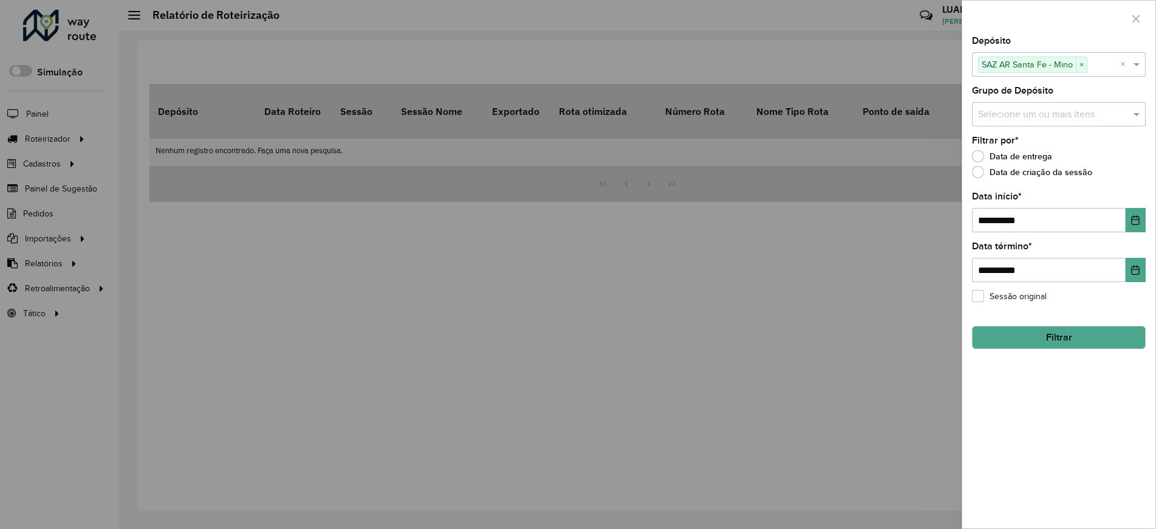
click at [1103, 329] on button "Filtrar" at bounding box center [1059, 337] width 174 height 23
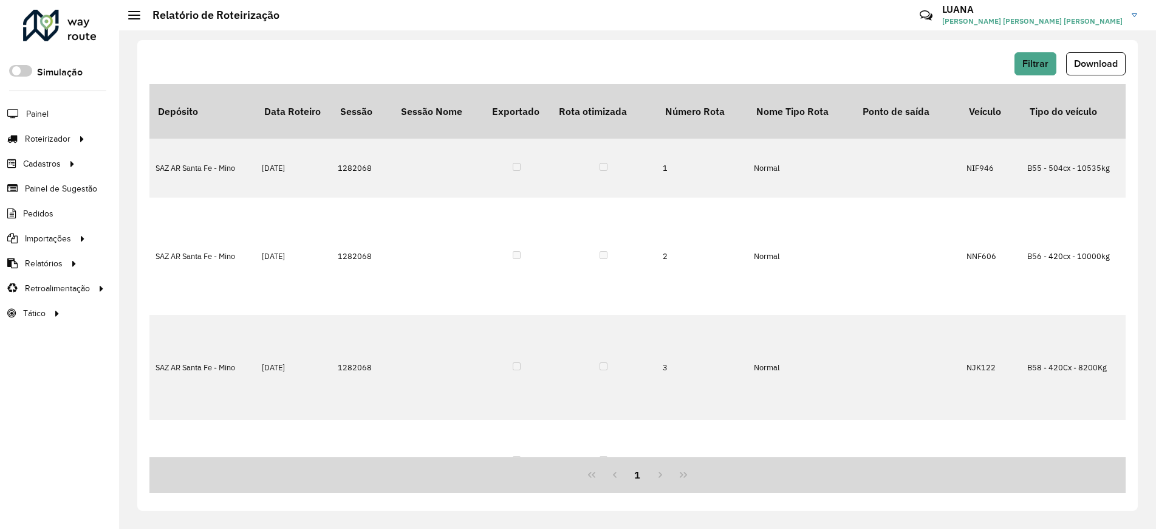
click at [1112, 58] on span "Download" at bounding box center [1096, 63] width 44 height 10
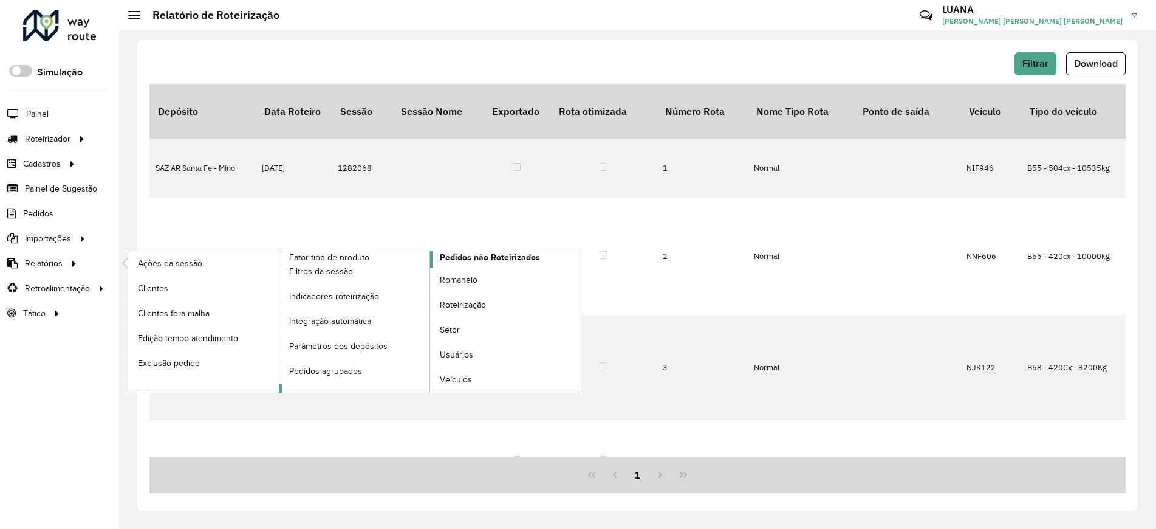
click at [468, 257] on span "Pedidos não Roteirizados" at bounding box center [490, 257] width 100 height 13
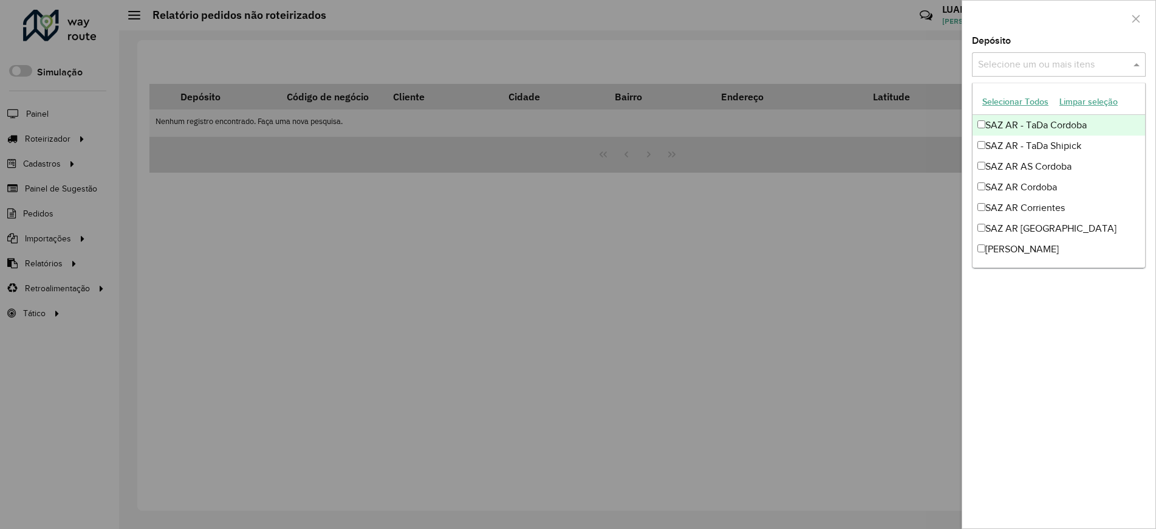
click at [1002, 70] on input "text" at bounding box center [1053, 65] width 156 height 15
type input "*****"
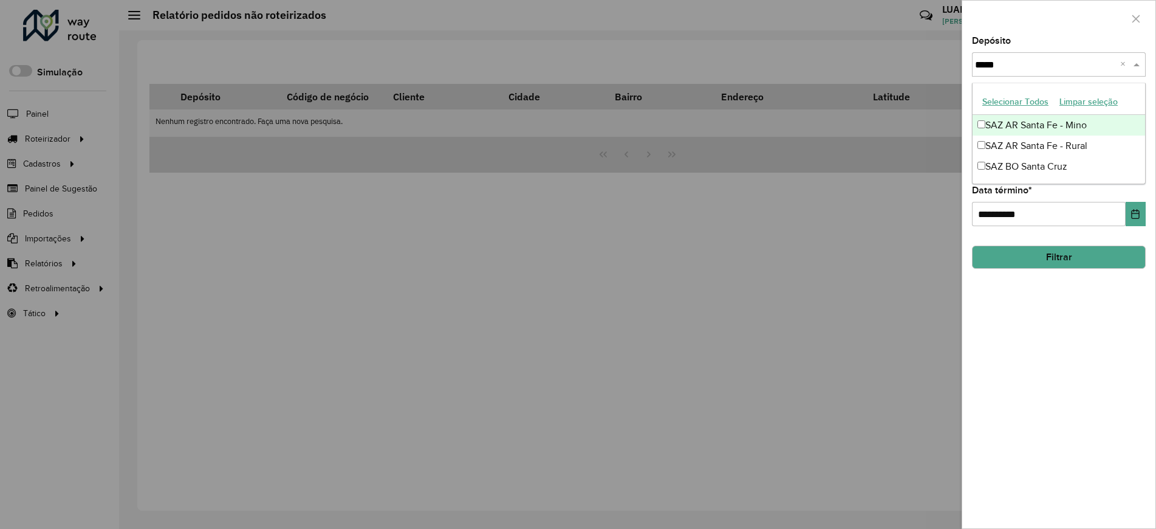
click at [1031, 128] on div "SAZ AR Santa Fe - Mino" at bounding box center [1059, 125] width 173 height 21
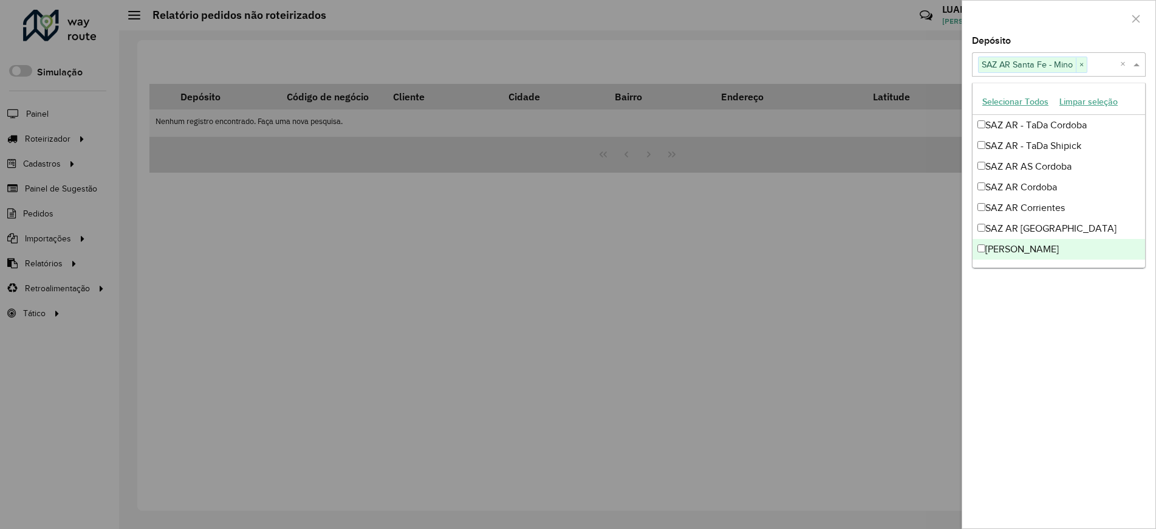
click at [1095, 378] on div "**********" at bounding box center [1058, 281] width 193 height 491
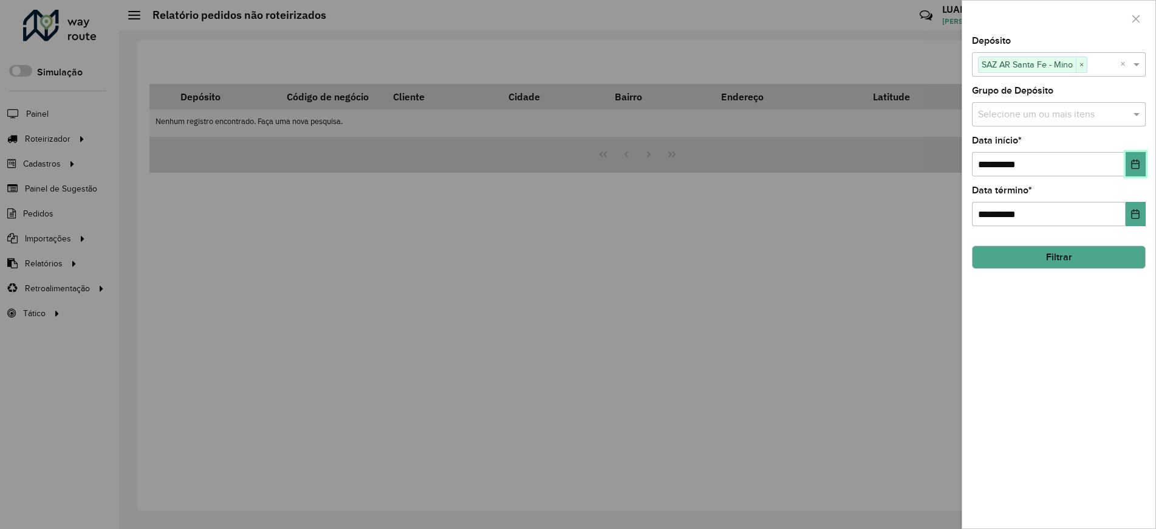
click at [1138, 160] on icon "Choose Date" at bounding box center [1136, 164] width 8 height 10
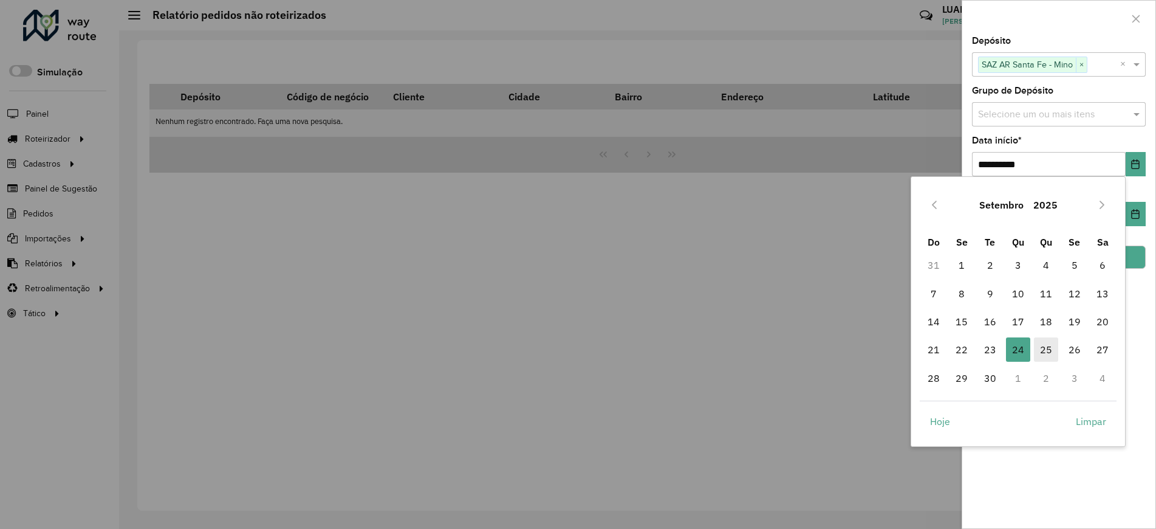
click at [1050, 346] on span "25" at bounding box center [1046, 349] width 24 height 24
type input "**********"
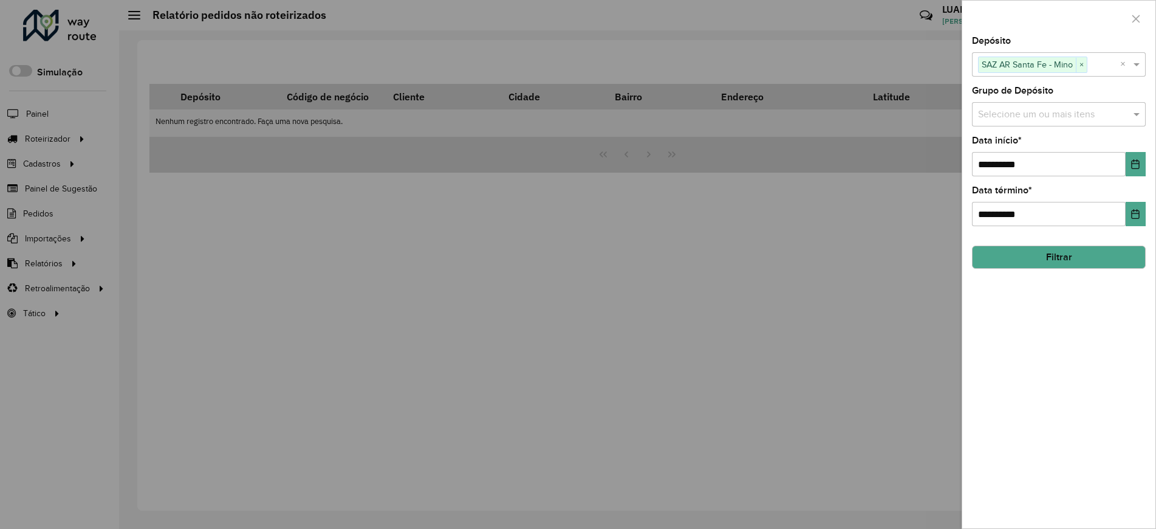
click at [1108, 260] on button "Filtrar" at bounding box center [1059, 256] width 174 height 23
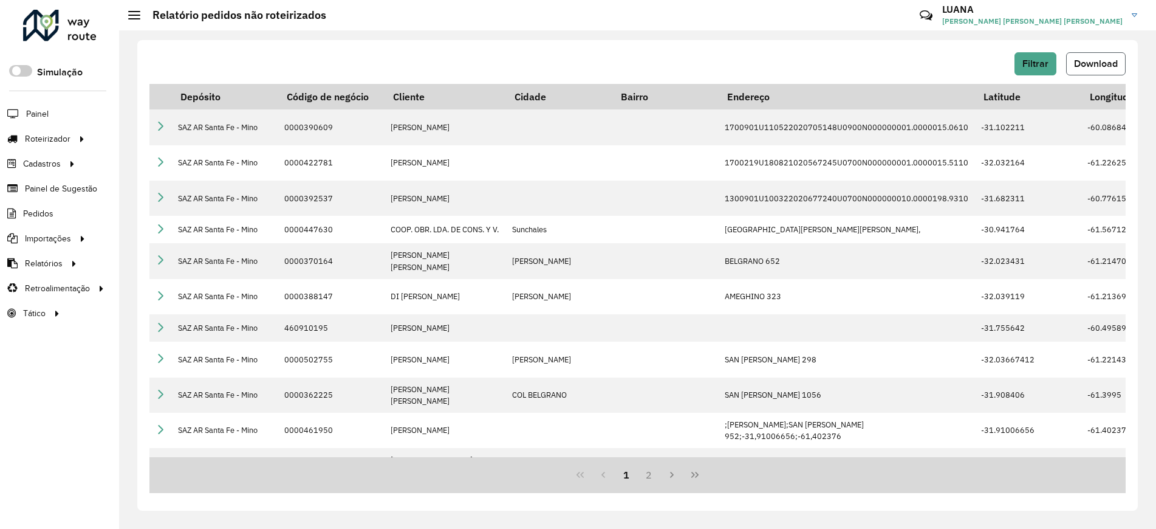
click at [1092, 67] on span "Download" at bounding box center [1096, 63] width 44 height 10
